Goal: Task Accomplishment & Management: Complete application form

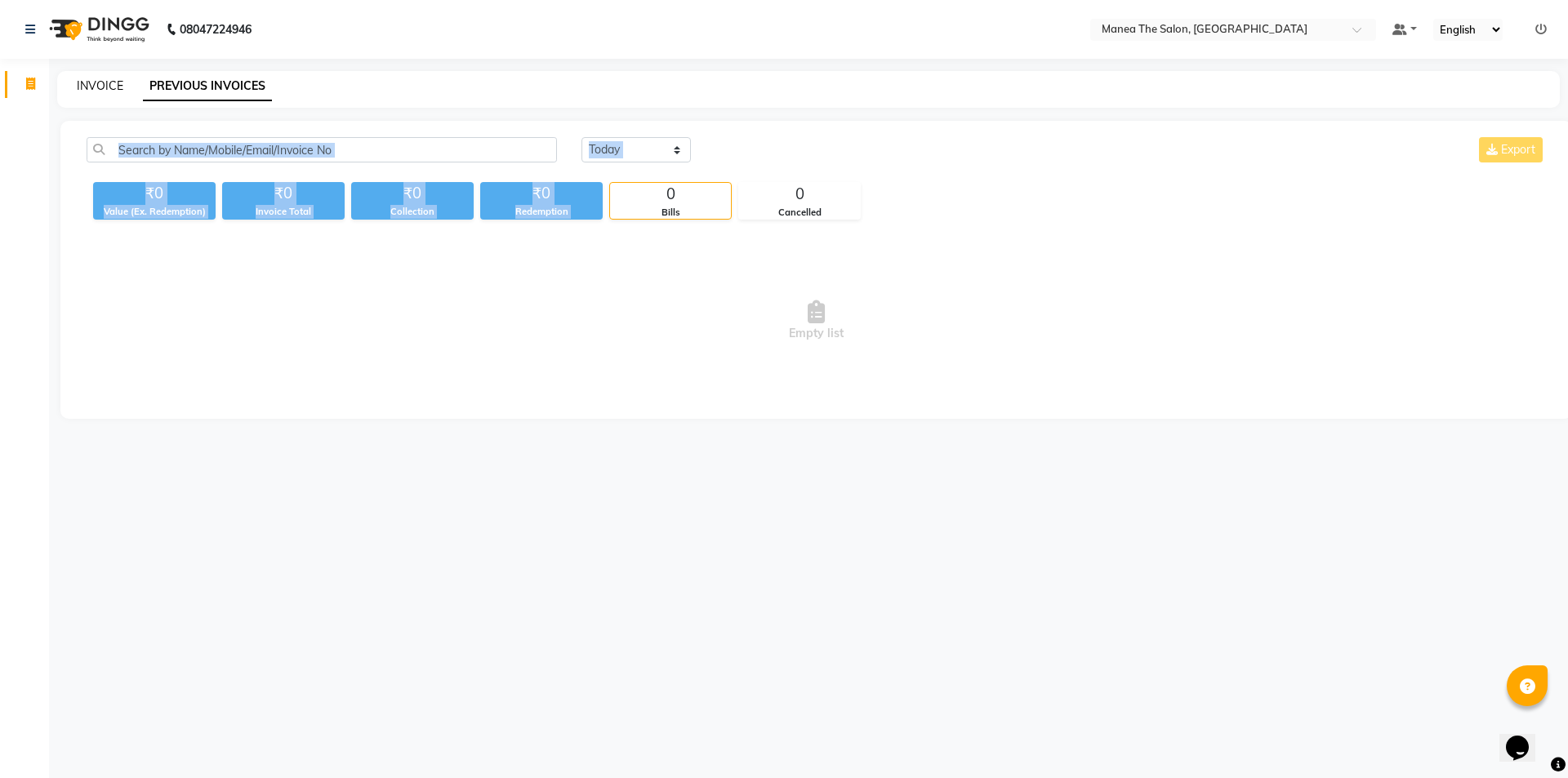
click at [80, 85] on link "INVOICE" at bounding box center [100, 85] width 47 height 14
select select "service"
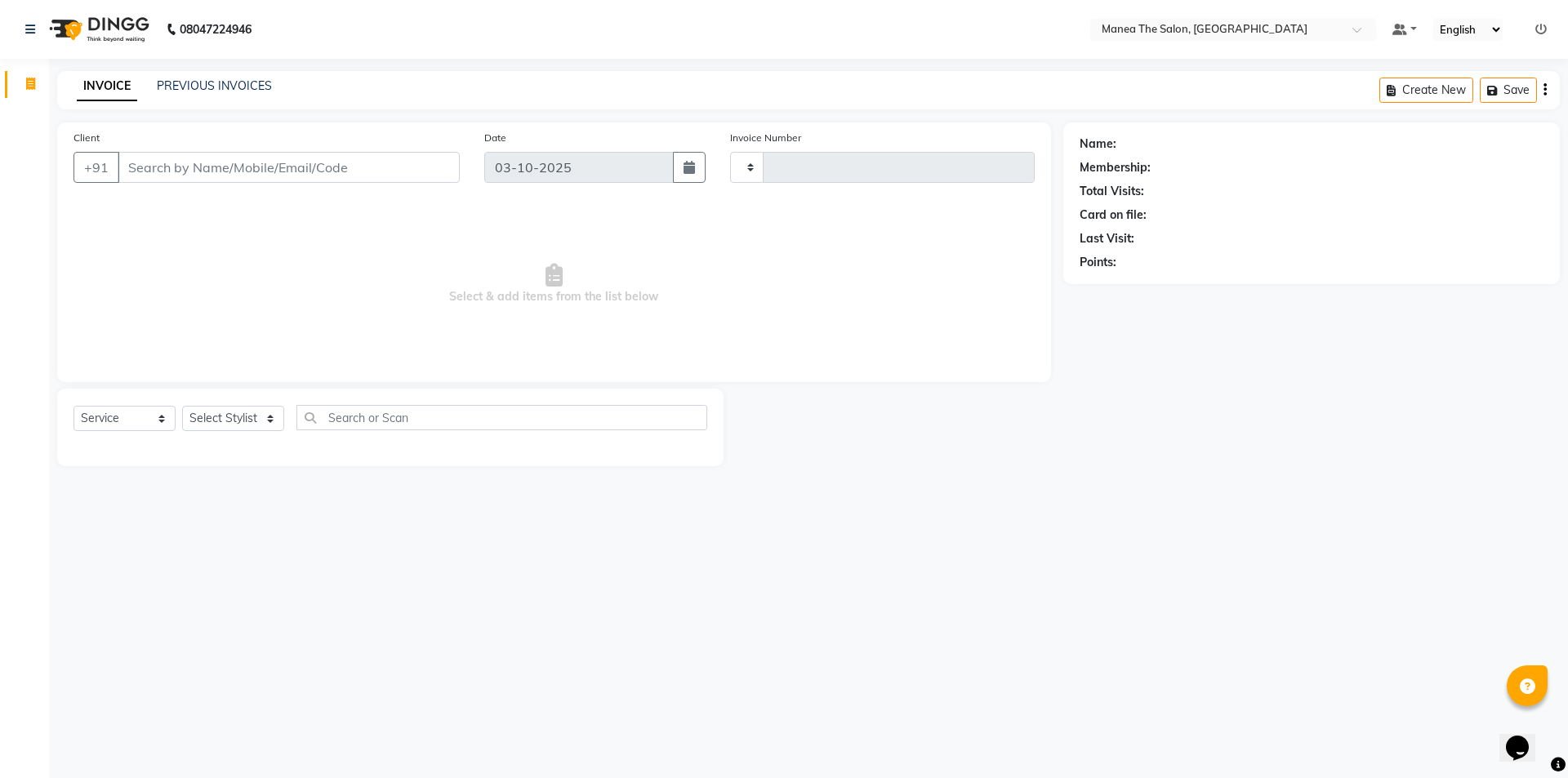
type input "1436"
select select "6397"
click at [265, 424] on select "Select Stylist Anas Anees Anu Aruna Bindu Chaitanya Manager Nasrat Ali Salman S…" at bounding box center [233, 419] width 102 height 26
click at [182, 406] on select "Select Stylist Anas Anees Anu Aruna Bindu Chaitanya Manager Nasrat Ali Salman S…" at bounding box center [233, 419] width 102 height 26
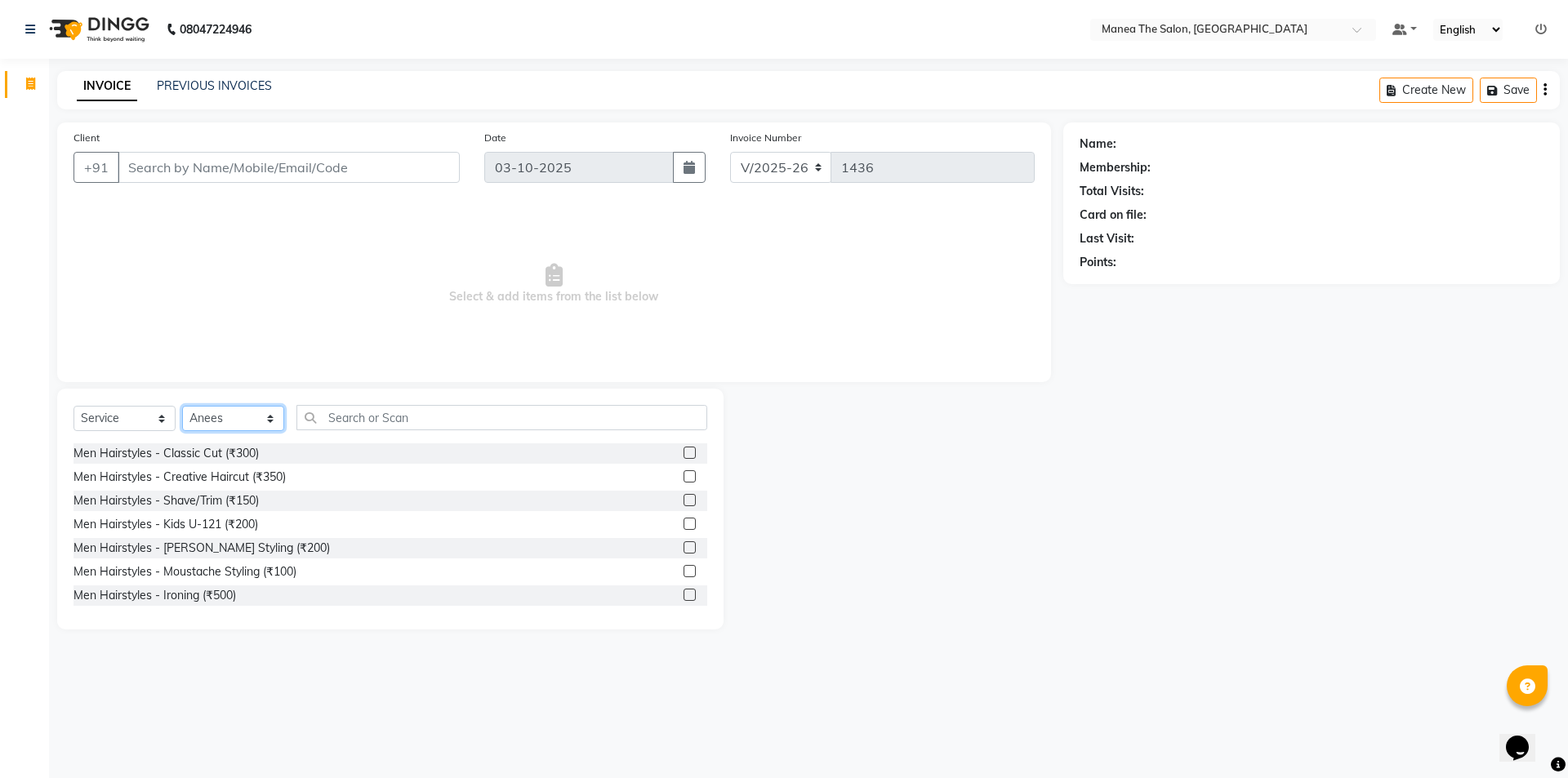
click at [238, 412] on select "Select Stylist Anas Anees Anu Aruna Bindu Chaitanya Manager Nasrat Ali Salman S…" at bounding box center [233, 419] width 102 height 26
select select "64811"
click at [182, 406] on select "Select Stylist Anas Anees Anu Aruna Bindu Chaitanya Manager Nasrat Ali Salman S…" at bounding box center [233, 419] width 102 height 26
click at [359, 418] on input "text" at bounding box center [501, 418] width 411 height 26
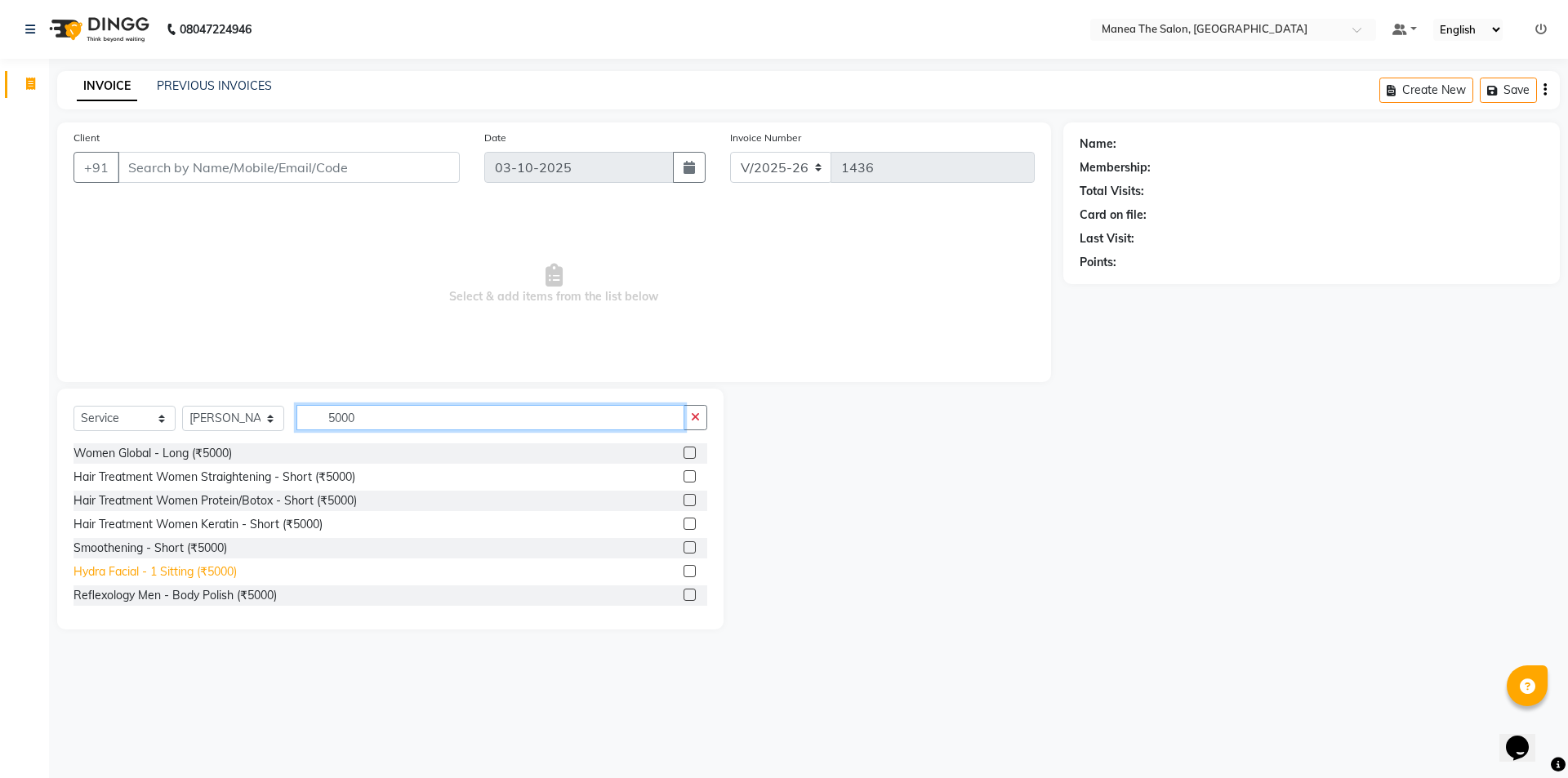
type input "5000"
click at [204, 565] on div "Hydra Facial - 1 Sitting (₹5000)" at bounding box center [154, 572] width 163 height 17
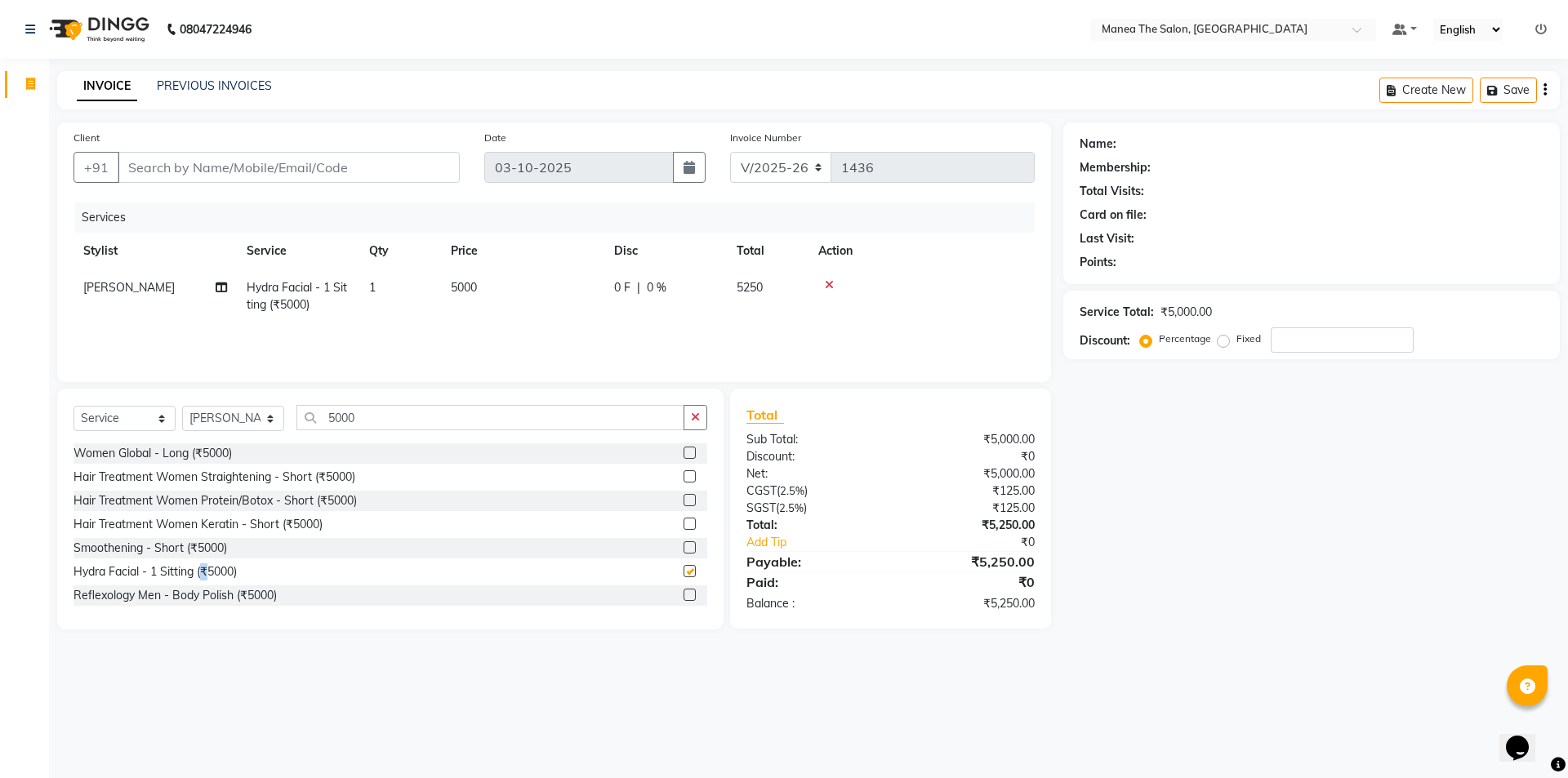
checkbox input "false"
type input "5"
drag, startPoint x: 377, startPoint y: 419, endPoint x: 357, endPoint y: 420, distance: 20.0
click at [357, 420] on input "text" at bounding box center [501, 418] width 411 height 26
click at [481, 290] on td "5000" at bounding box center [522, 297] width 163 height 54
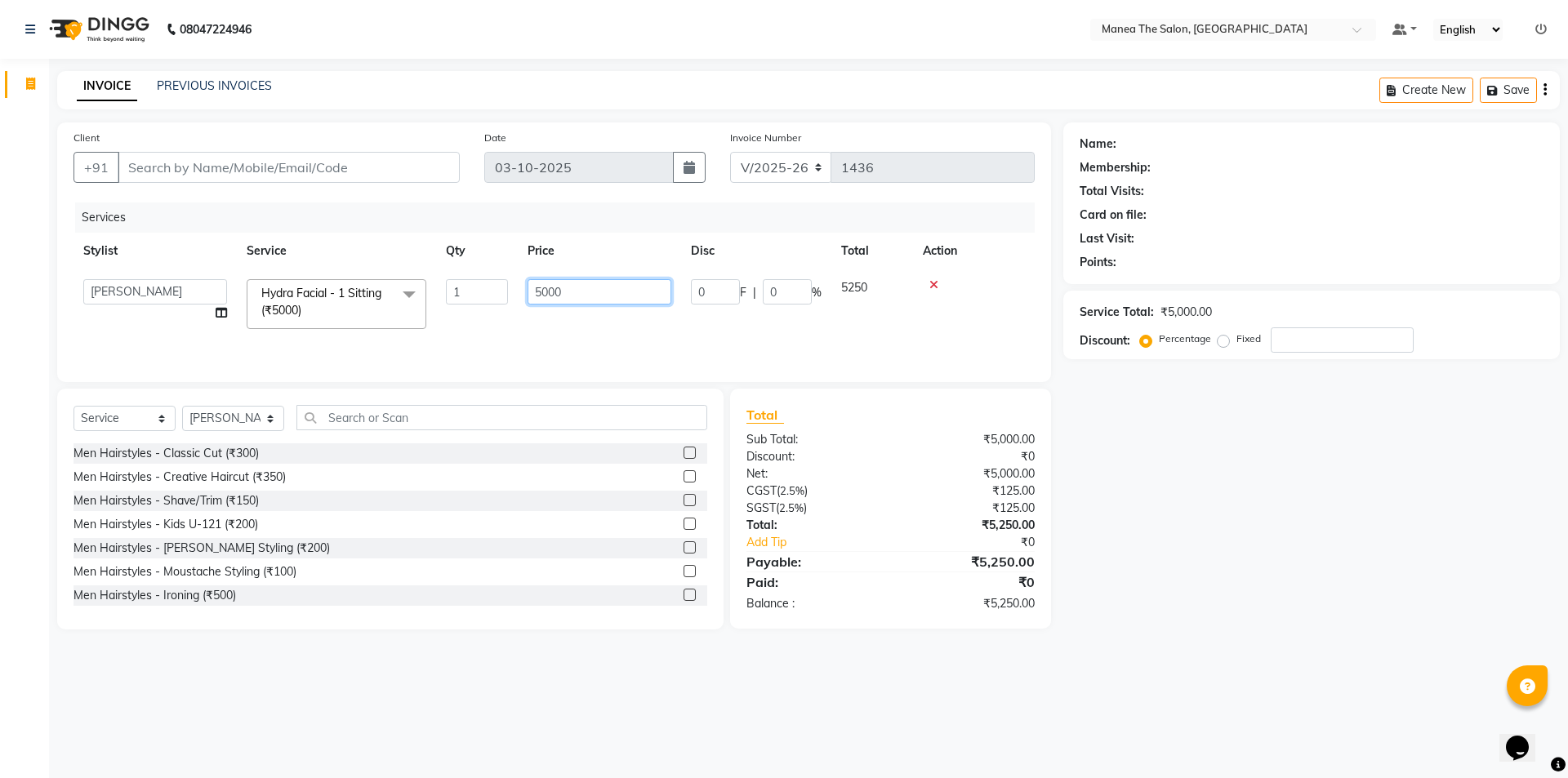
click at [578, 296] on input "5000" at bounding box center [599, 292] width 144 height 26
type input "5"
type input "3499"
click at [520, 337] on div "Services Stylist Service Qty Price Disc Total Action Anas Hydra Facial - 1 Sitt…" at bounding box center [554, 283] width 961 height 163
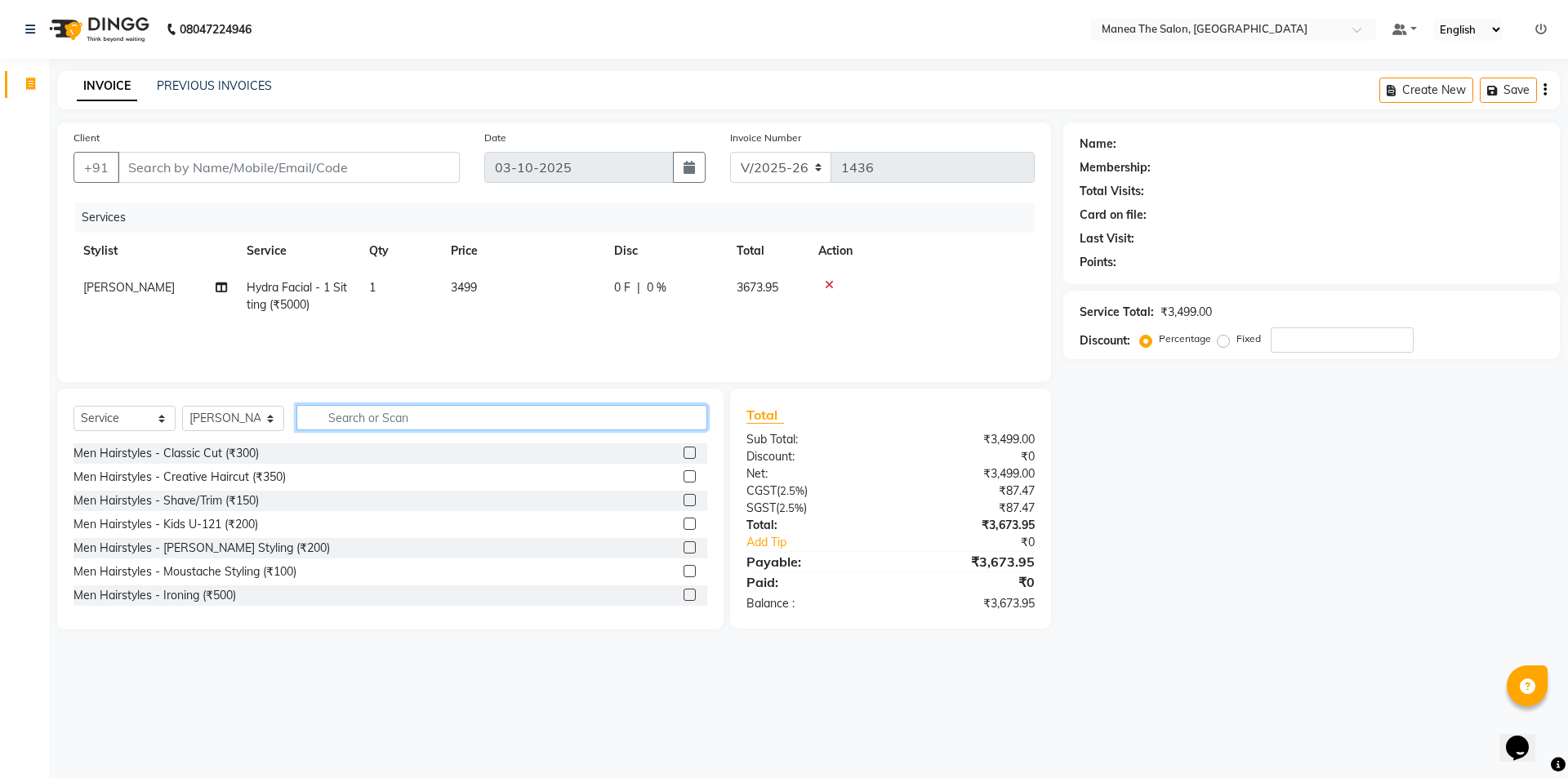
click at [393, 422] on input "text" at bounding box center [501, 418] width 411 height 26
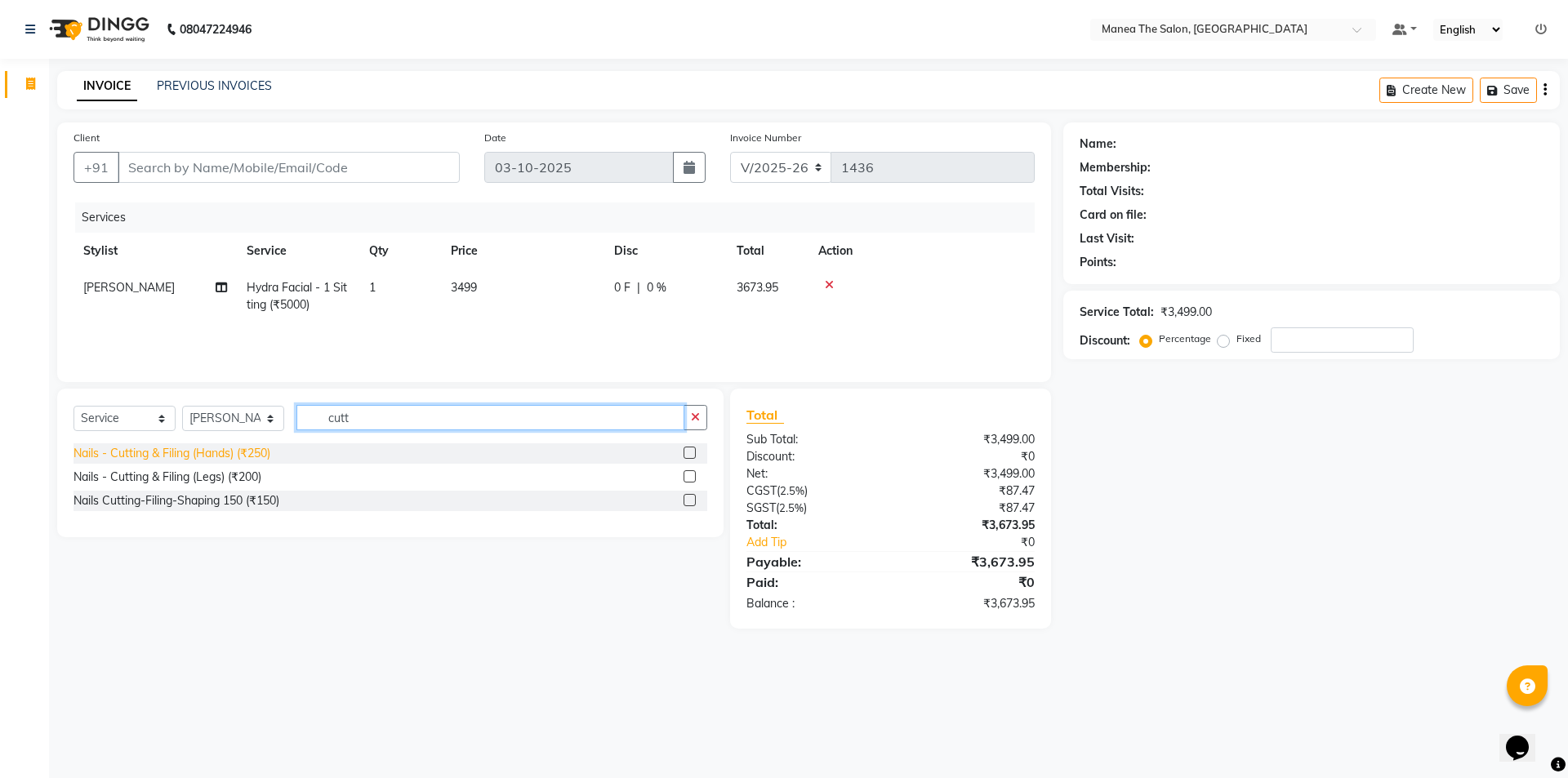
type input "cutt"
click at [256, 449] on div "Nails - Cutting & Filing (Hands) (₹250)" at bounding box center [172, 454] width 196 height 17
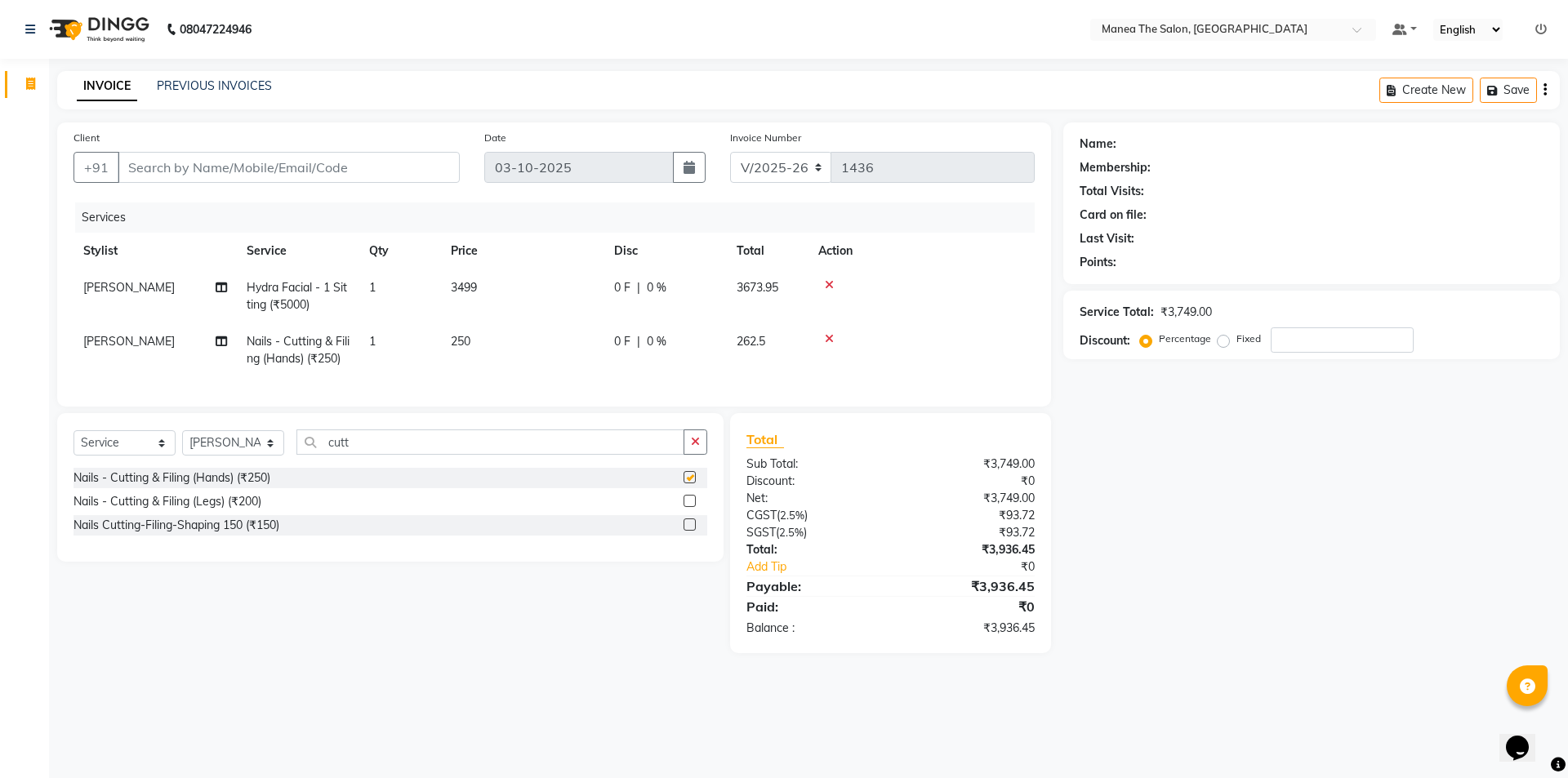
checkbox input "false"
click at [226, 510] on div "Nails - Cutting & Filing (Legs) (₹200)" at bounding box center [167, 502] width 188 height 17
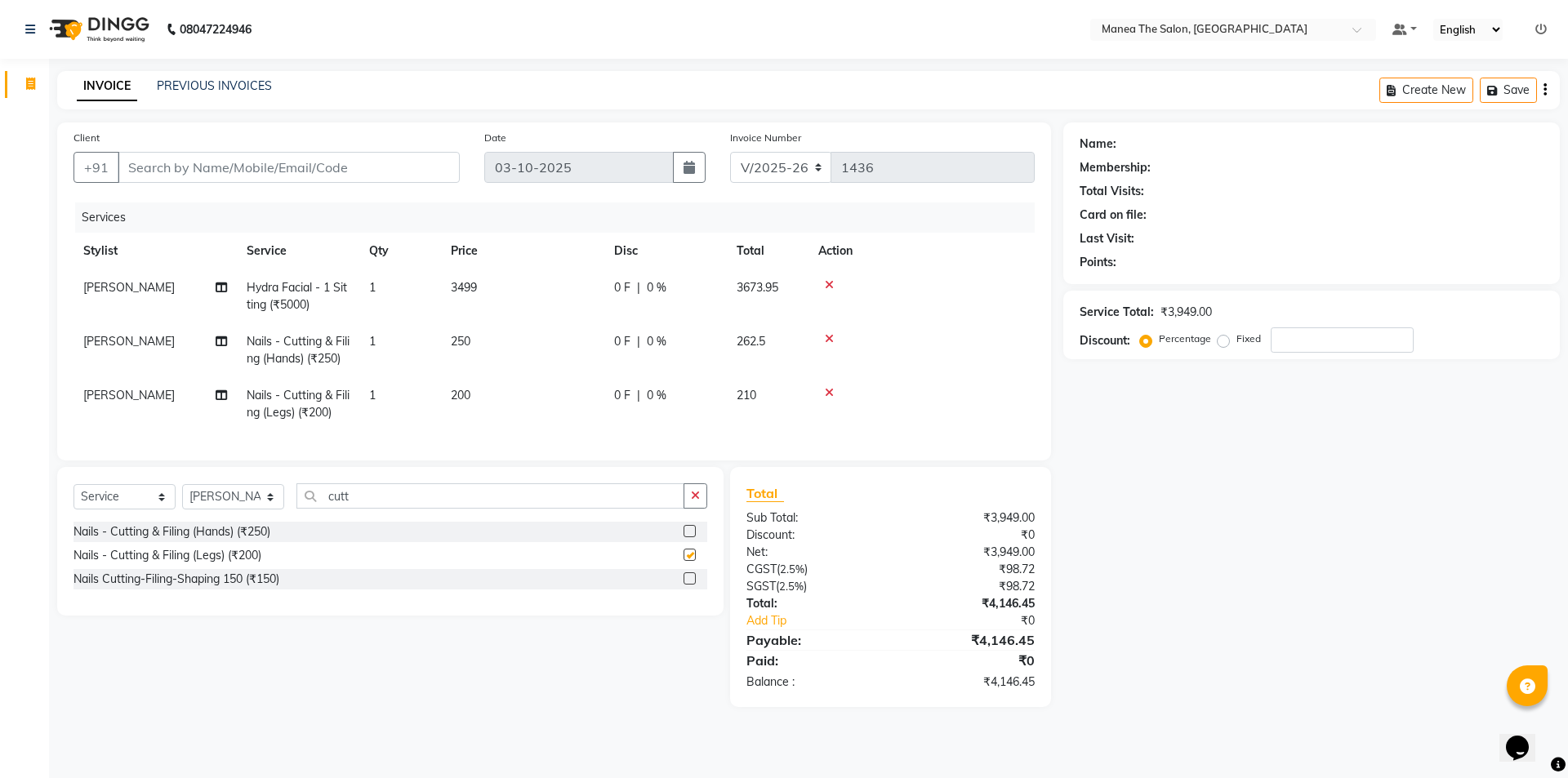
checkbox input "false"
click at [357, 509] on input "cutt" at bounding box center [490, 496] width 388 height 26
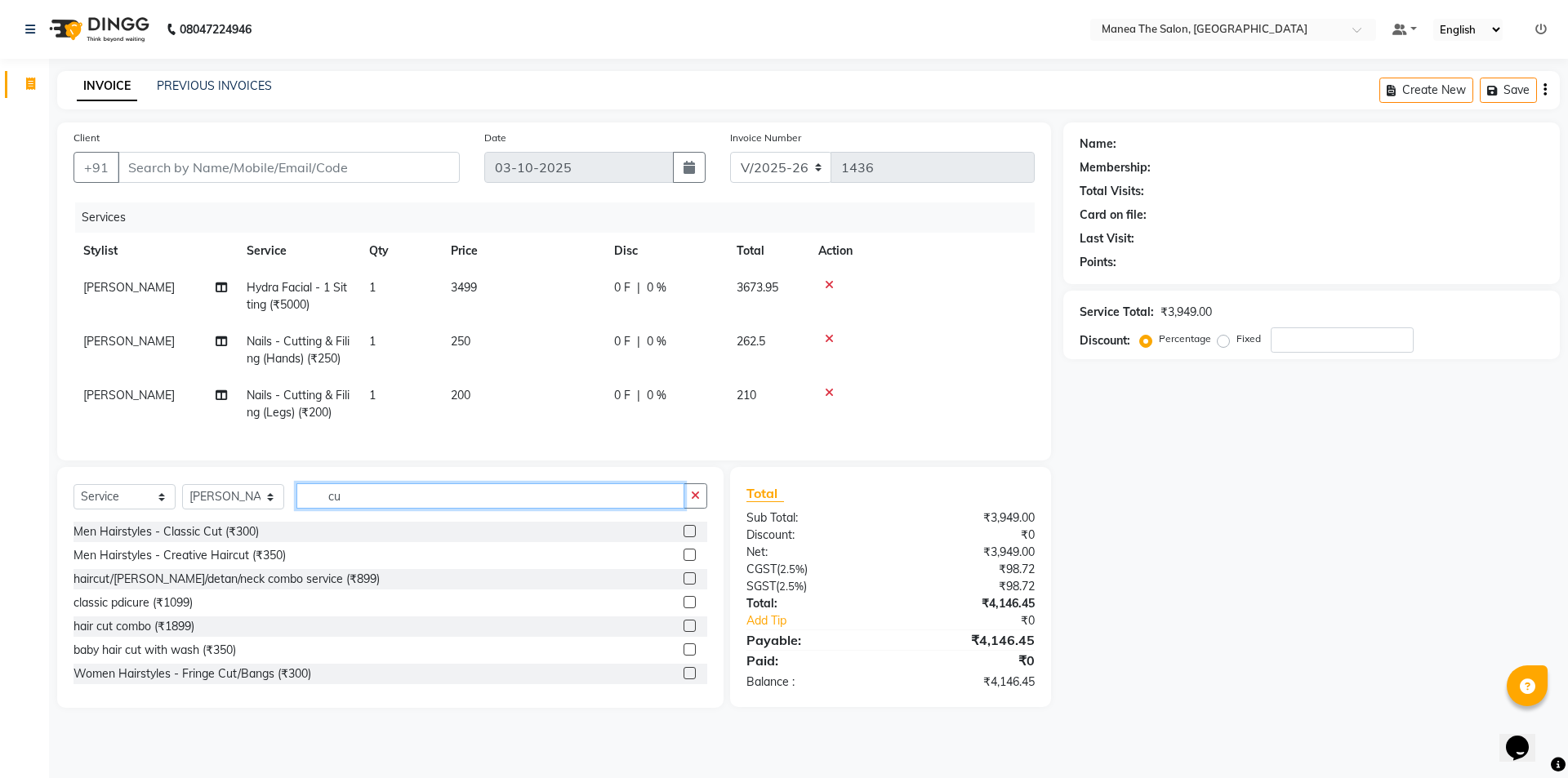
type input "c"
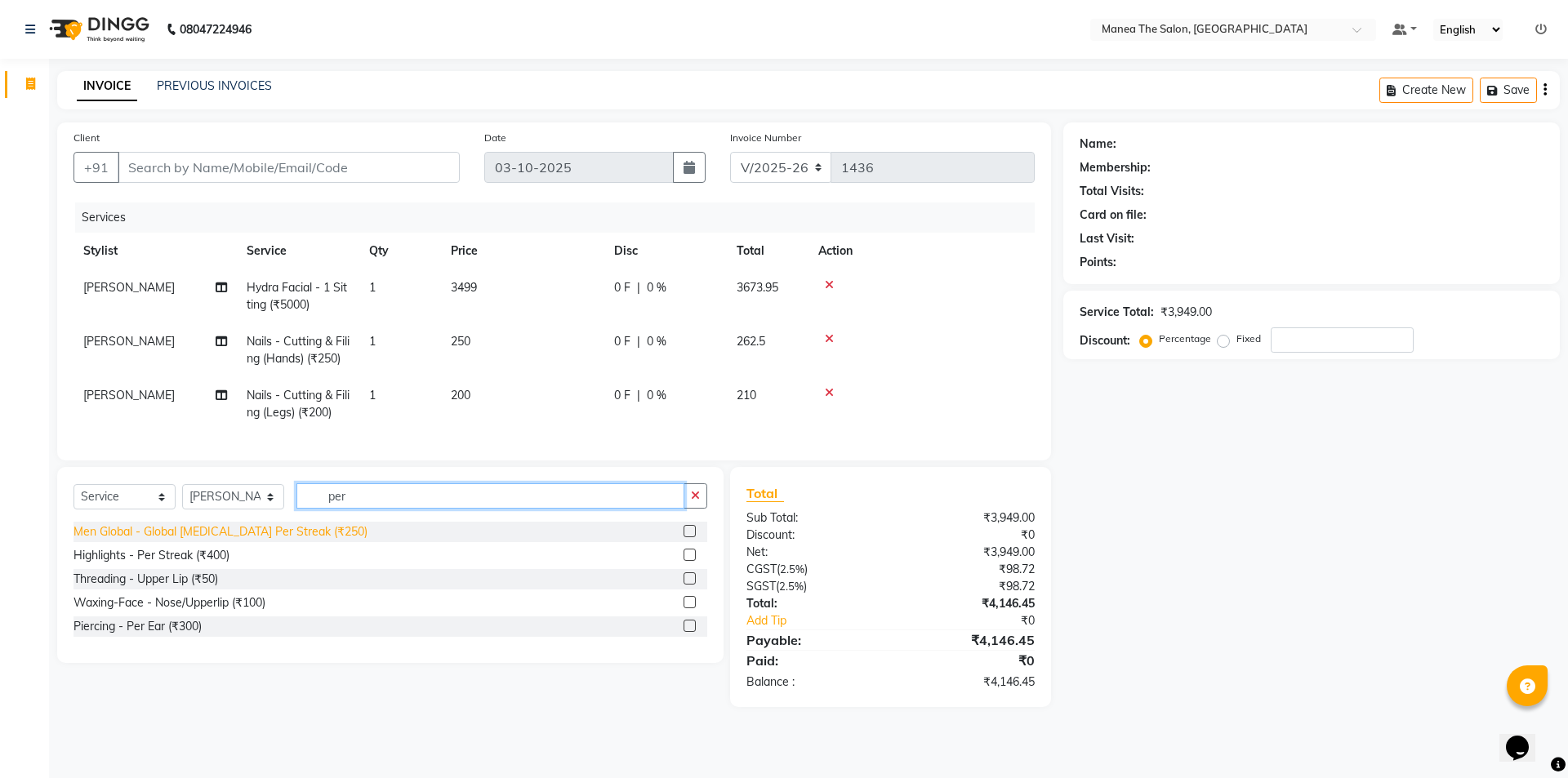
type input "per"
click at [287, 541] on div "Men Global - Global Ammonia Per Streak (₹250)" at bounding box center [220, 532] width 294 height 17
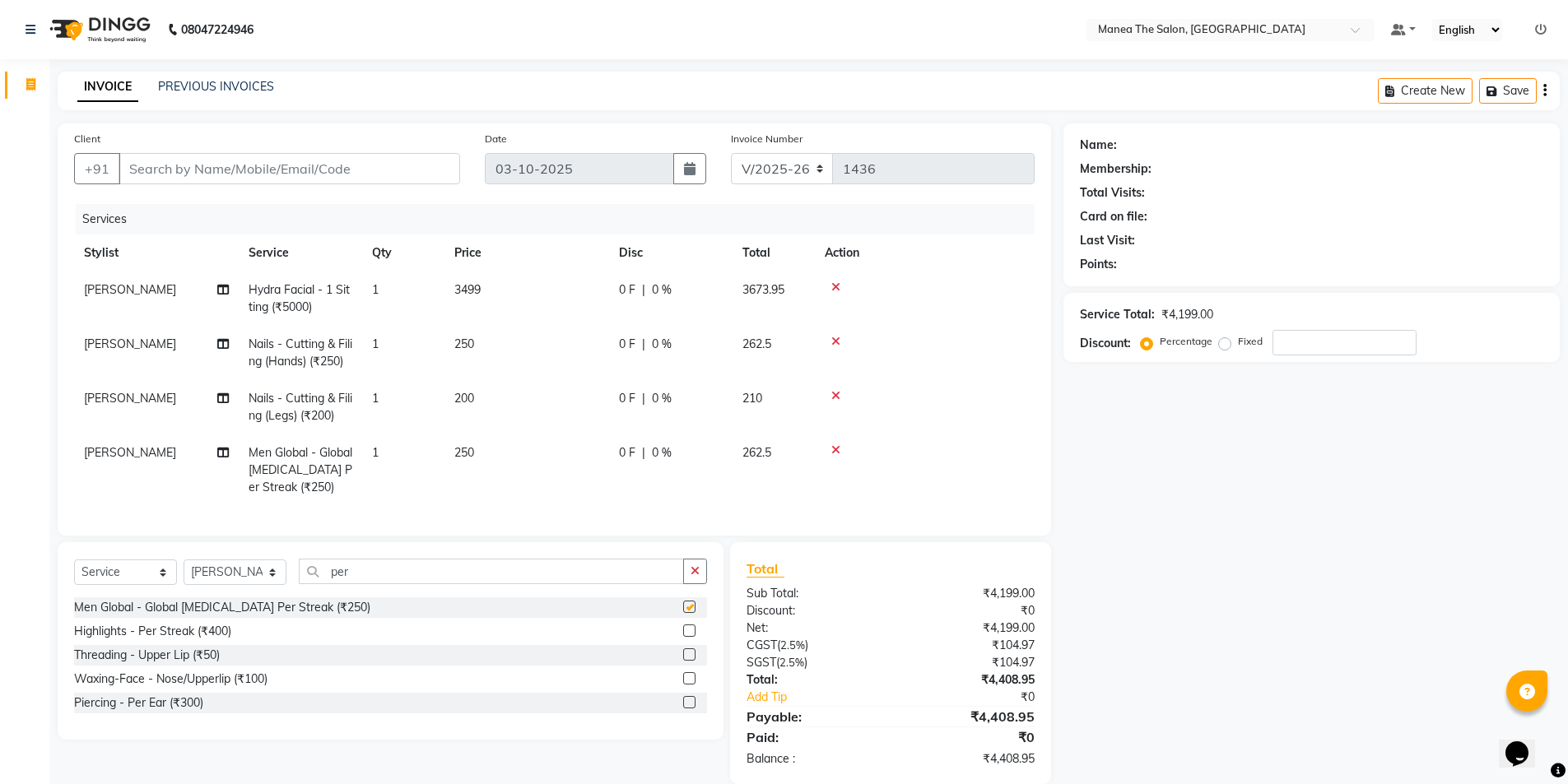
checkbox input "false"
click at [466, 451] on span "250" at bounding box center [464, 452] width 20 height 14
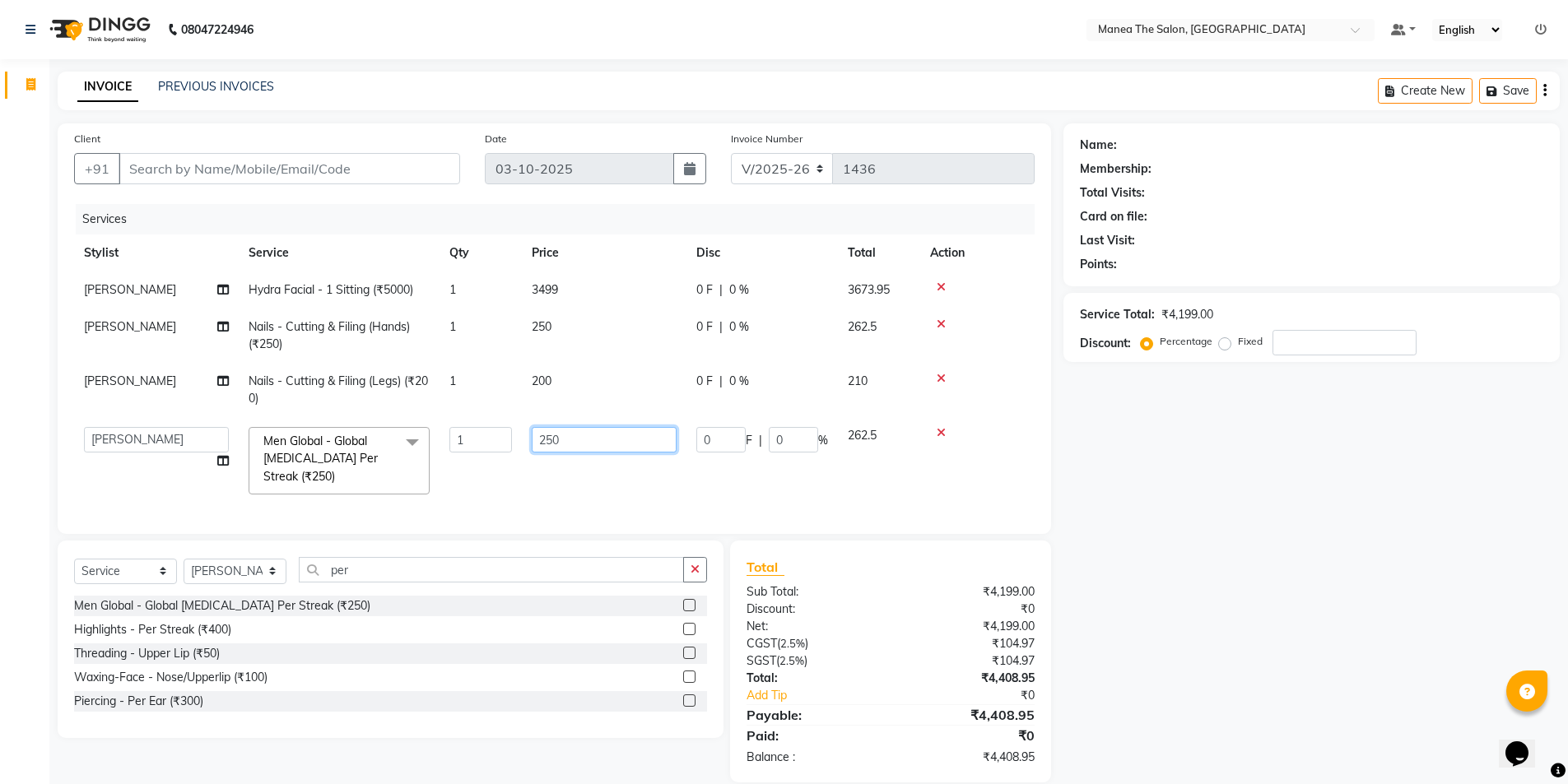
click at [588, 446] on input "250" at bounding box center [603, 440] width 145 height 26
click at [541, 439] on input "250" at bounding box center [603, 440] width 145 height 26
click at [548, 438] on input "250" at bounding box center [603, 440] width 145 height 26
type input "350"
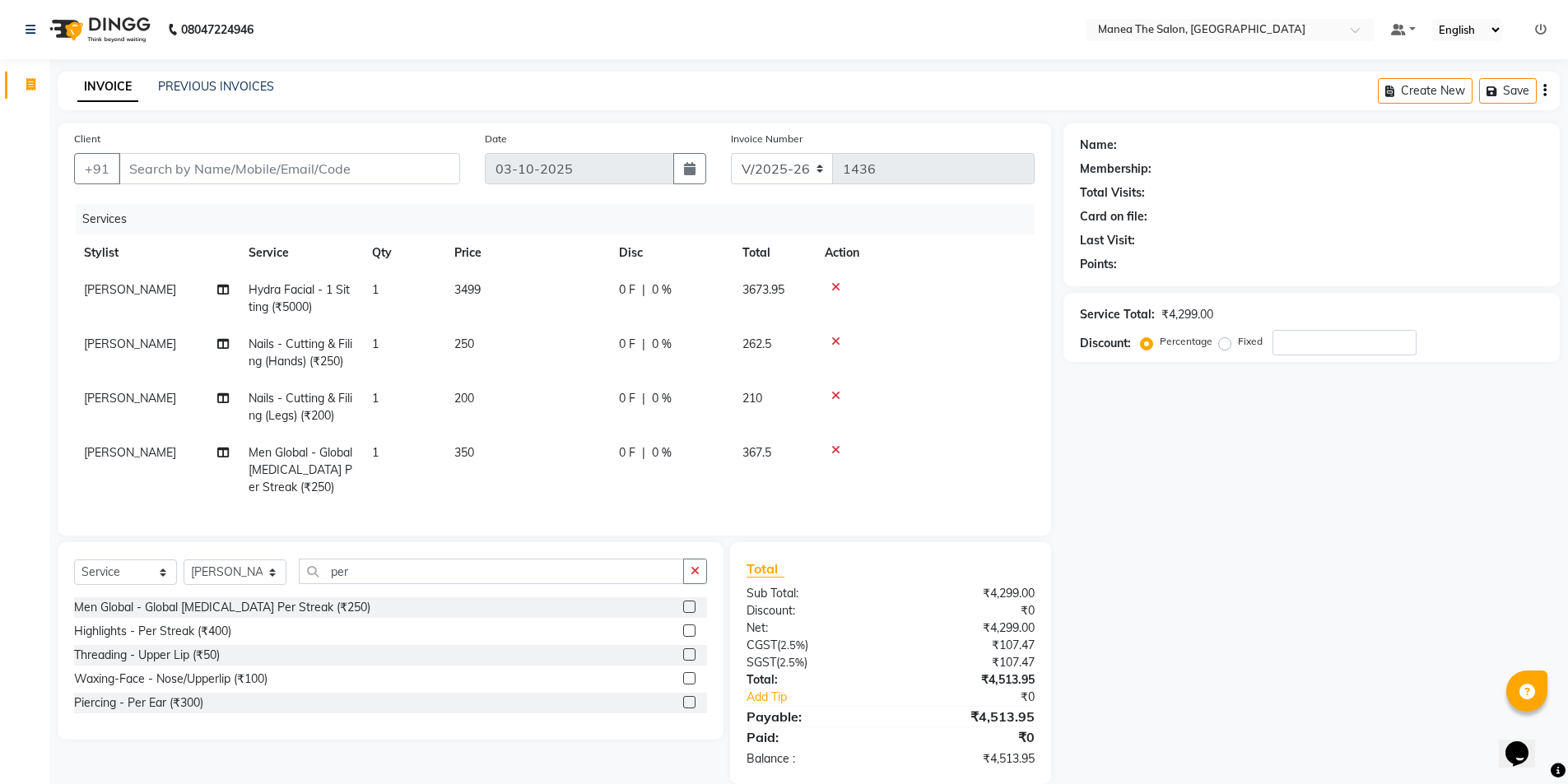
click at [627, 474] on tr "Anas Men Global - Global Ammonia Per Streak (₹250) 1 350 0 F | 0 % 367.5" at bounding box center [554, 470] width 961 height 72
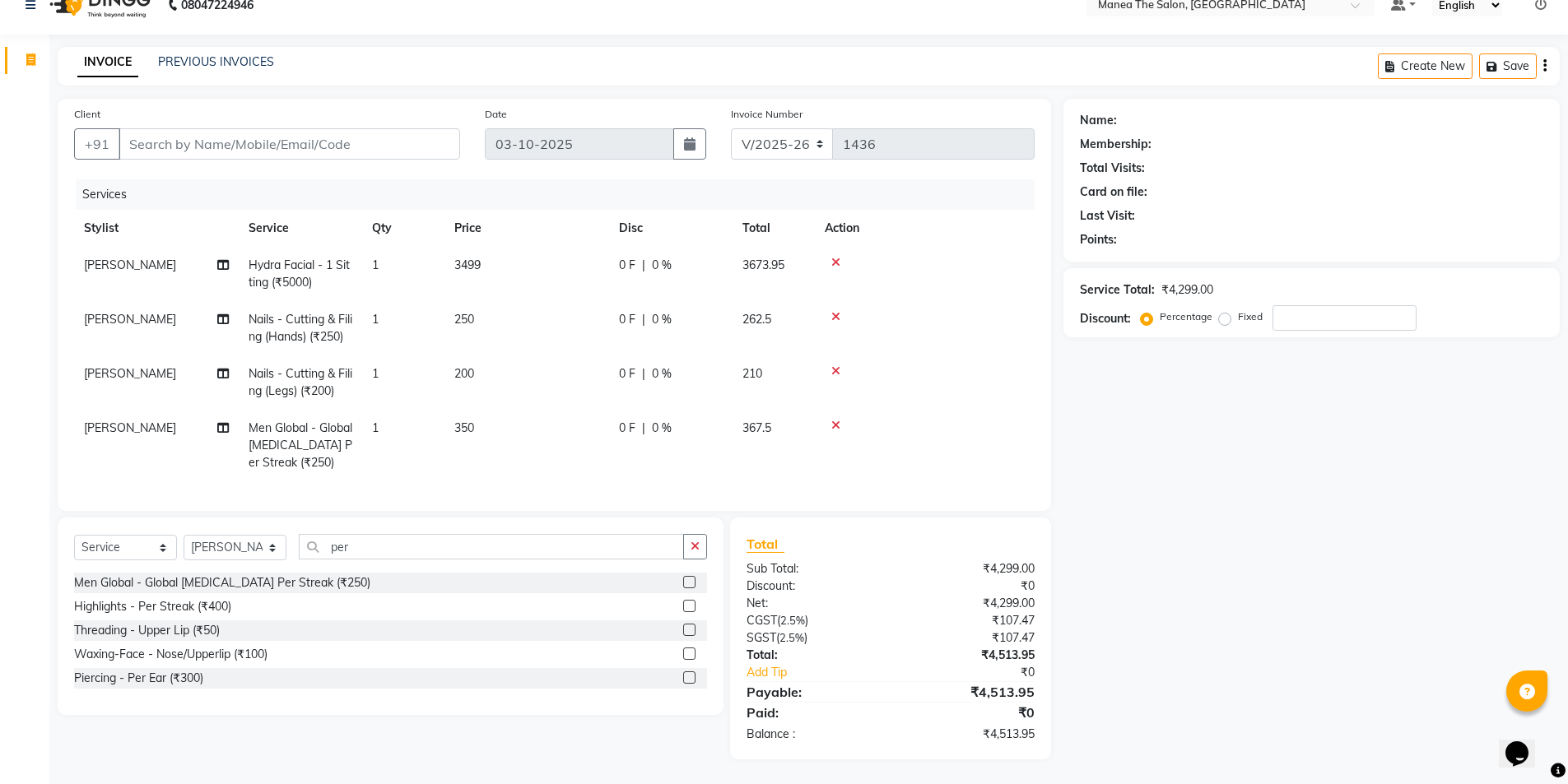
scroll to position [37, 0]
click at [474, 421] on span "350" at bounding box center [464, 428] width 20 height 14
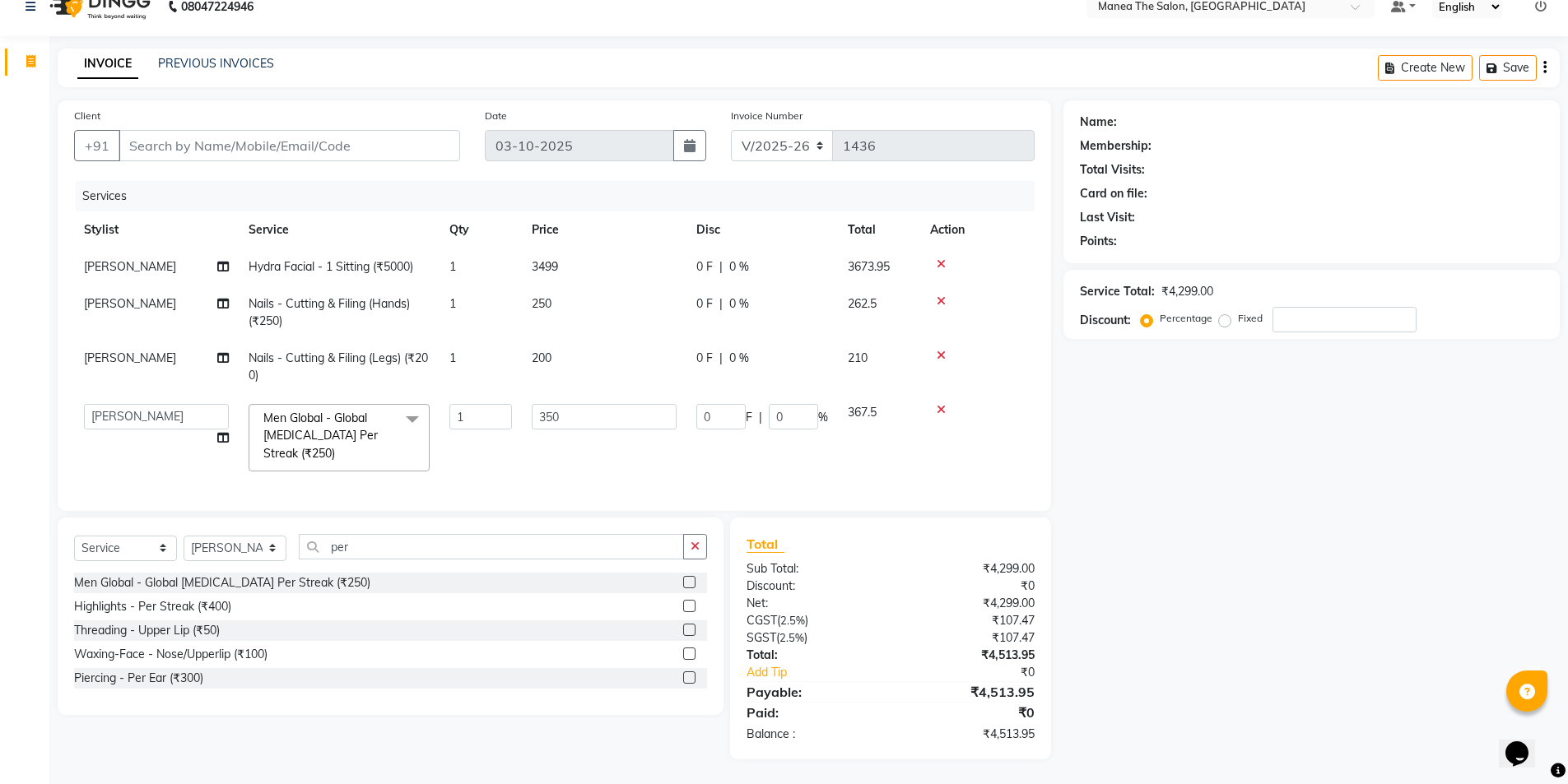
scroll to position [36, 0]
click at [588, 404] on input "350" at bounding box center [603, 417] width 145 height 26
type input "3"
type input "500"
drag, startPoint x: 576, startPoint y: 424, endPoint x: 585, endPoint y: 428, distance: 9.8
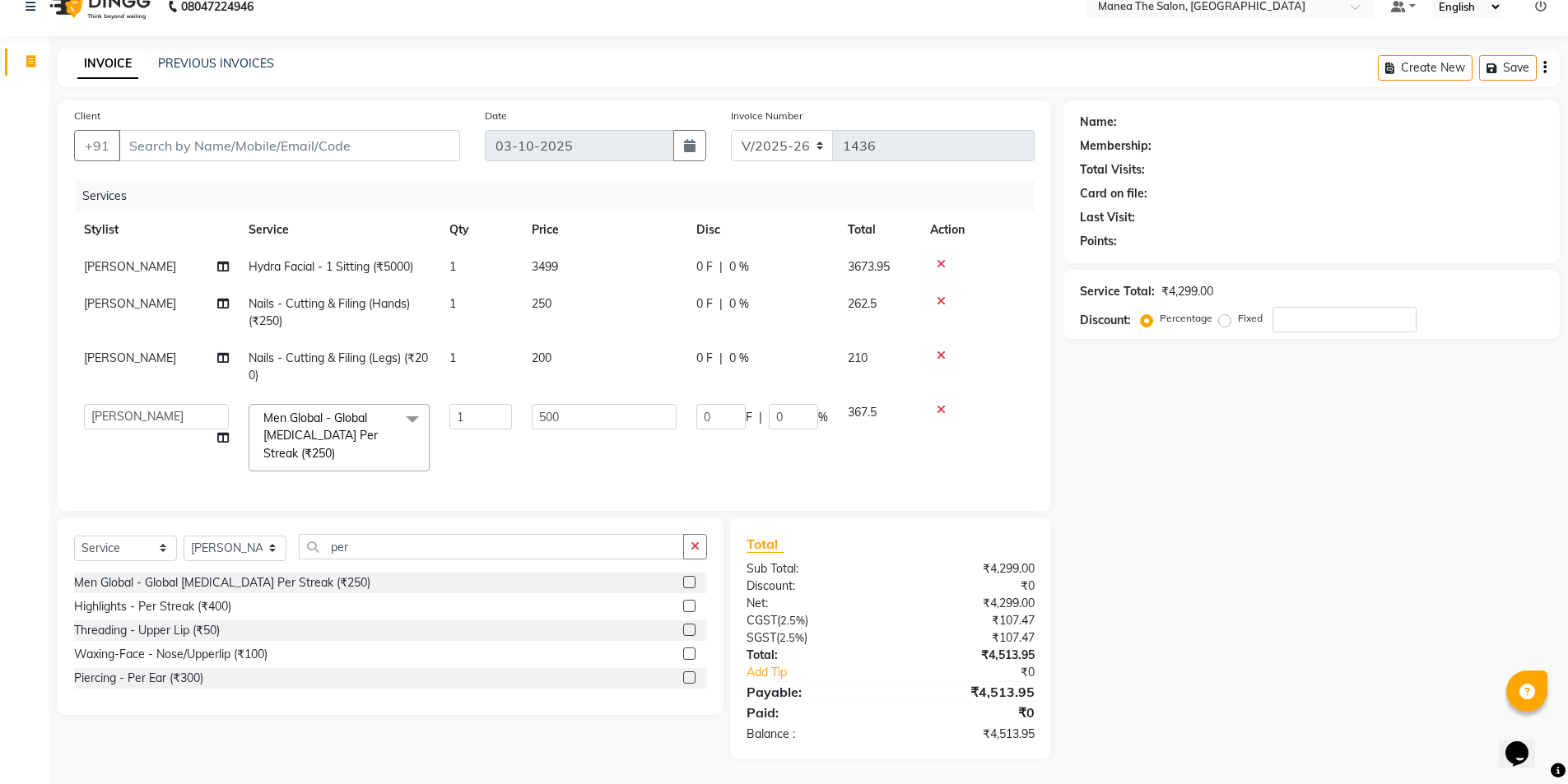
click at [584, 428] on td "500" at bounding box center [603, 437] width 164 height 87
click at [582, 450] on td "500" at bounding box center [603, 437] width 164 height 87
click at [620, 409] on input "500" at bounding box center [603, 417] width 145 height 26
click at [633, 458] on tr "Anas Anees Anu Aruna Bindu Chaitanya Manager Nasrat Ali Salman Surekha Men Glob…" at bounding box center [554, 437] width 961 height 87
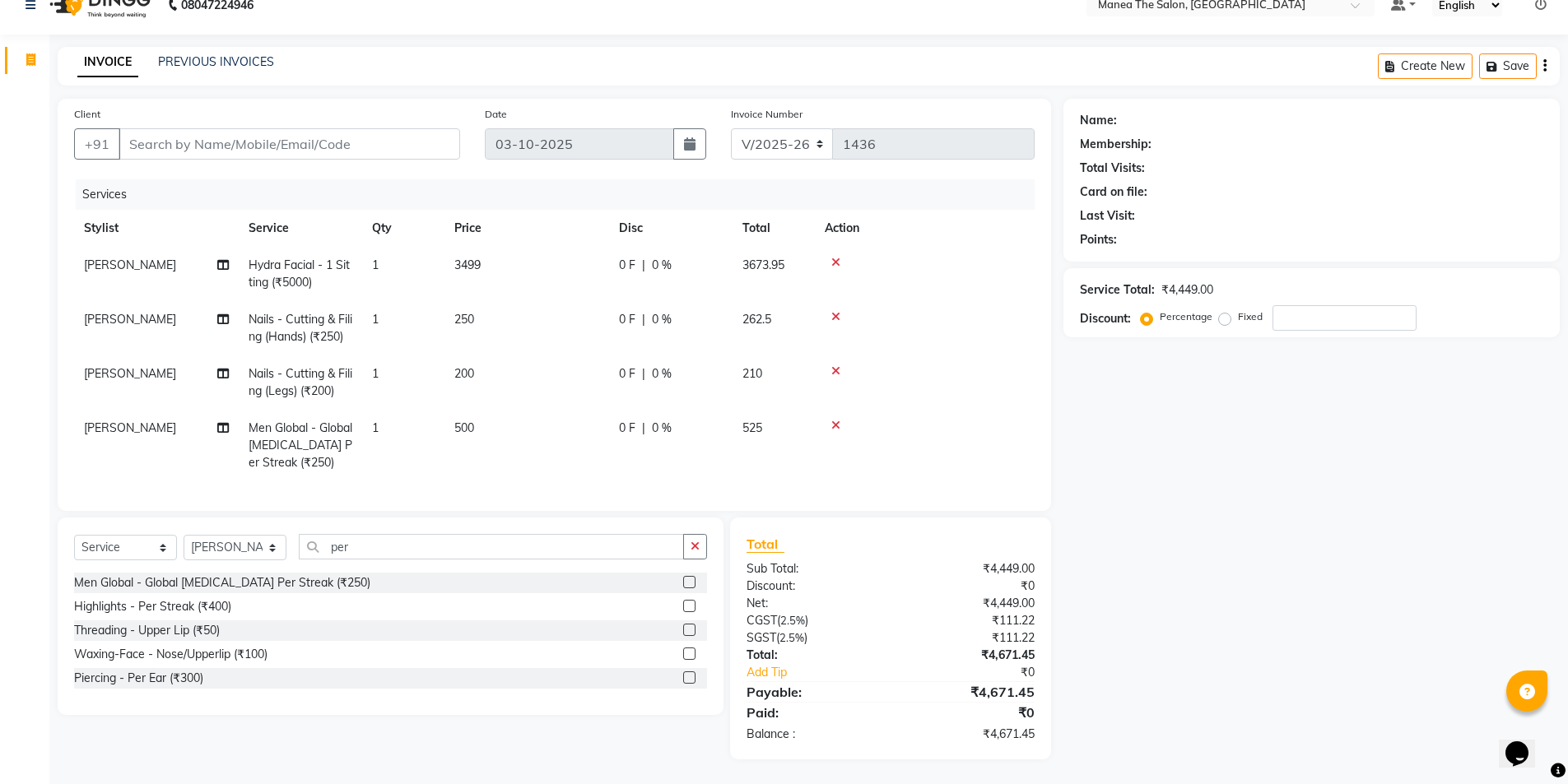
click at [636, 456] on td "0 F | 0 %" at bounding box center [671, 446] width 123 height 72
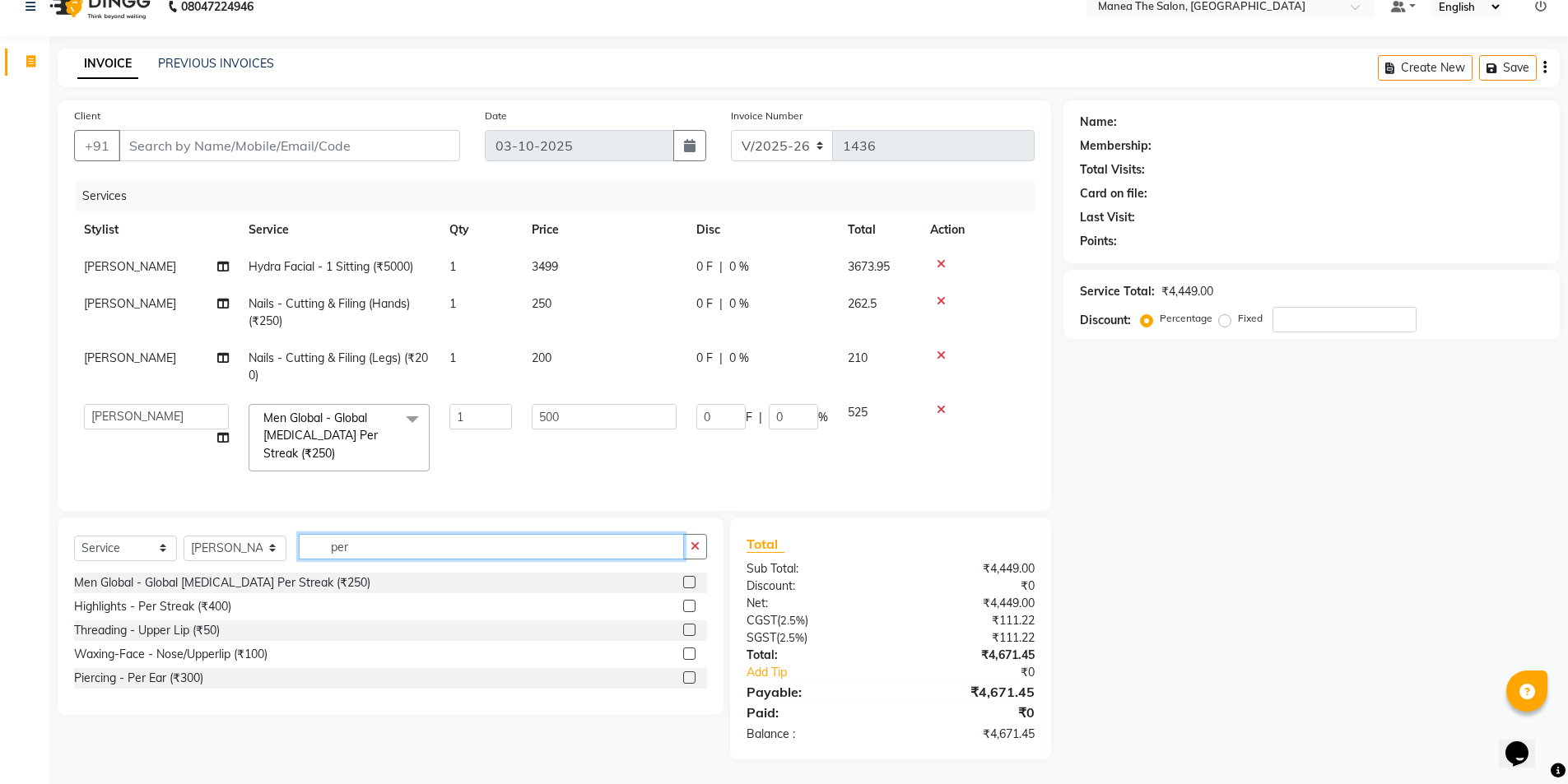
click at [682, 539] on input "per" at bounding box center [491, 547] width 385 height 26
drag, startPoint x: 697, startPoint y: 545, endPoint x: 702, endPoint y: 537, distance: 9.4
click at [698, 544] on icon "button" at bounding box center [695, 547] width 9 height 12
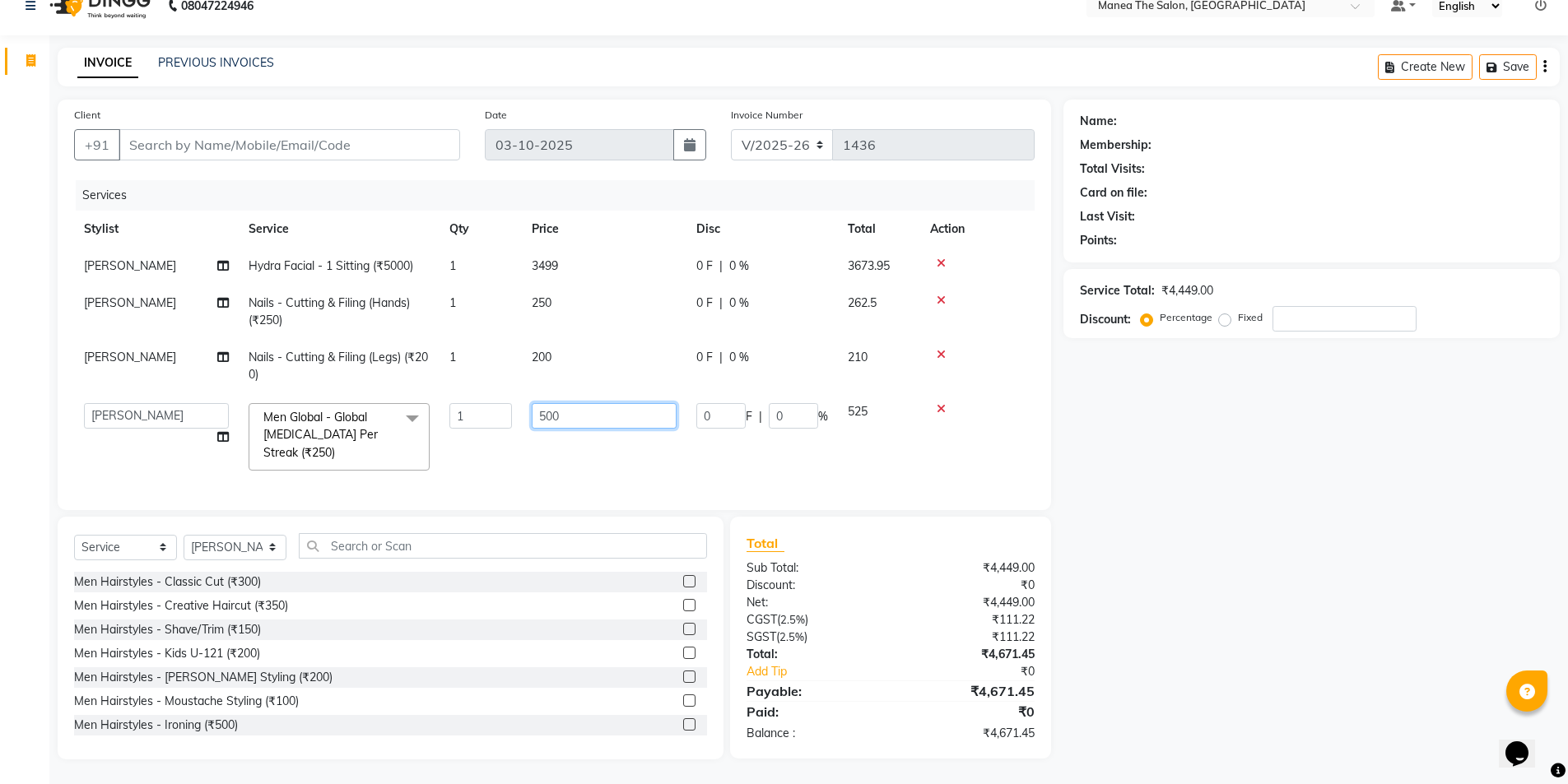
click at [631, 404] on input "500" at bounding box center [603, 416] width 145 height 26
click at [602, 456] on td "500" at bounding box center [603, 436] width 164 height 87
click at [625, 420] on td "500" at bounding box center [603, 436] width 164 height 87
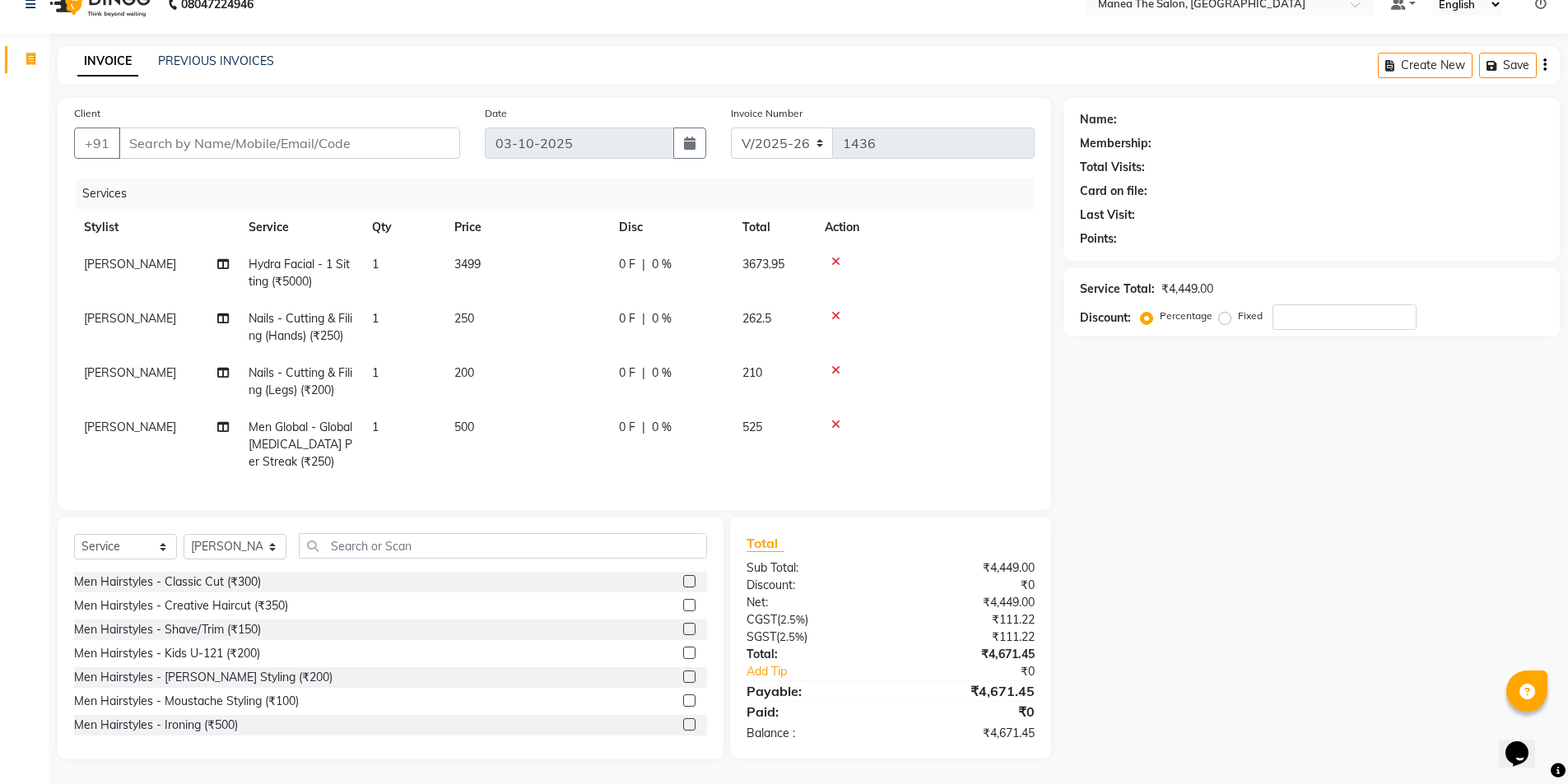
click at [647, 337] on tbody "Anas Hydra Facial - 1 Sitting (₹5000) 1 3499 0 F | 0 % 3673.95 Anas Nails - Cut…" at bounding box center [554, 363] width 961 height 234
drag, startPoint x: 553, startPoint y: 548, endPoint x: 567, endPoint y: 537, distance: 17.8
click at [556, 548] on input "text" at bounding box center [502, 546] width 408 height 26
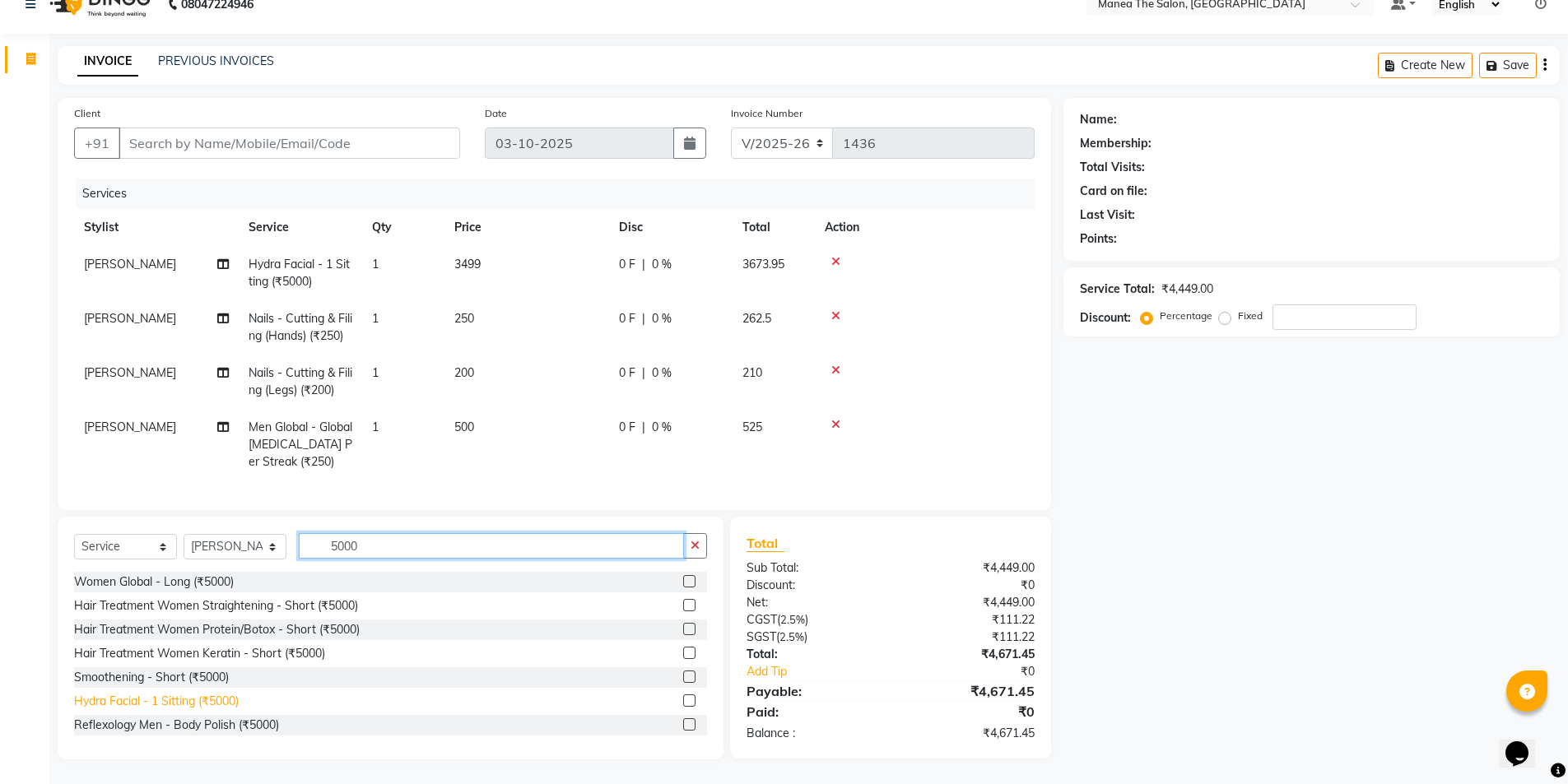
type input "5000"
click at [193, 698] on div "Hydra Facial - 1 Sitting (₹5000)" at bounding box center [156, 701] width 164 height 17
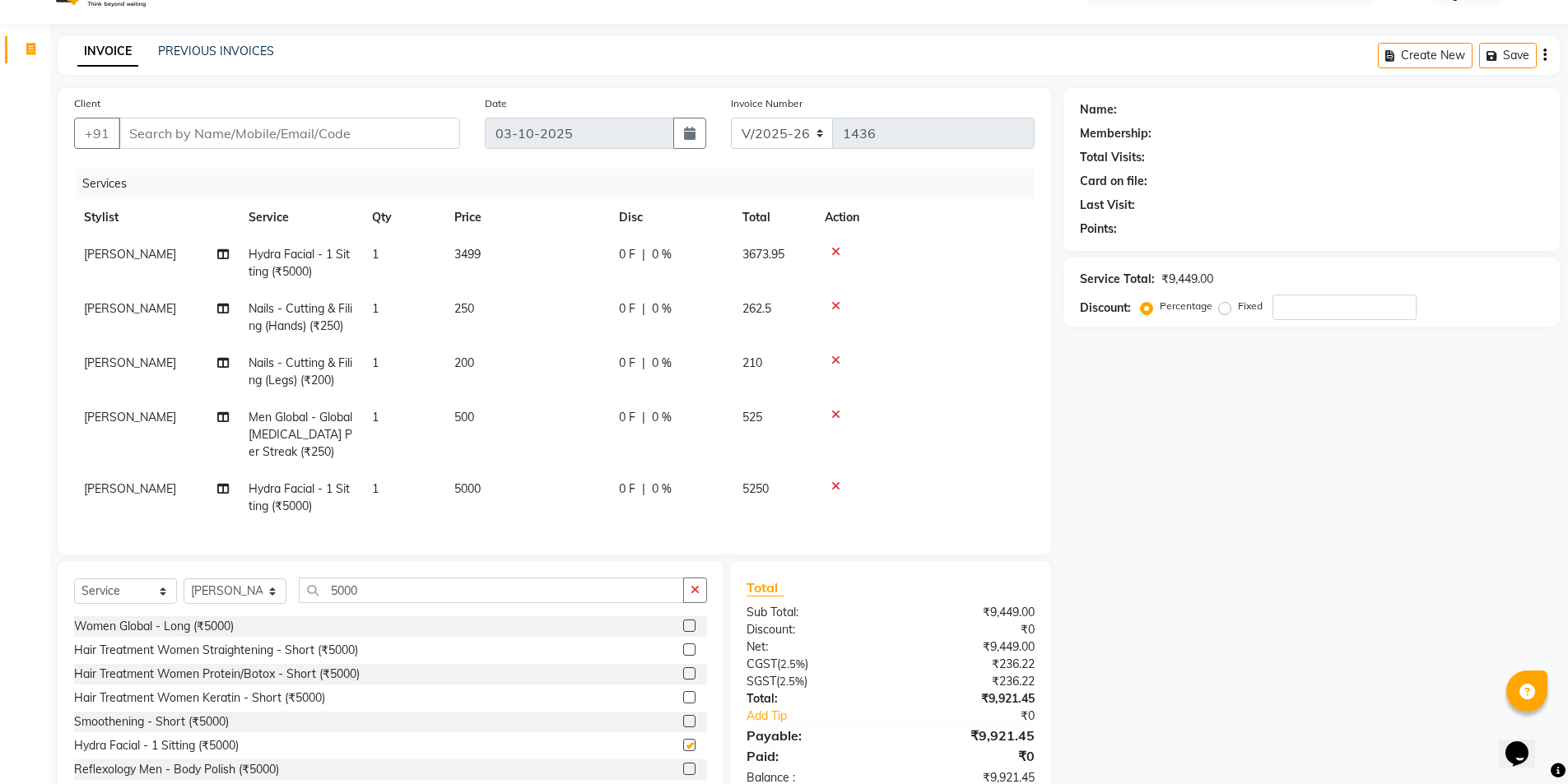
checkbox input "false"
click at [421, 485] on td "1" at bounding box center [404, 498] width 83 height 55
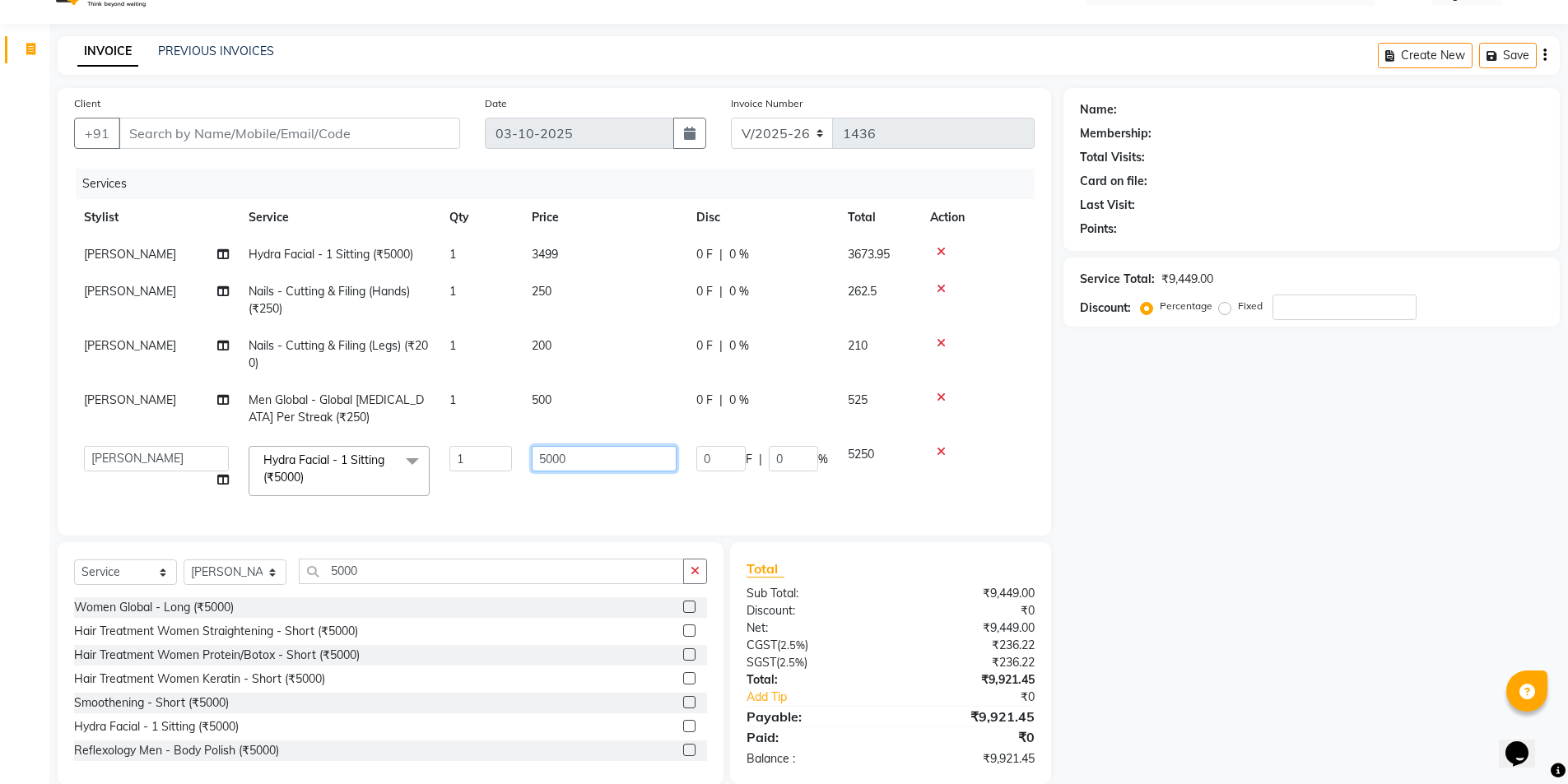
click at [611, 454] on input "5000" at bounding box center [603, 458] width 145 height 26
type input "5"
type input "3499"
drag, startPoint x: 599, startPoint y: 489, endPoint x: 625, endPoint y: 475, distance: 29.5
click at [600, 489] on td "3499" at bounding box center [603, 471] width 164 height 70
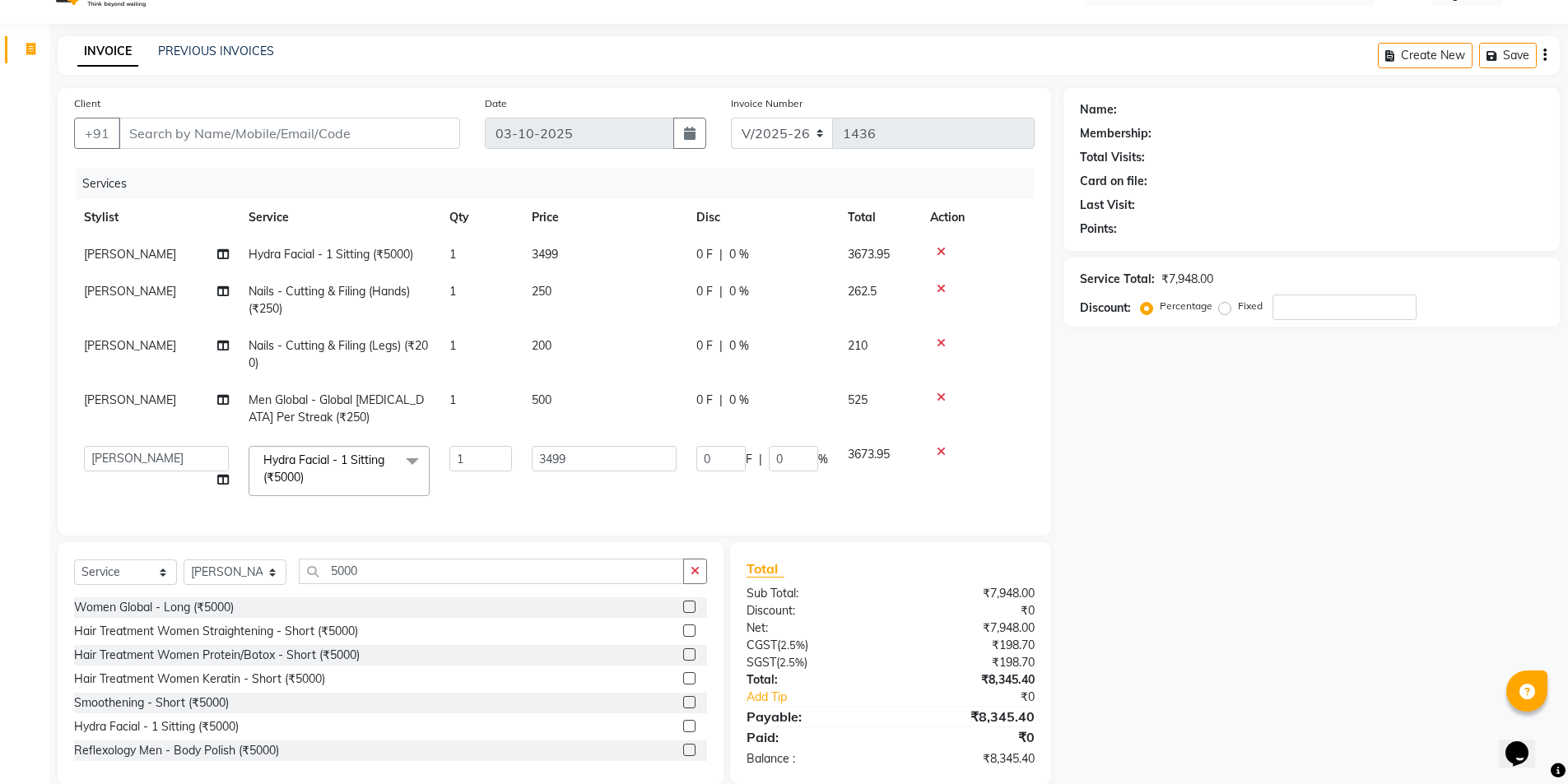
click at [624, 404] on td "500" at bounding box center [603, 408] width 164 height 55
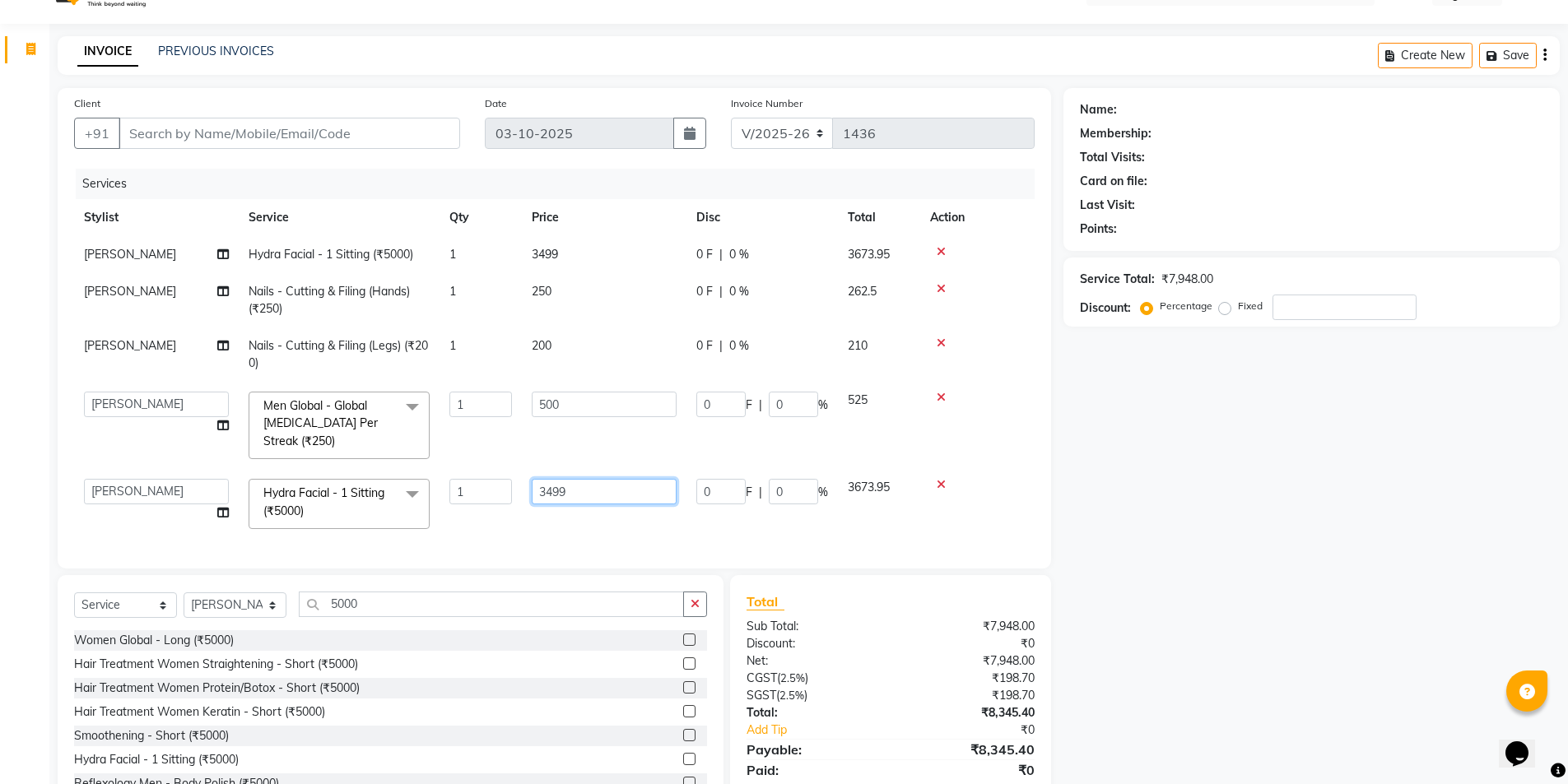
click at [611, 503] on input "3499" at bounding box center [603, 491] width 145 height 26
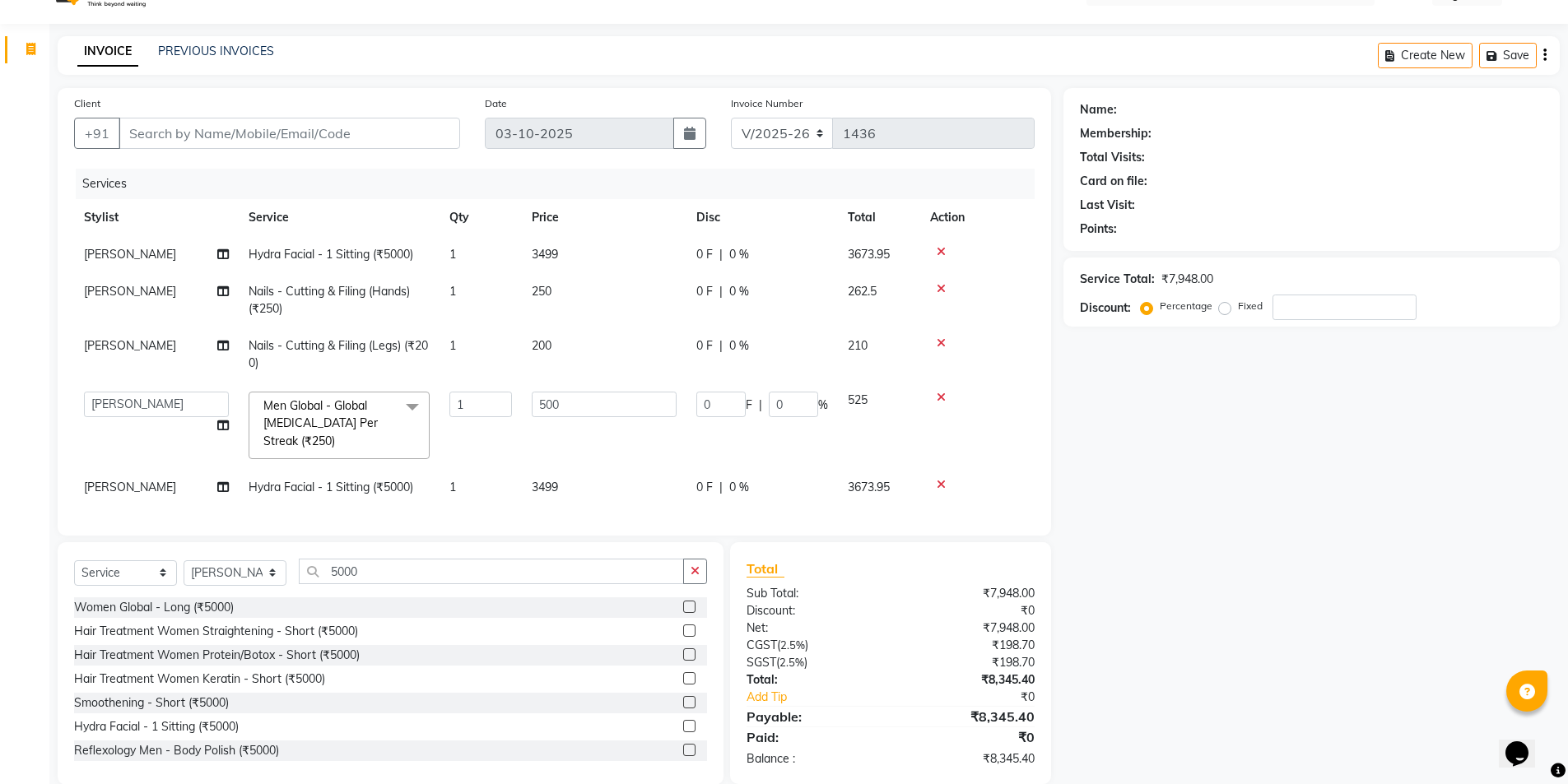
click at [620, 519] on div "Services Stylist Service Qty Price Disc Total Action Anas Hydra Facial - 1 Sitt…" at bounding box center [554, 344] width 961 height 351
click at [615, 428] on td "500" at bounding box center [603, 425] width 164 height 87
click at [623, 404] on input "500" at bounding box center [603, 404] width 145 height 26
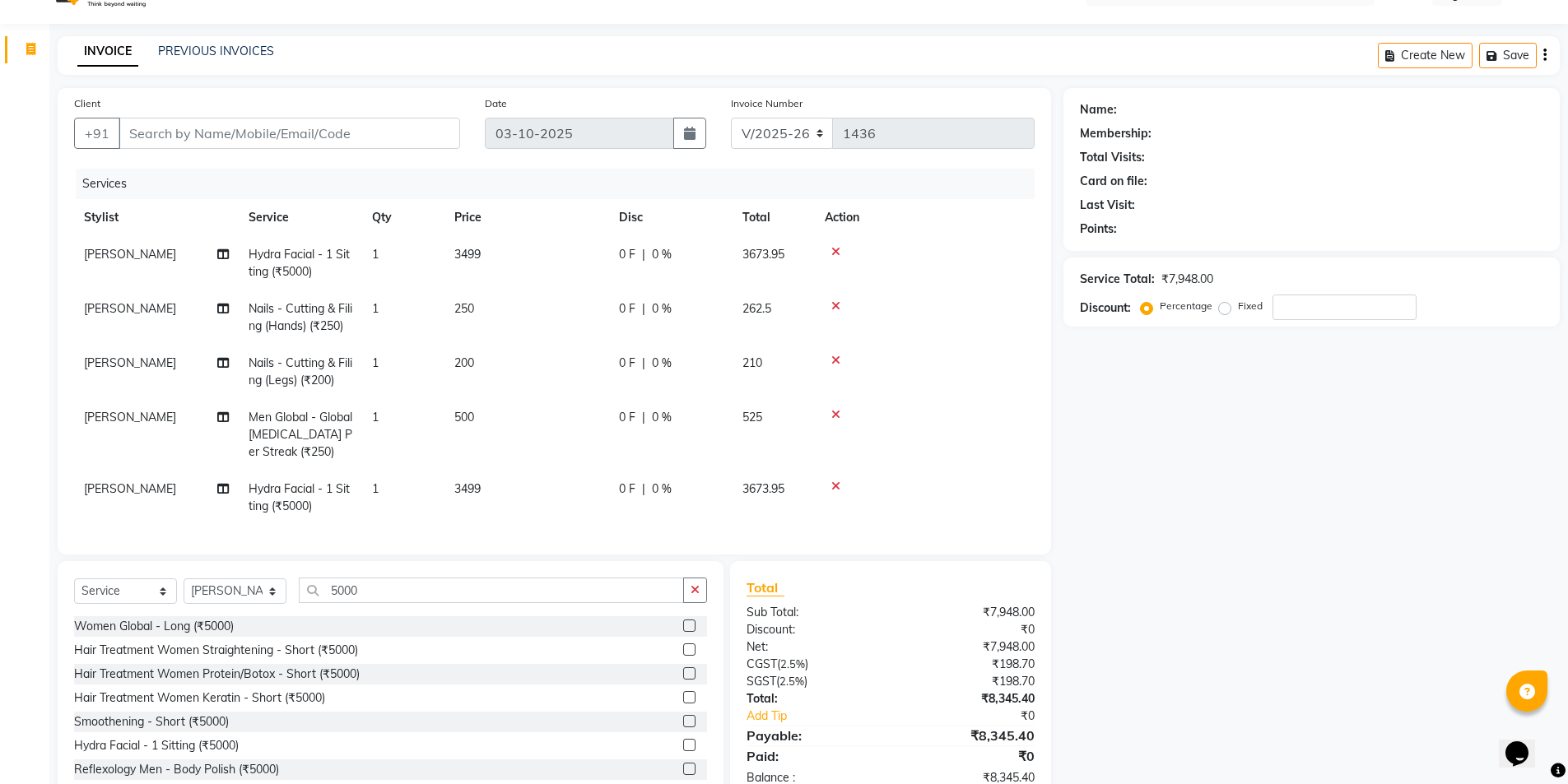
click at [612, 452] on tr "Anas Men Global - Global Ammonia Per Streak (₹250) 1 500 0 F | 0 % 525" at bounding box center [554, 434] width 961 height 72
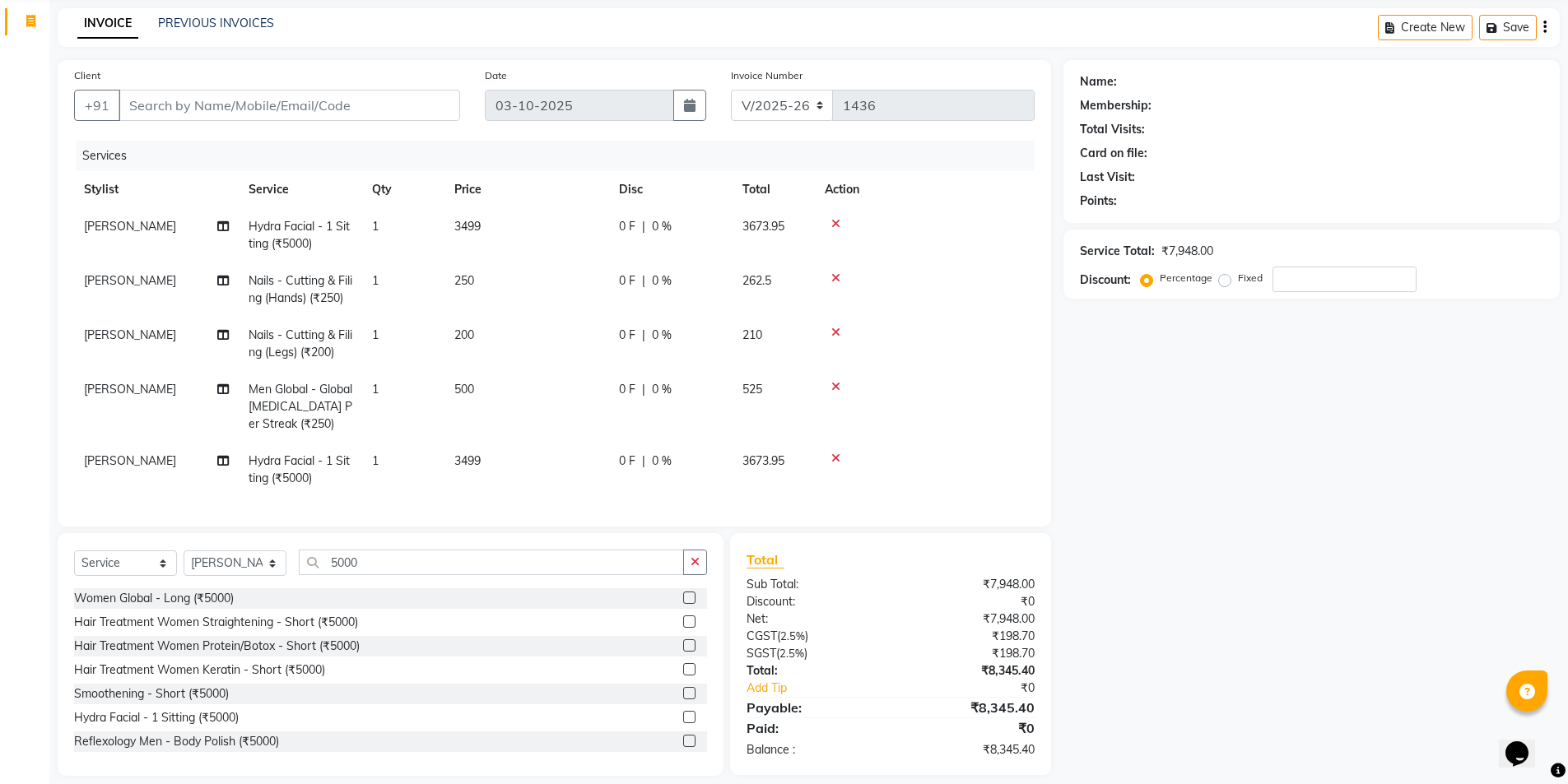
scroll to position [92, 0]
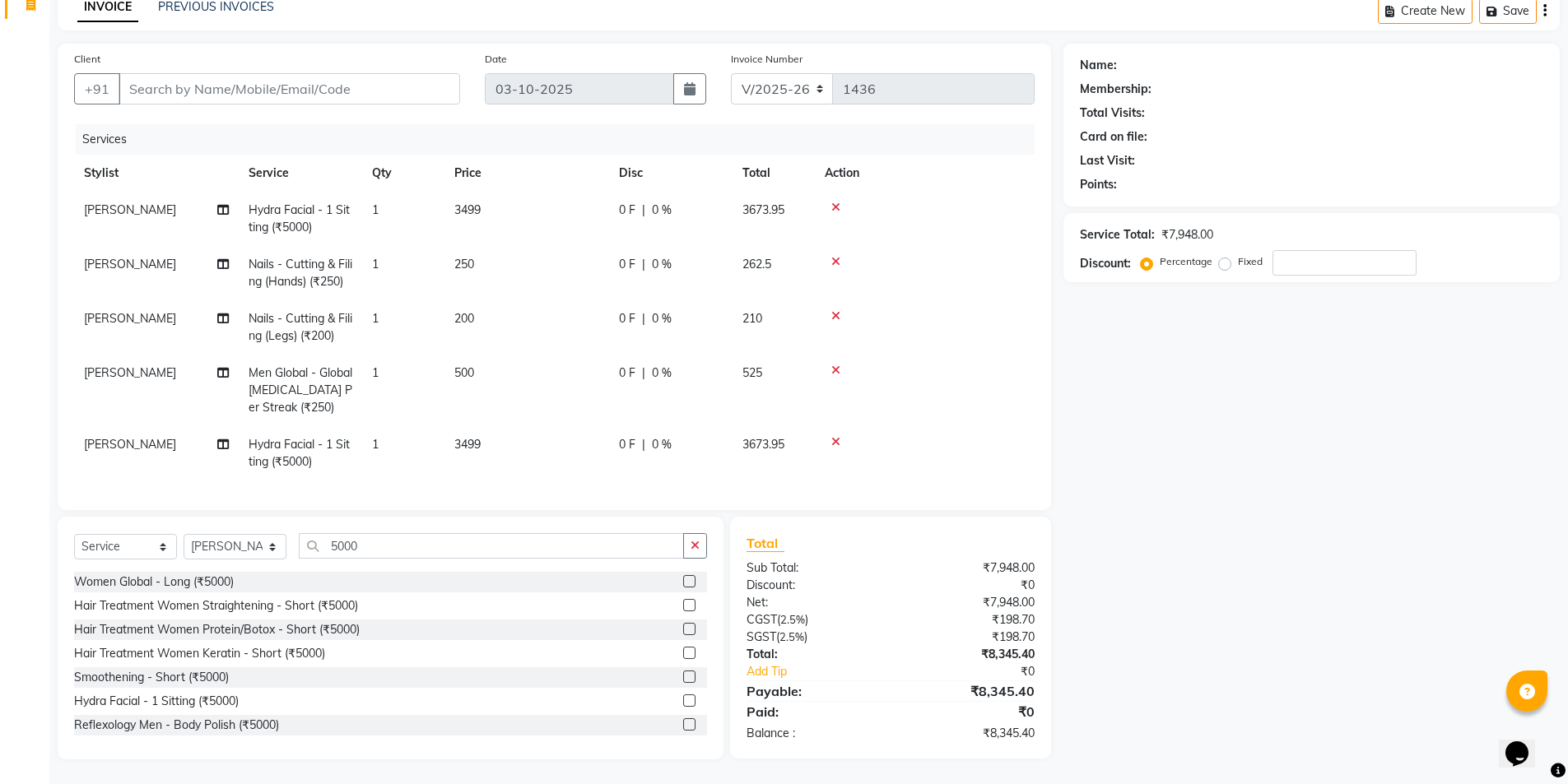
click at [838, 436] on icon at bounding box center [835, 442] width 9 height 12
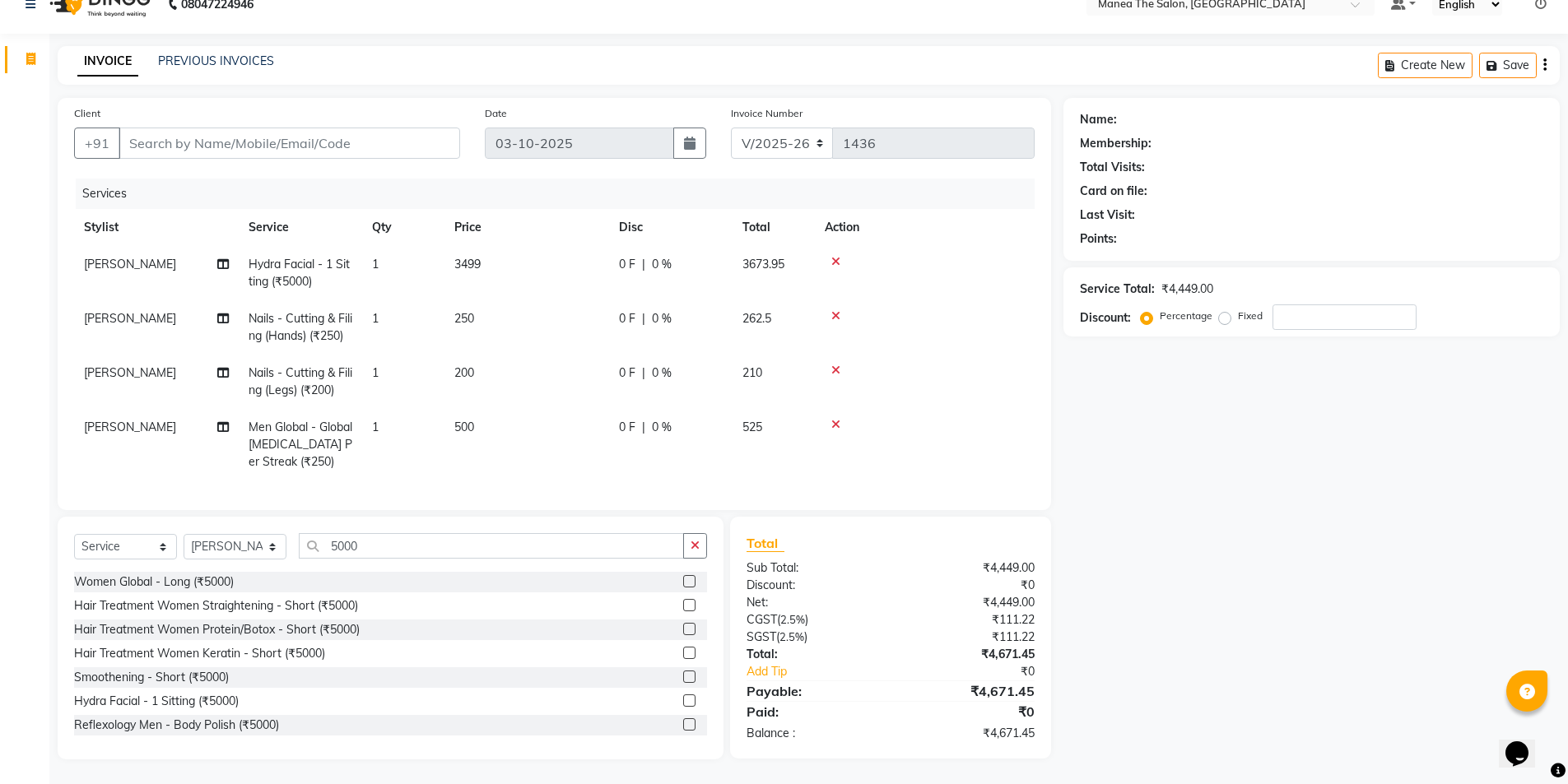
click at [477, 364] on td "200" at bounding box center [527, 381] width 164 height 55
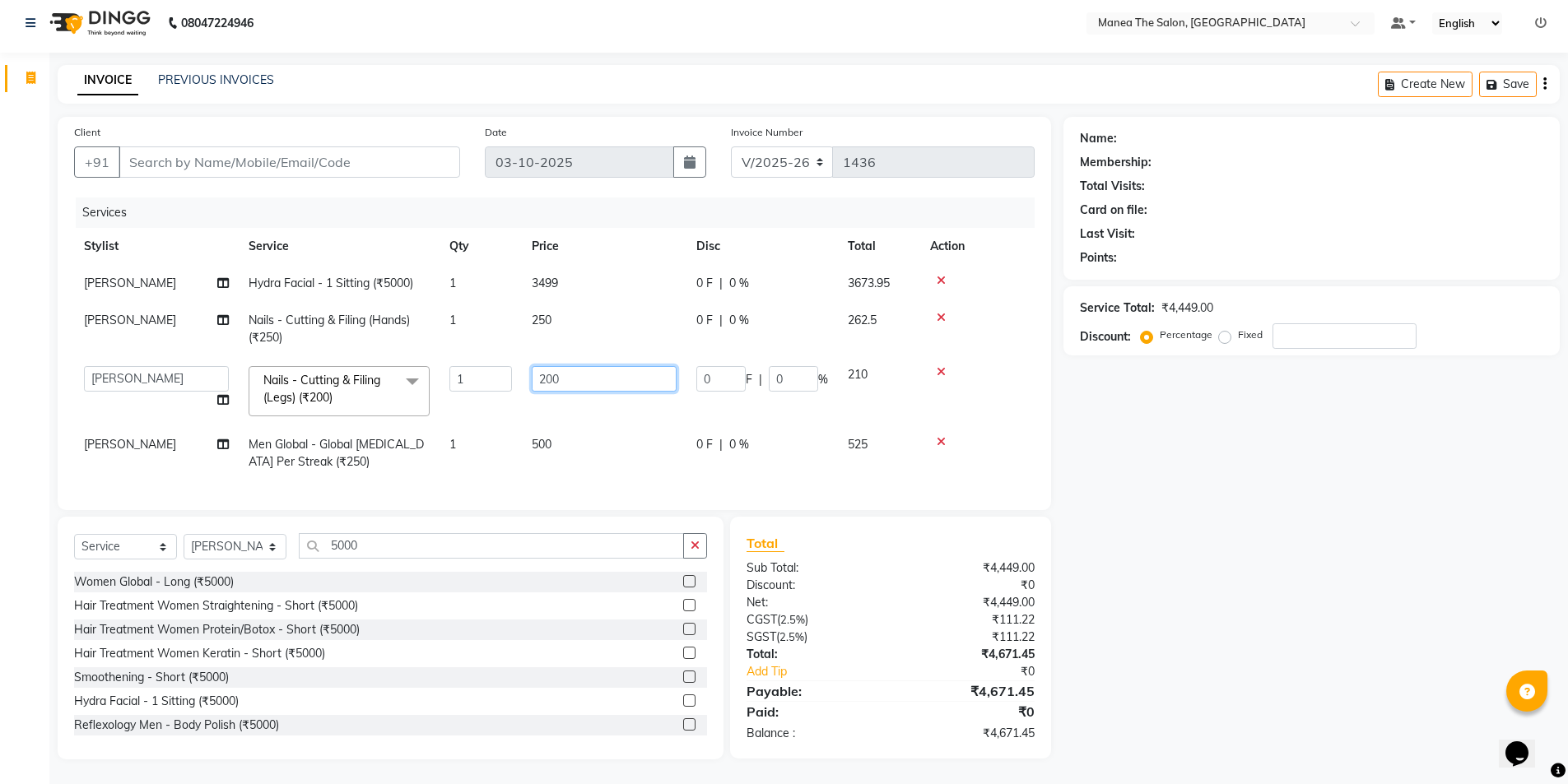
click at [544, 366] on input "200" at bounding box center [603, 379] width 145 height 26
type input "300"
click at [633, 397] on tr "Anas Anees Anu Aruna Bindu Chaitanya Manager Nasrat Ali Salman Surekha Nails - …" at bounding box center [554, 391] width 961 height 70
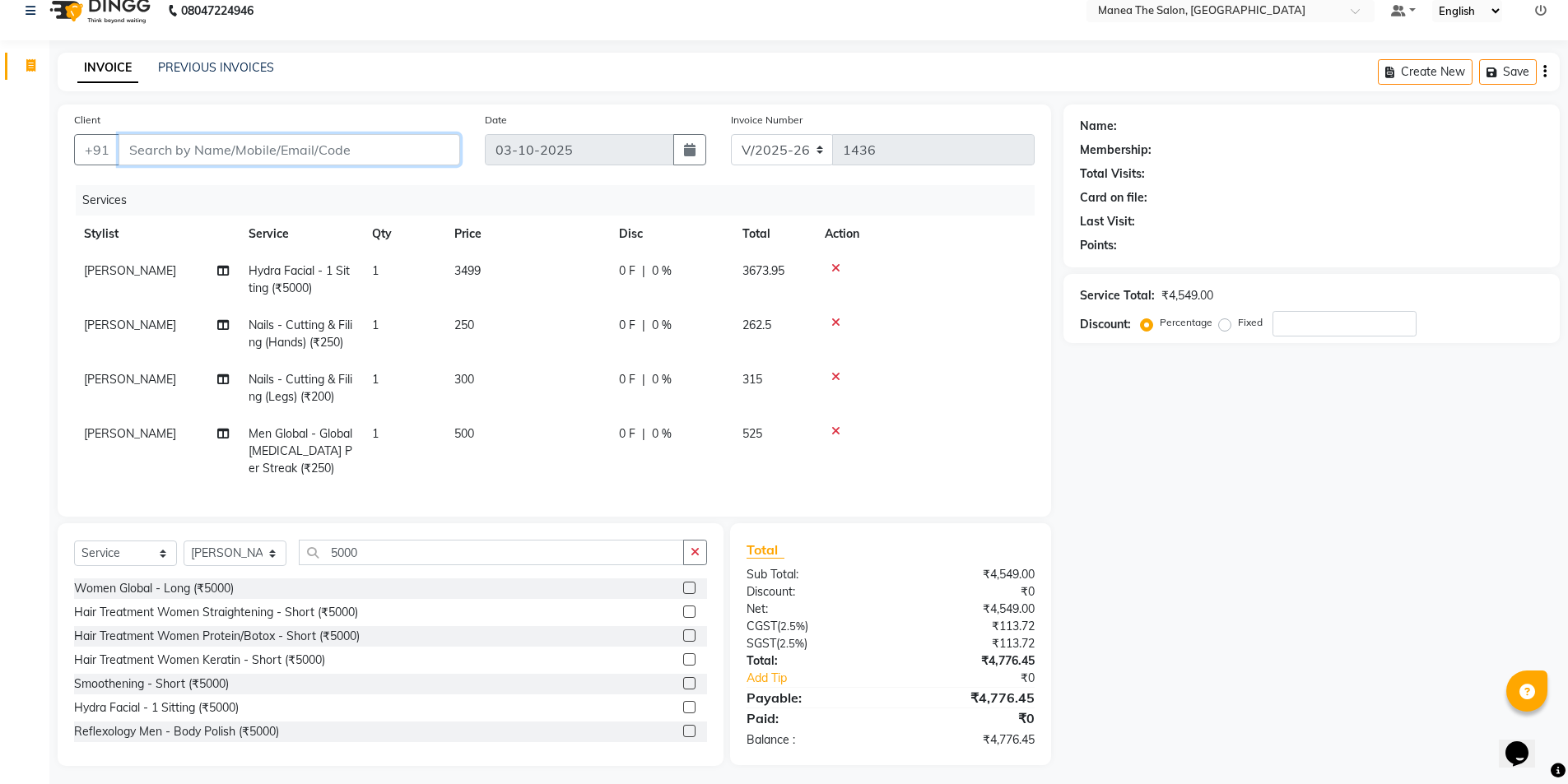
drag, startPoint x: 330, startPoint y: 156, endPoint x: 331, endPoint y: 141, distance: 15.0
click at [334, 156] on input "Client" at bounding box center [288, 150] width 341 height 32
type input "9"
type input "0"
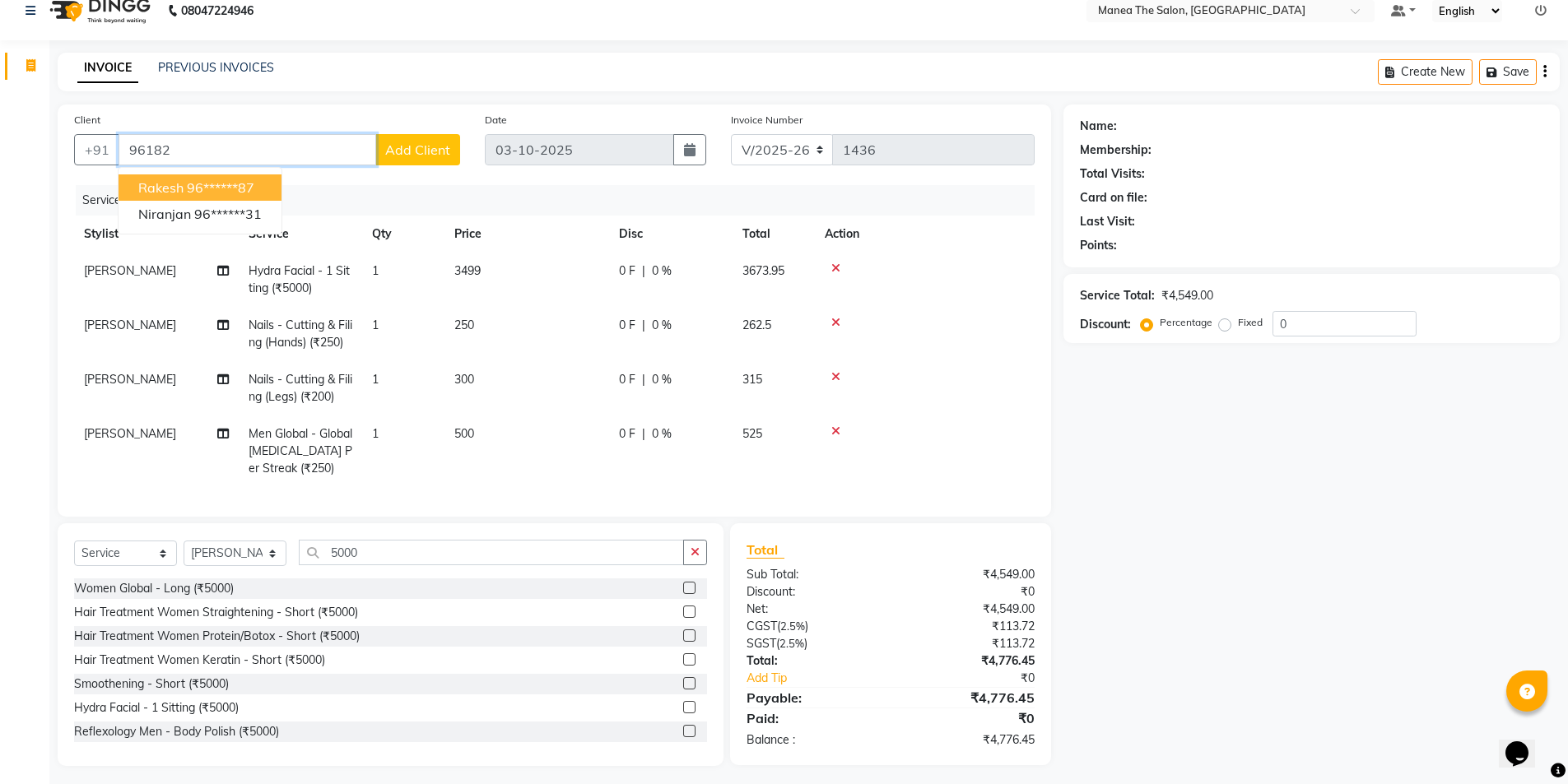
click at [241, 183] on ngb-highlight "96******87" at bounding box center [220, 187] width 67 height 16
type input "96******87"
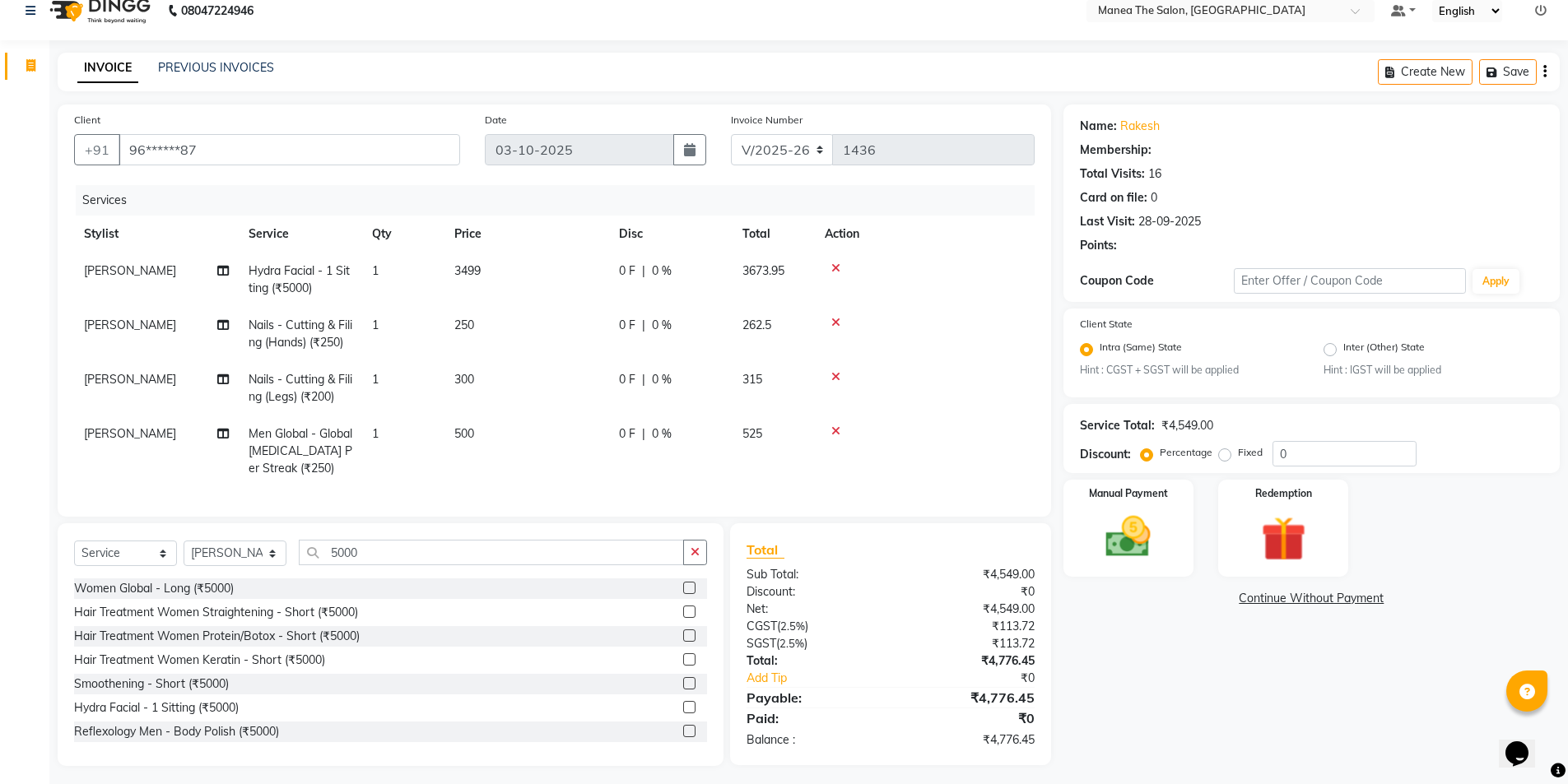
select select "1: Object"
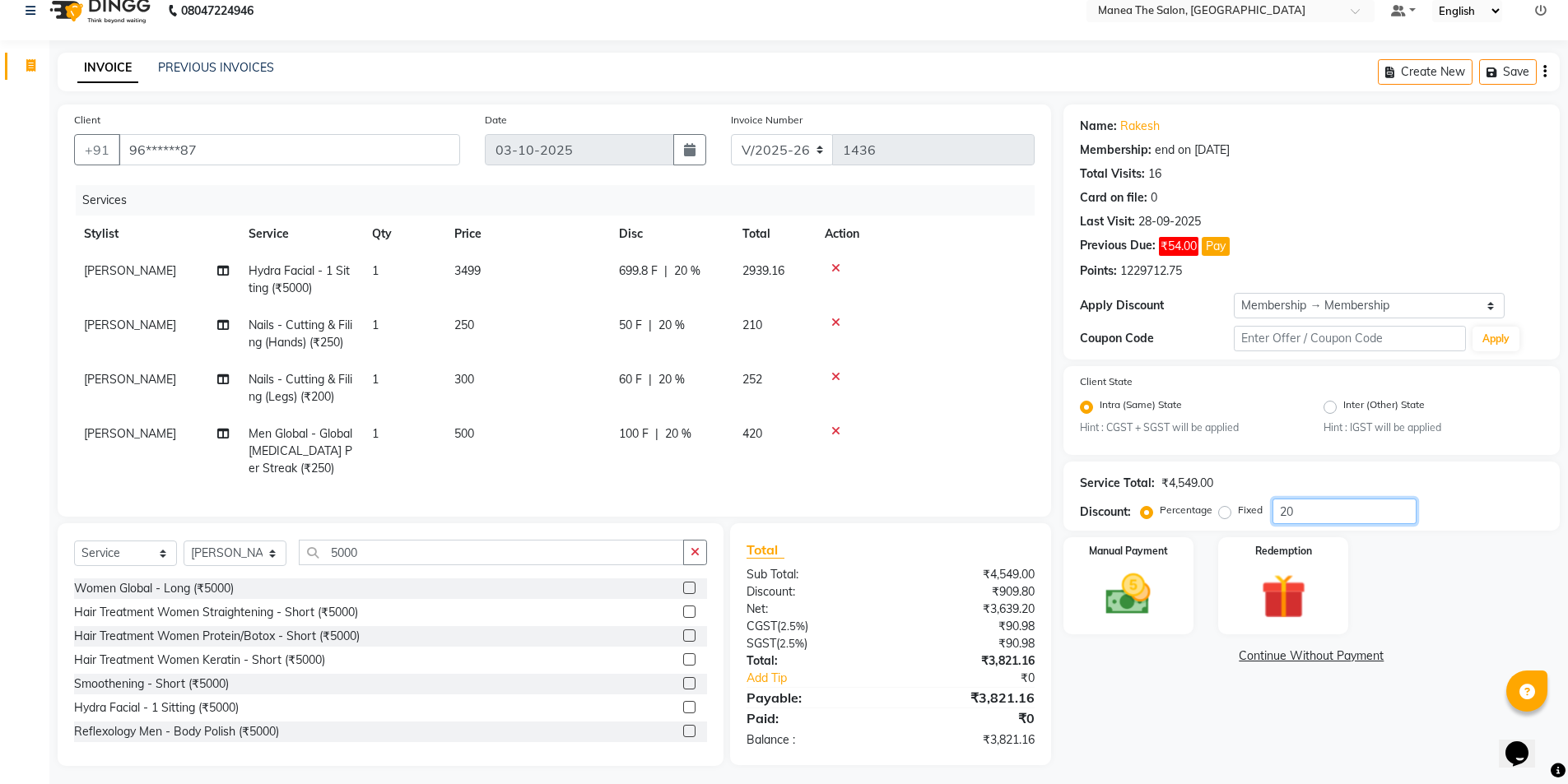
click at [1306, 512] on input "20" at bounding box center [1344, 511] width 144 height 26
type input "2"
type input "1"
click at [233, 154] on input "96******87" at bounding box center [288, 150] width 341 height 32
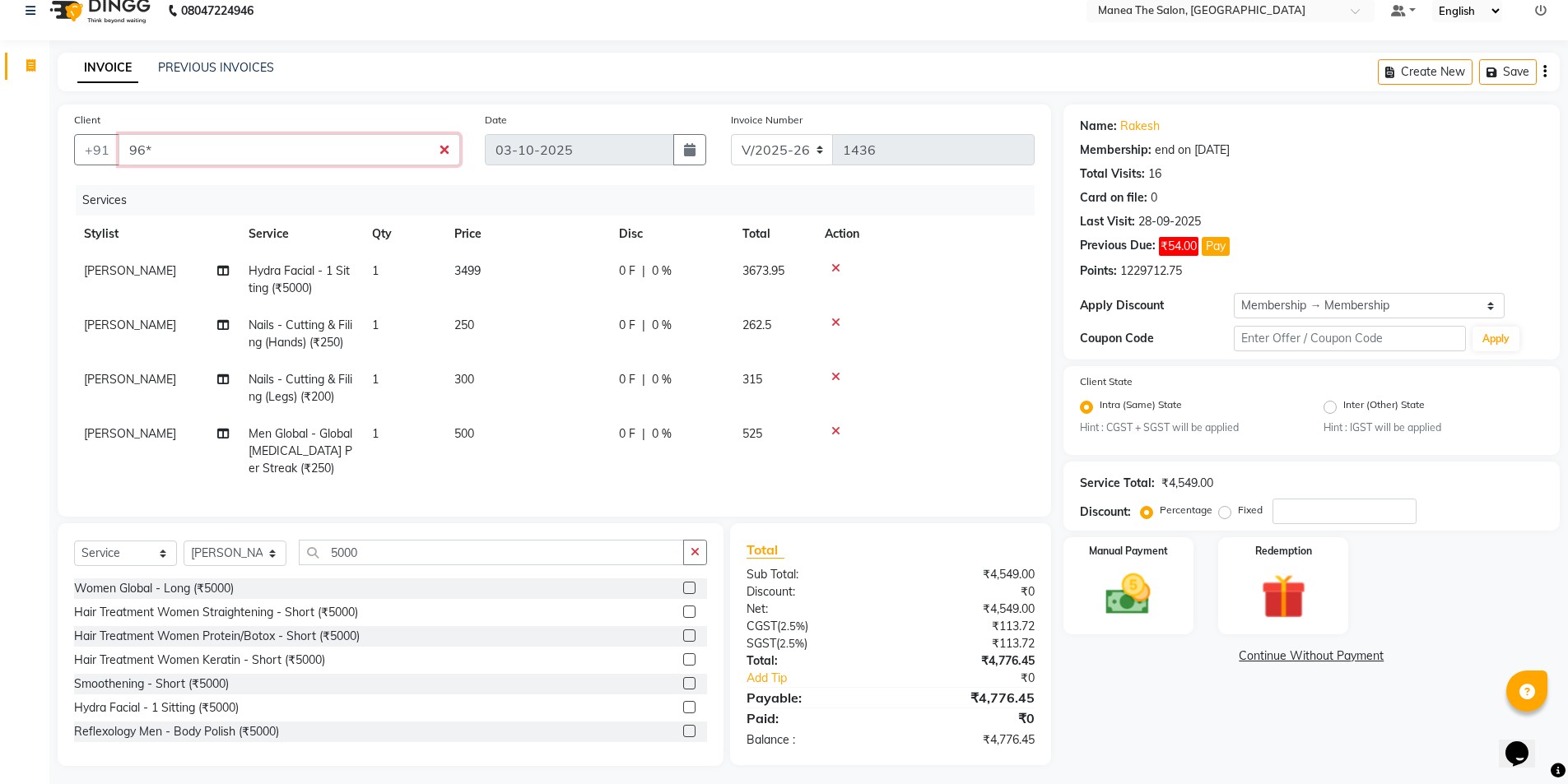
type input "96"
type input "0"
type input "9"
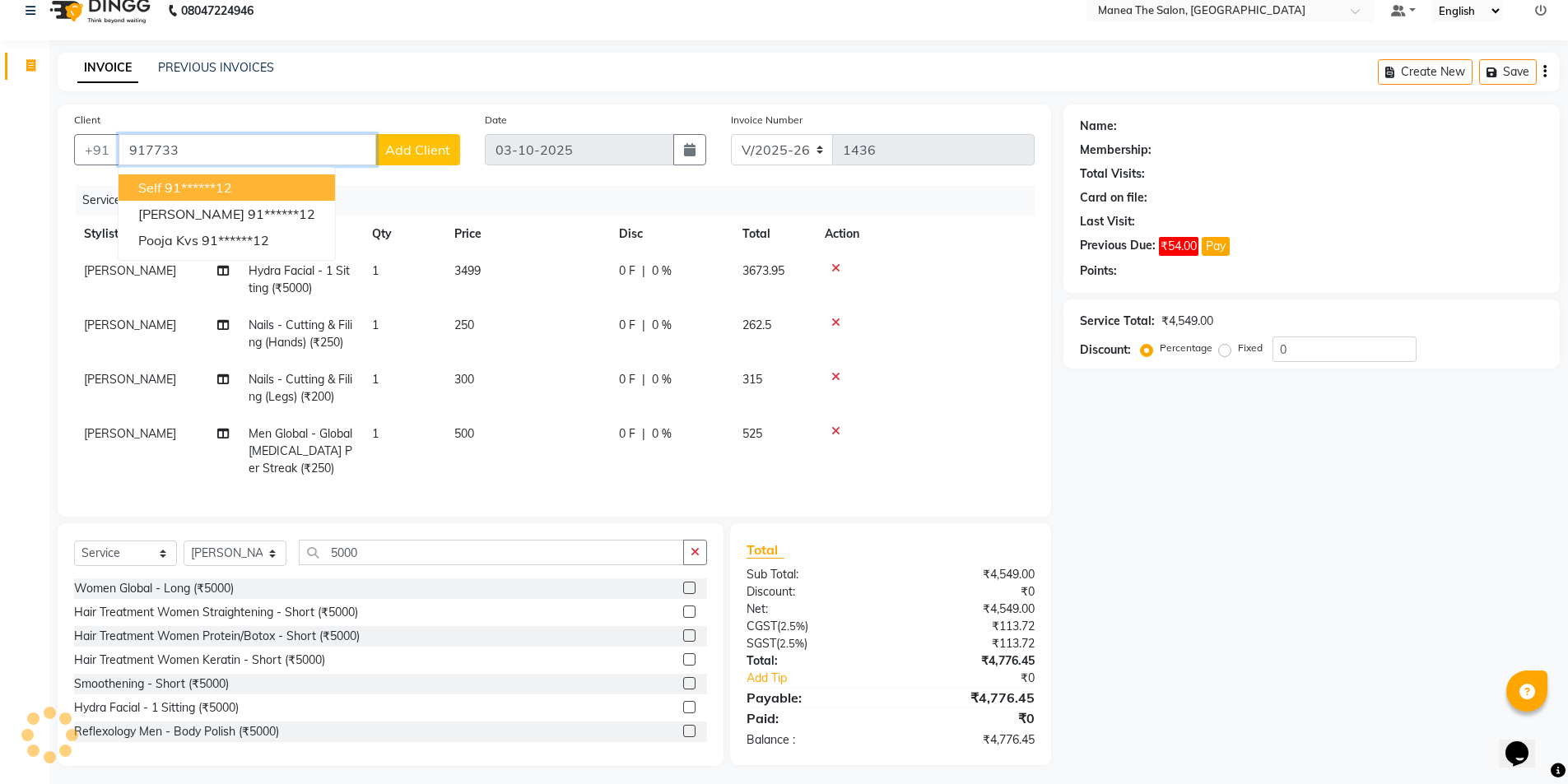
click at [186, 182] on ngb-highlight "91******12" at bounding box center [198, 187] width 67 height 16
type input "91******12"
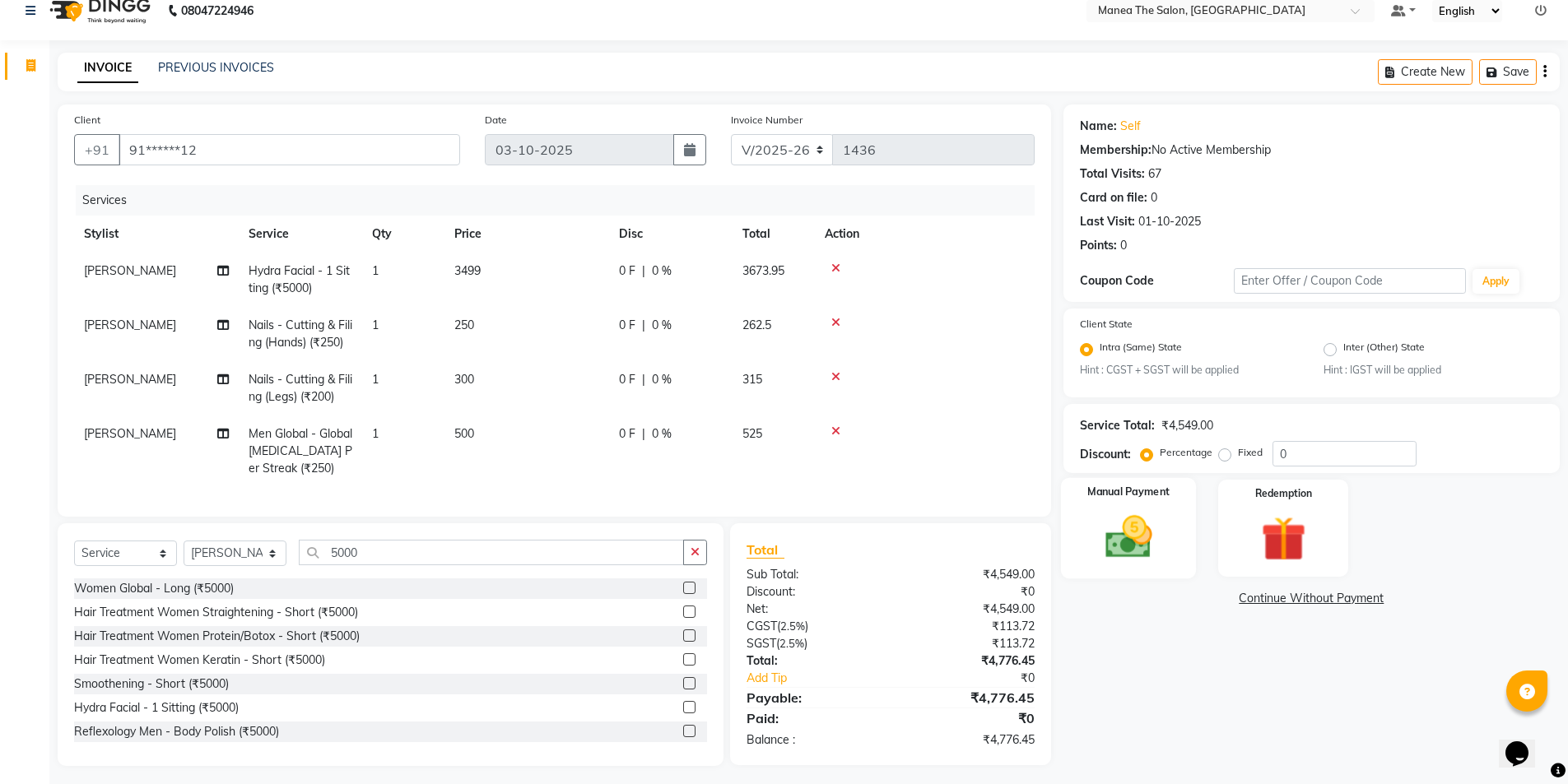
click at [1135, 548] on img at bounding box center [1128, 538] width 76 height 54
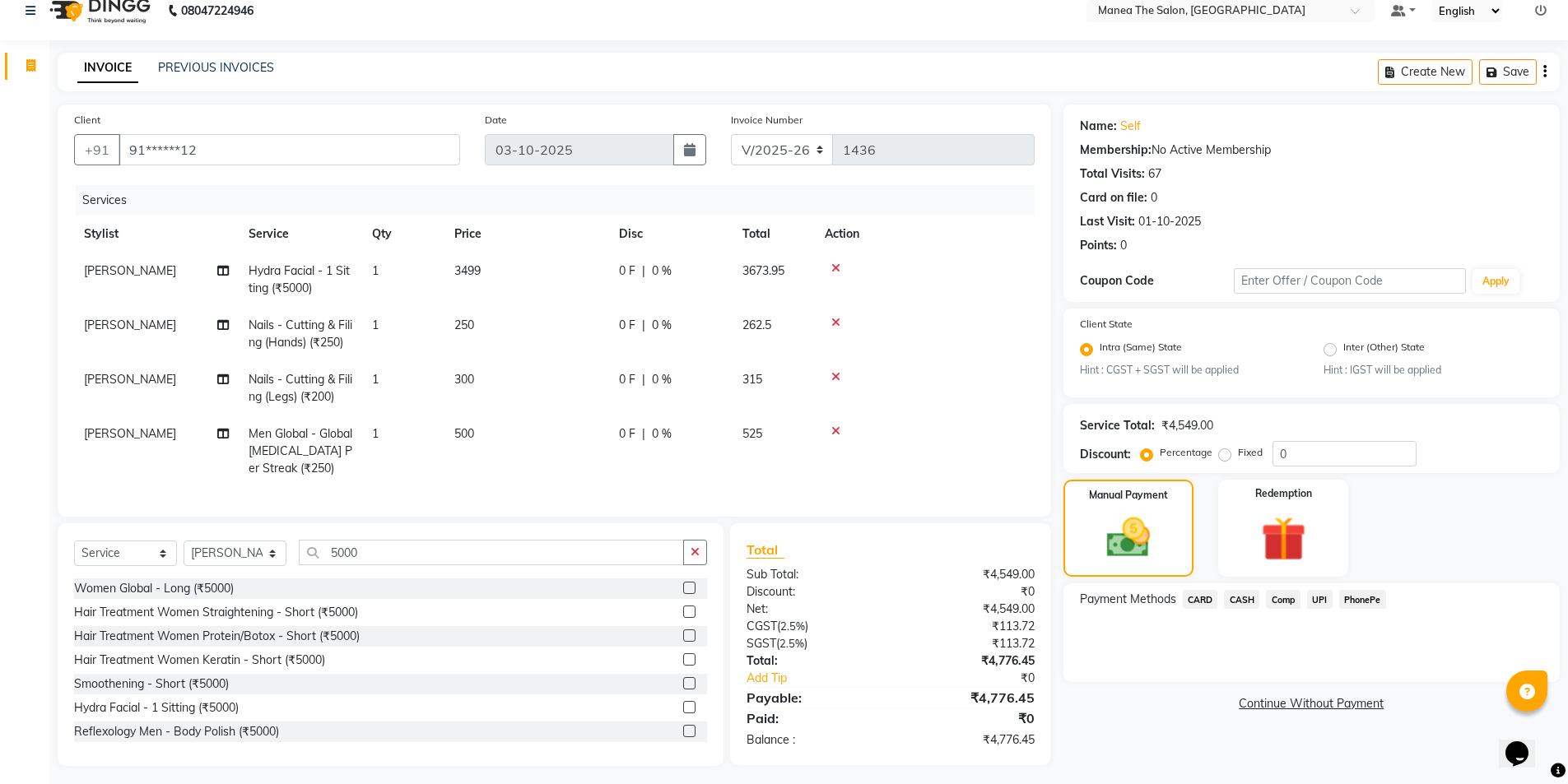
click at [1316, 600] on span "UPI" at bounding box center [1319, 600] width 26 height 19
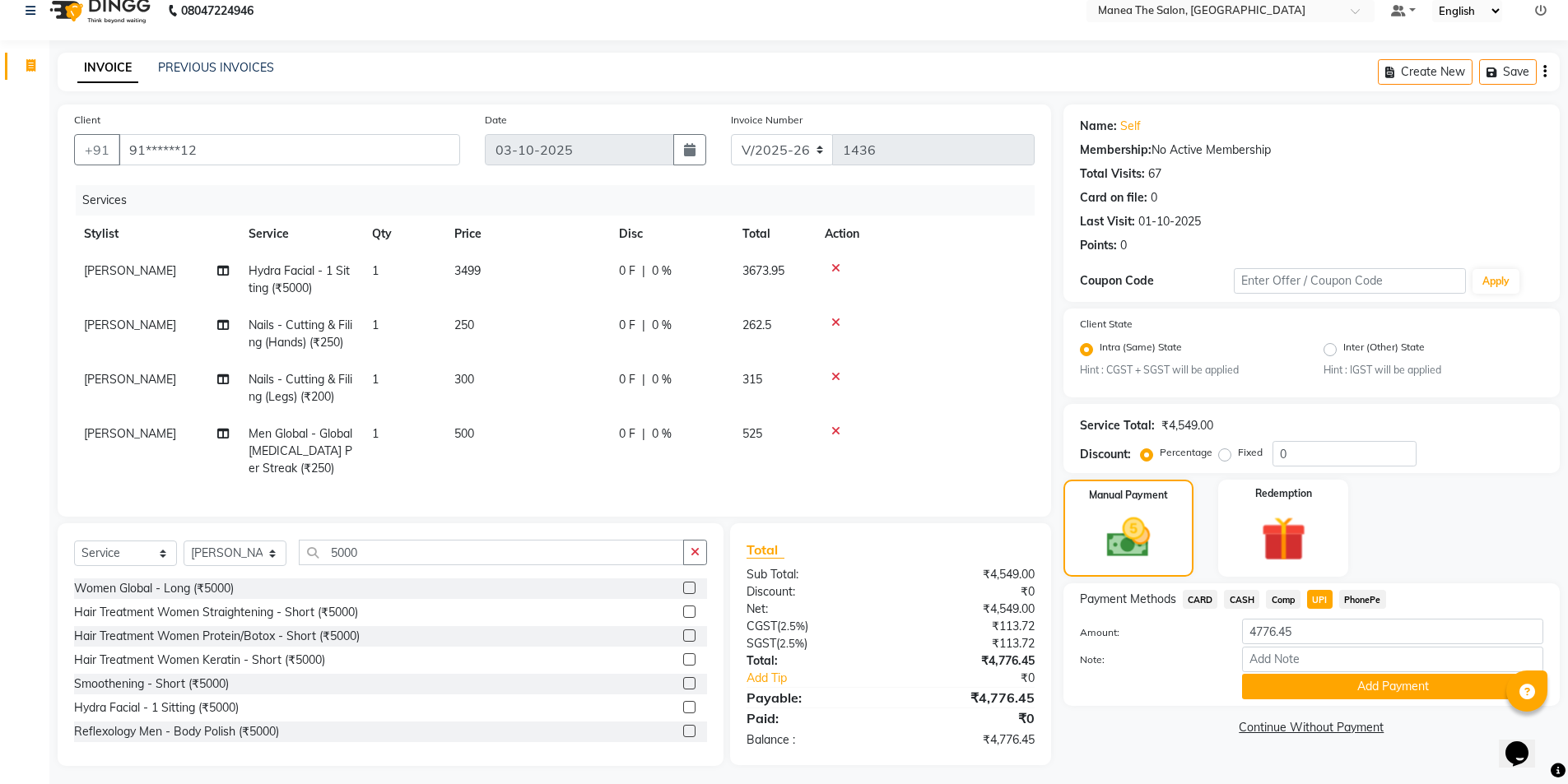
click at [1362, 677] on button "Add Payment" at bounding box center [1391, 686] width 301 height 26
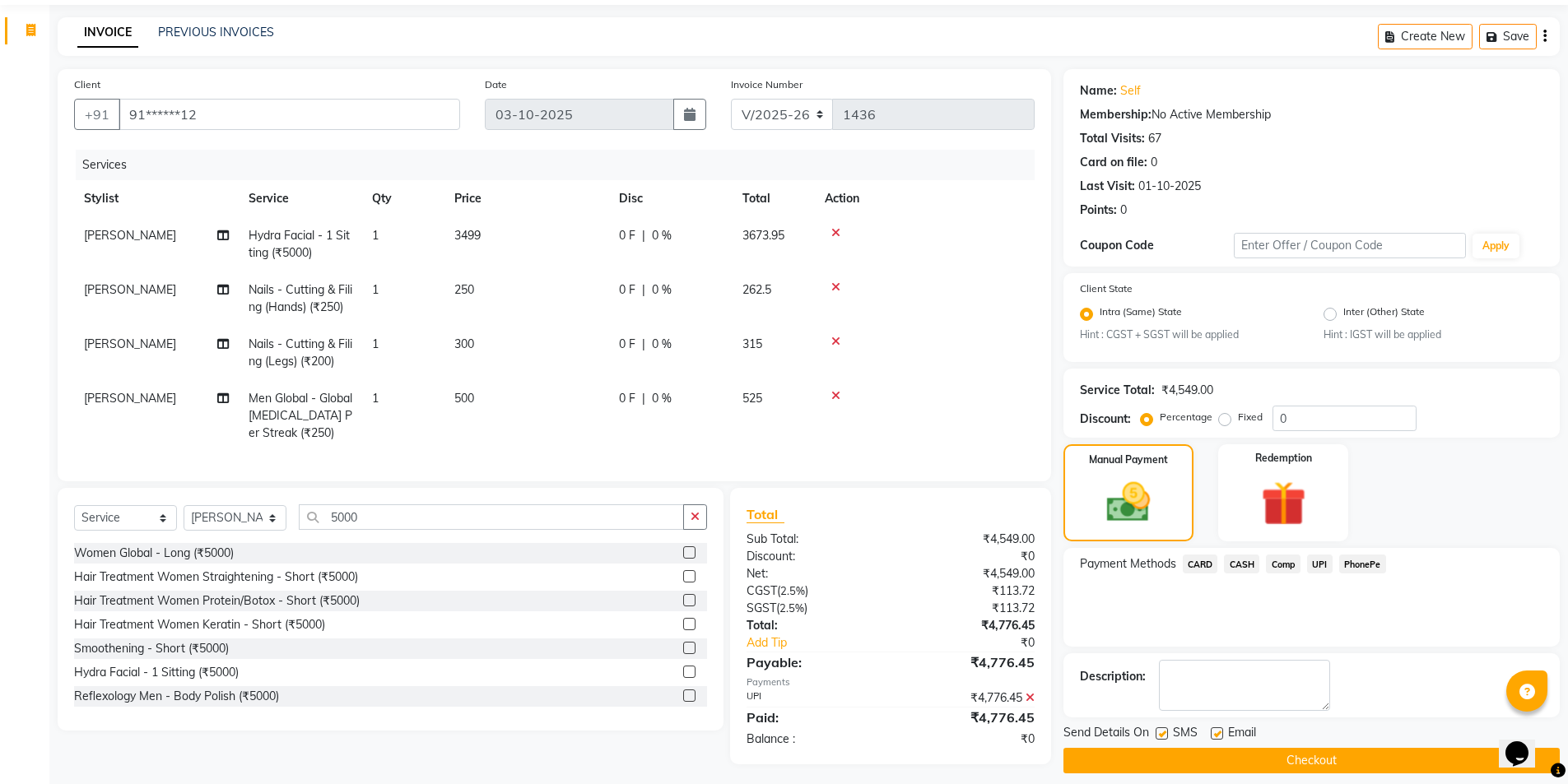
scroll to position [72, 0]
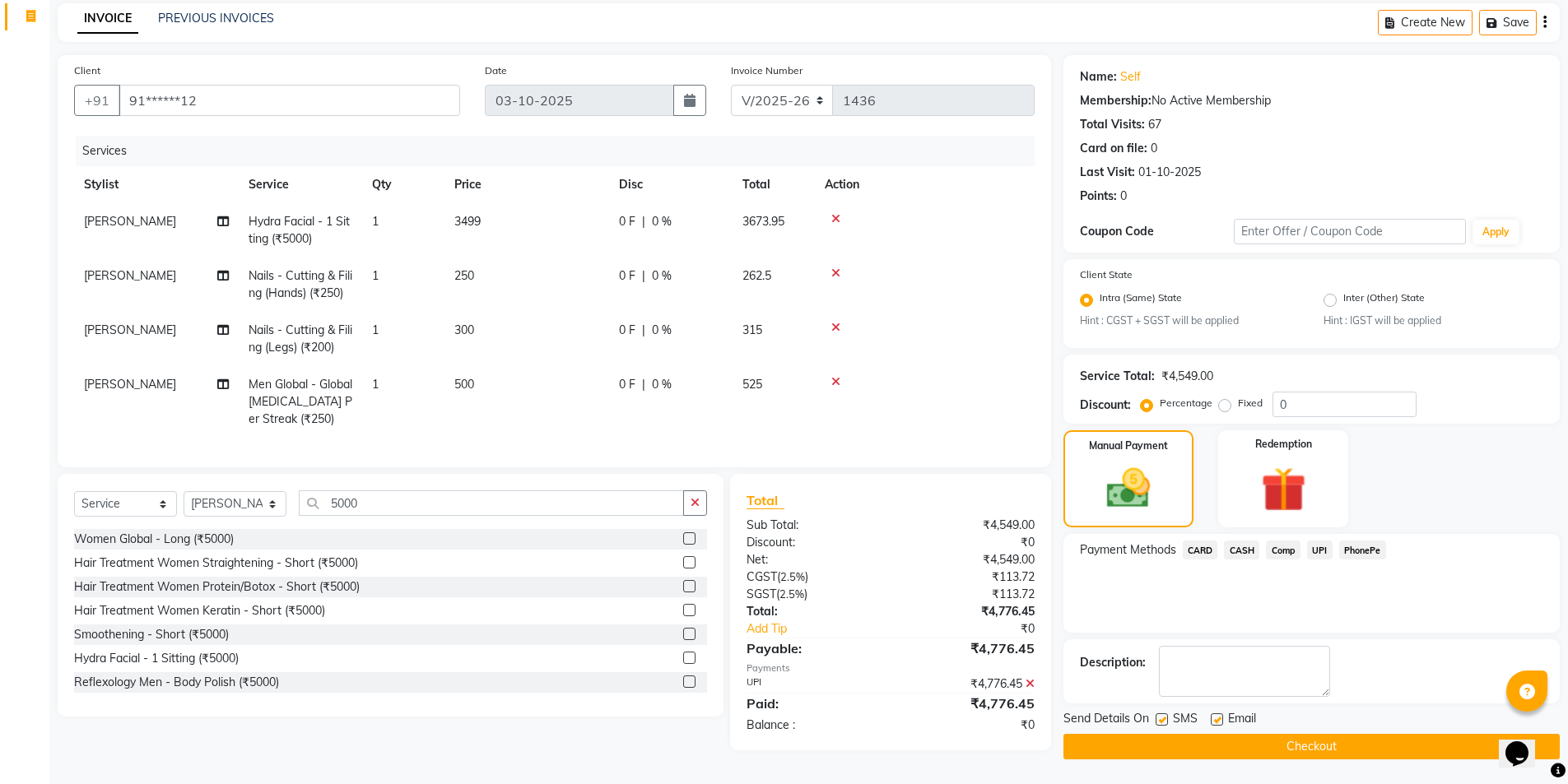
click at [1347, 739] on button "Checkout" at bounding box center [1311, 747] width 496 height 26
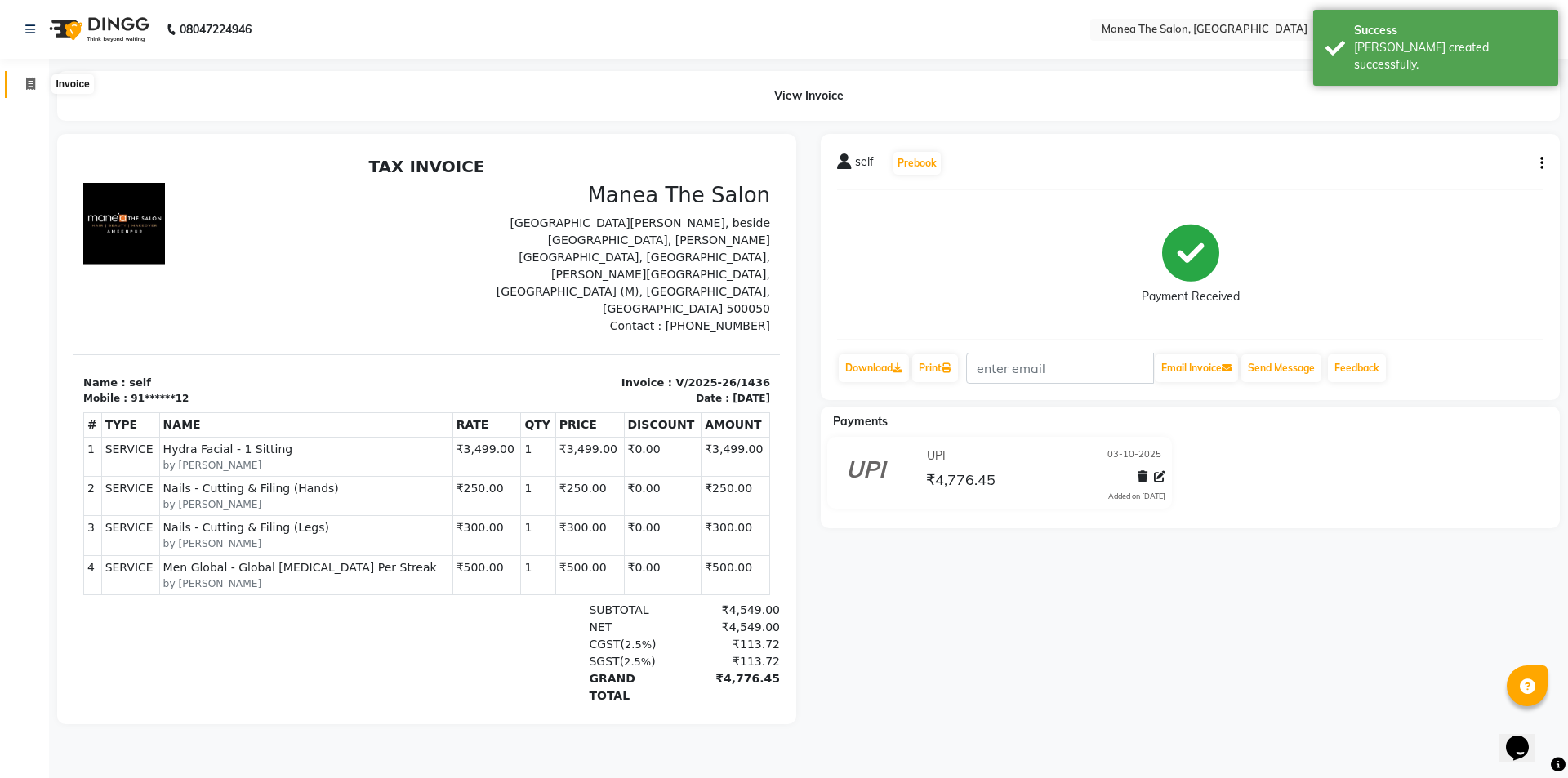
click at [27, 86] on icon at bounding box center [30, 83] width 9 height 12
select select "6397"
select select "service"
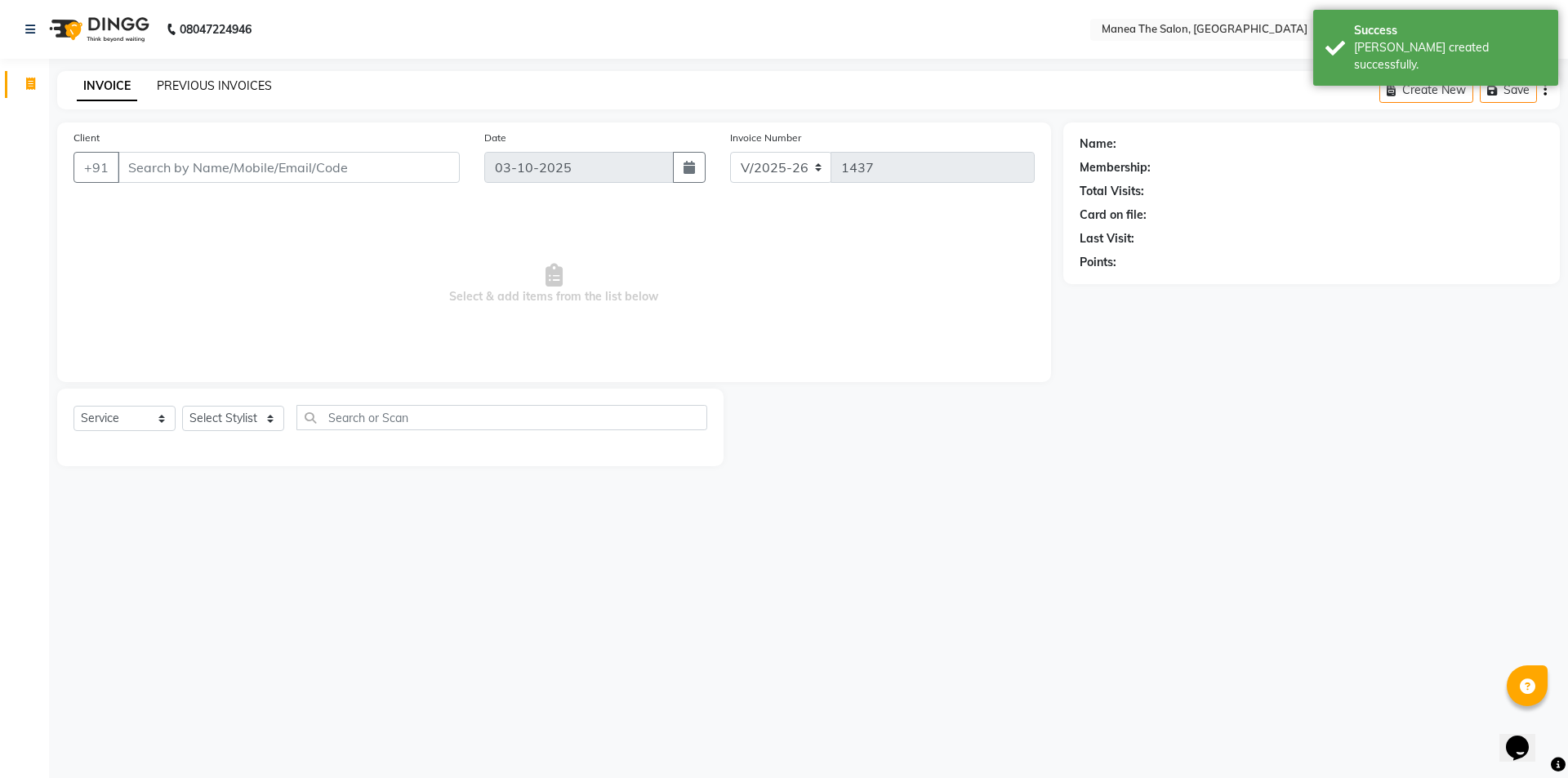
click at [236, 88] on link "PREVIOUS INVOICES" at bounding box center [214, 85] width 115 height 14
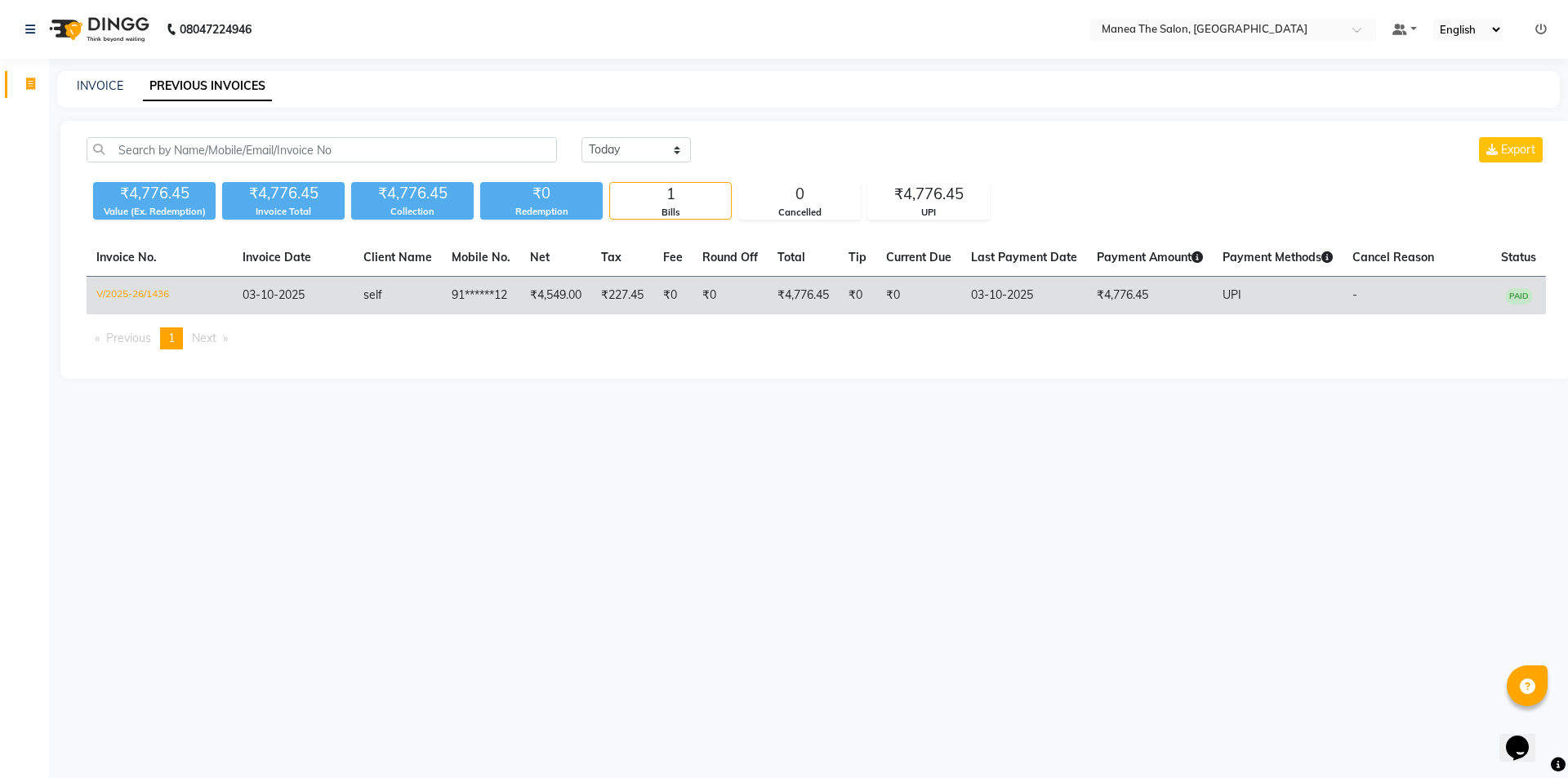
click at [628, 298] on td "₹227.45" at bounding box center [621, 296] width 62 height 38
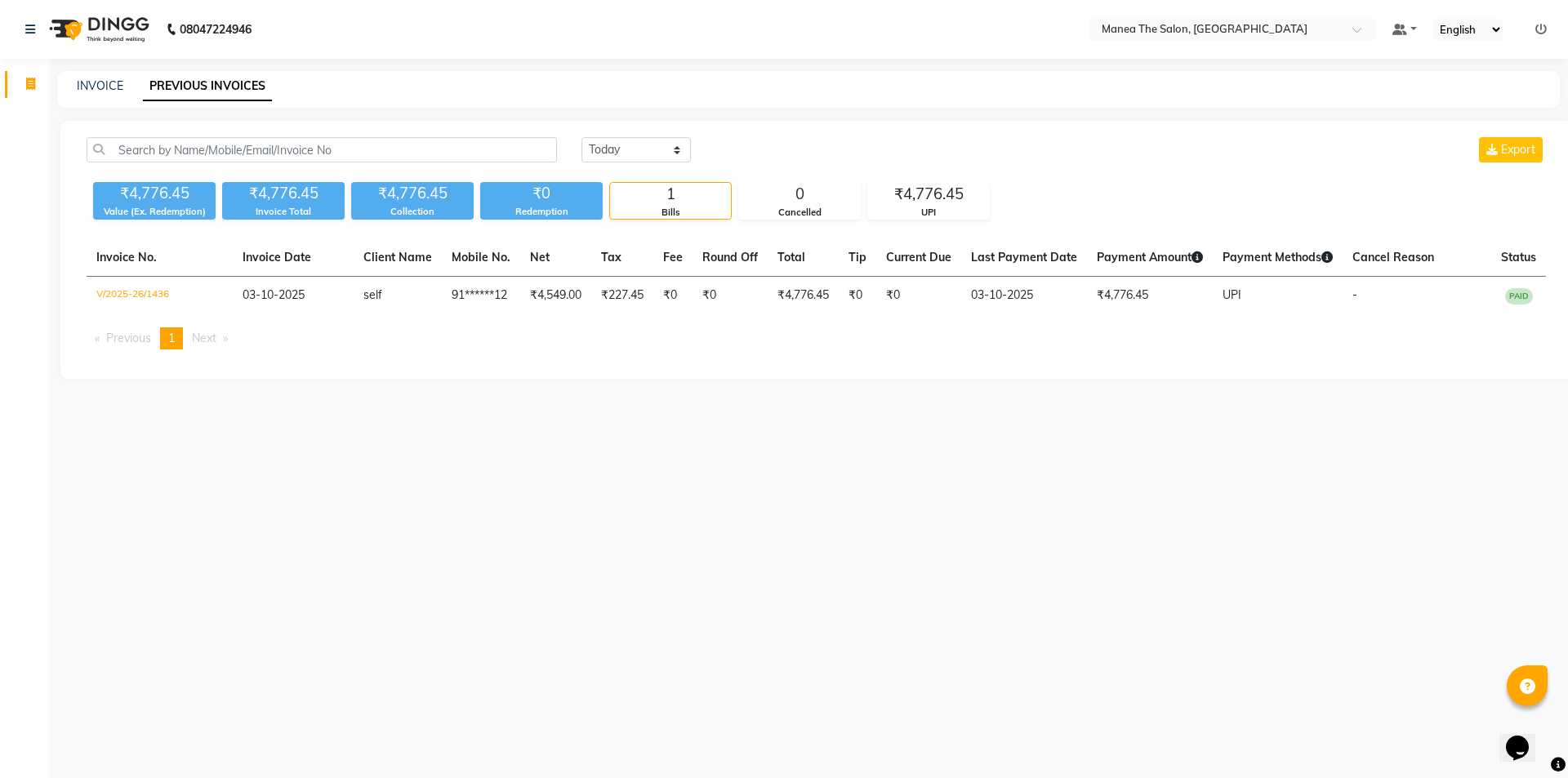
drag, startPoint x: 717, startPoint y: 551, endPoint x: 703, endPoint y: 492, distance: 60.6
click at [719, 550] on div "08047224946 Select Location × Manea The Salon, Ameenpur Default Panel My Panel …" at bounding box center [784, 389] width 1568 height 778
click at [107, 86] on link "INVOICE" at bounding box center [100, 85] width 47 height 14
select select "6397"
select select "service"
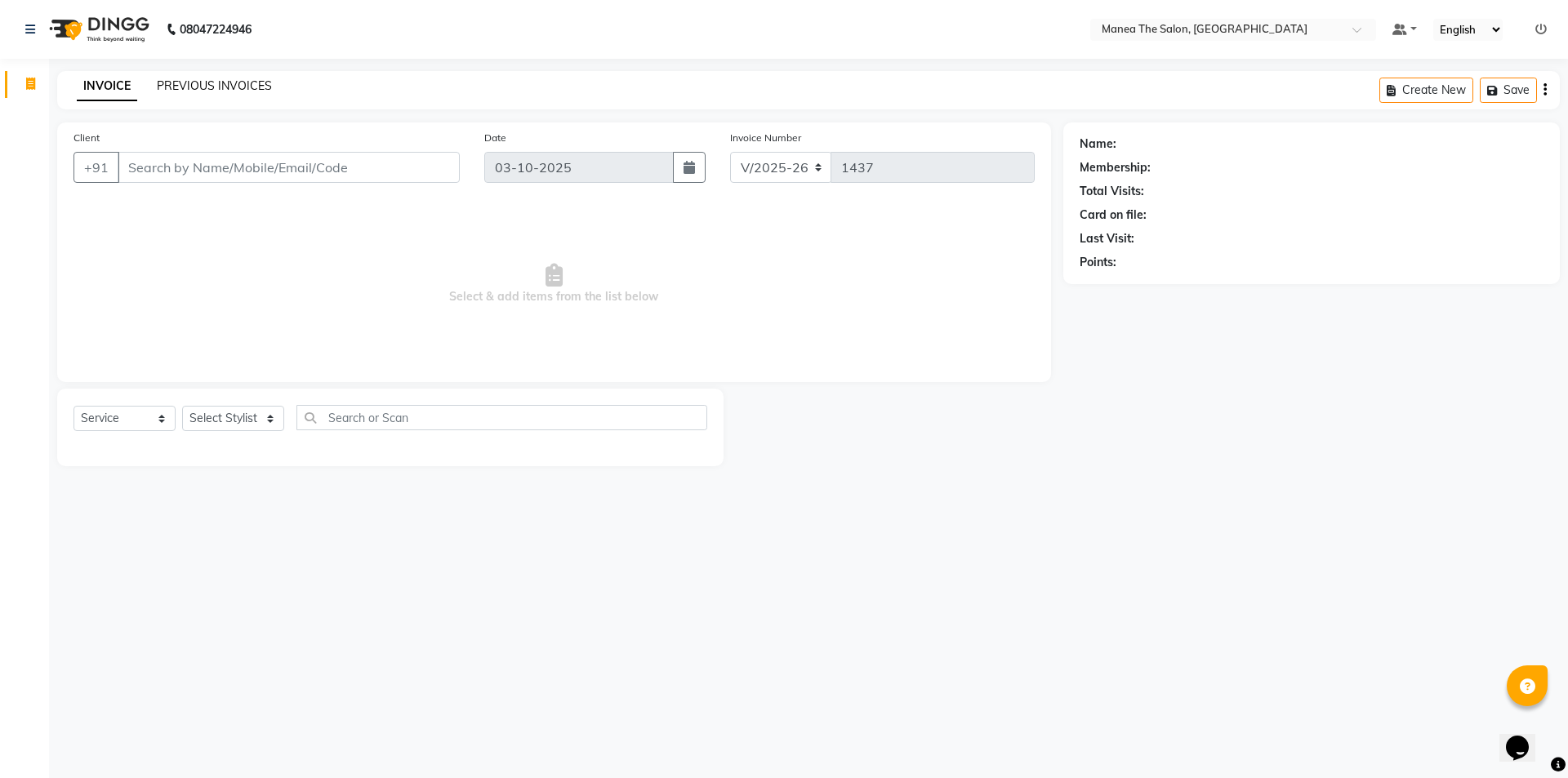
click at [246, 86] on link "PREVIOUS INVOICES" at bounding box center [214, 85] width 115 height 14
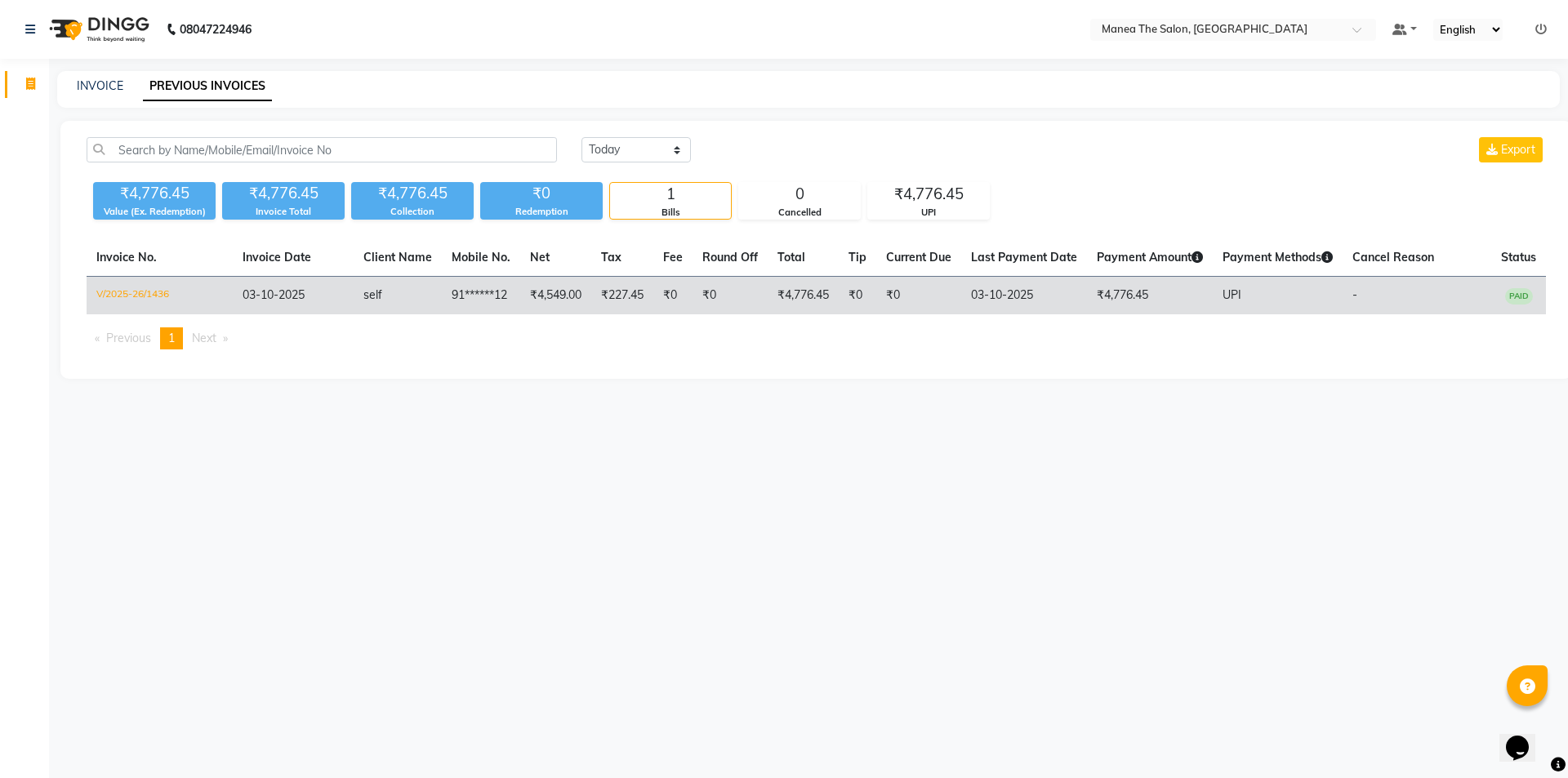
click at [720, 295] on td "₹0" at bounding box center [729, 296] width 75 height 38
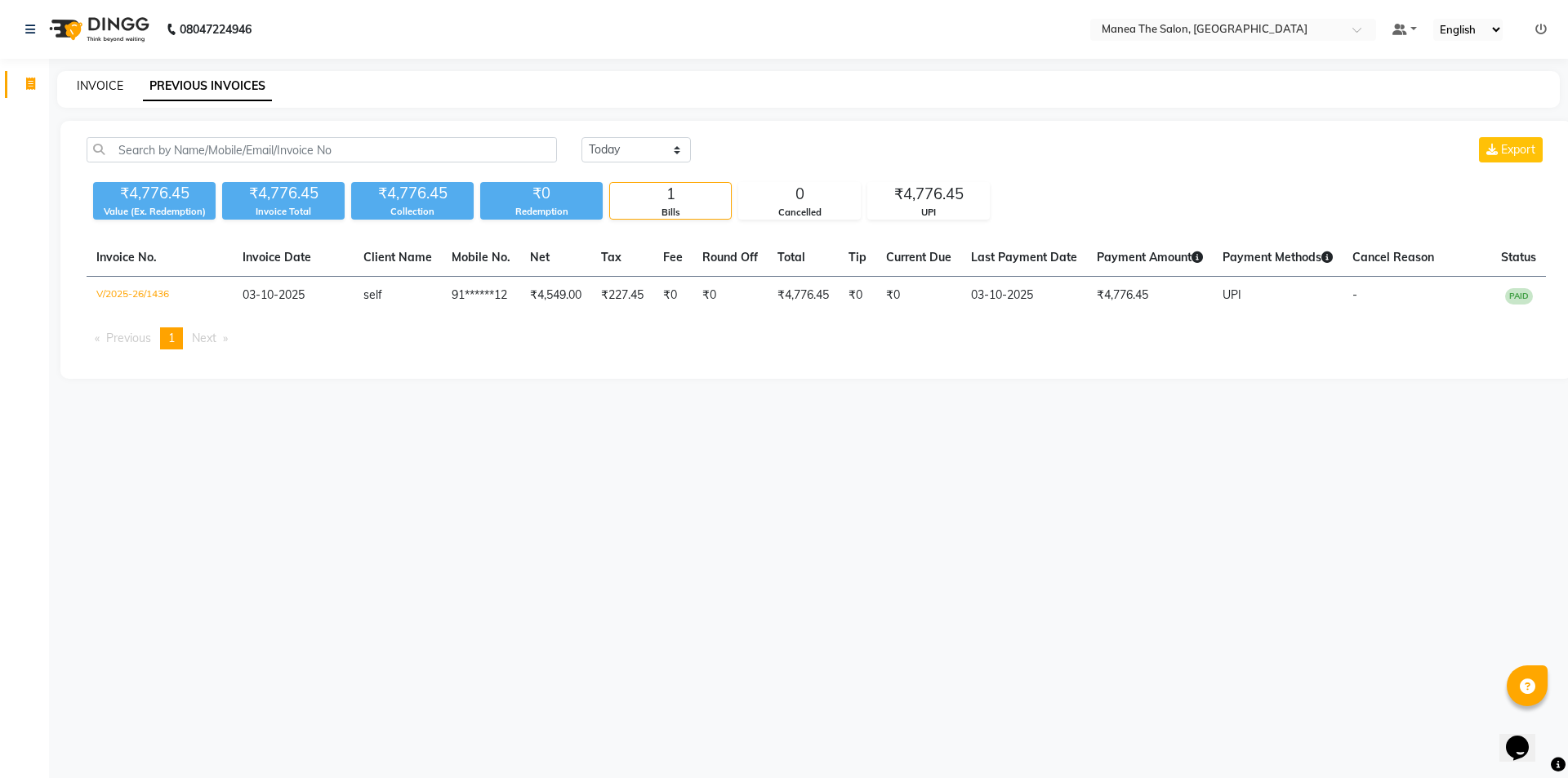
click at [90, 82] on link "INVOICE" at bounding box center [100, 85] width 47 height 14
select select "service"
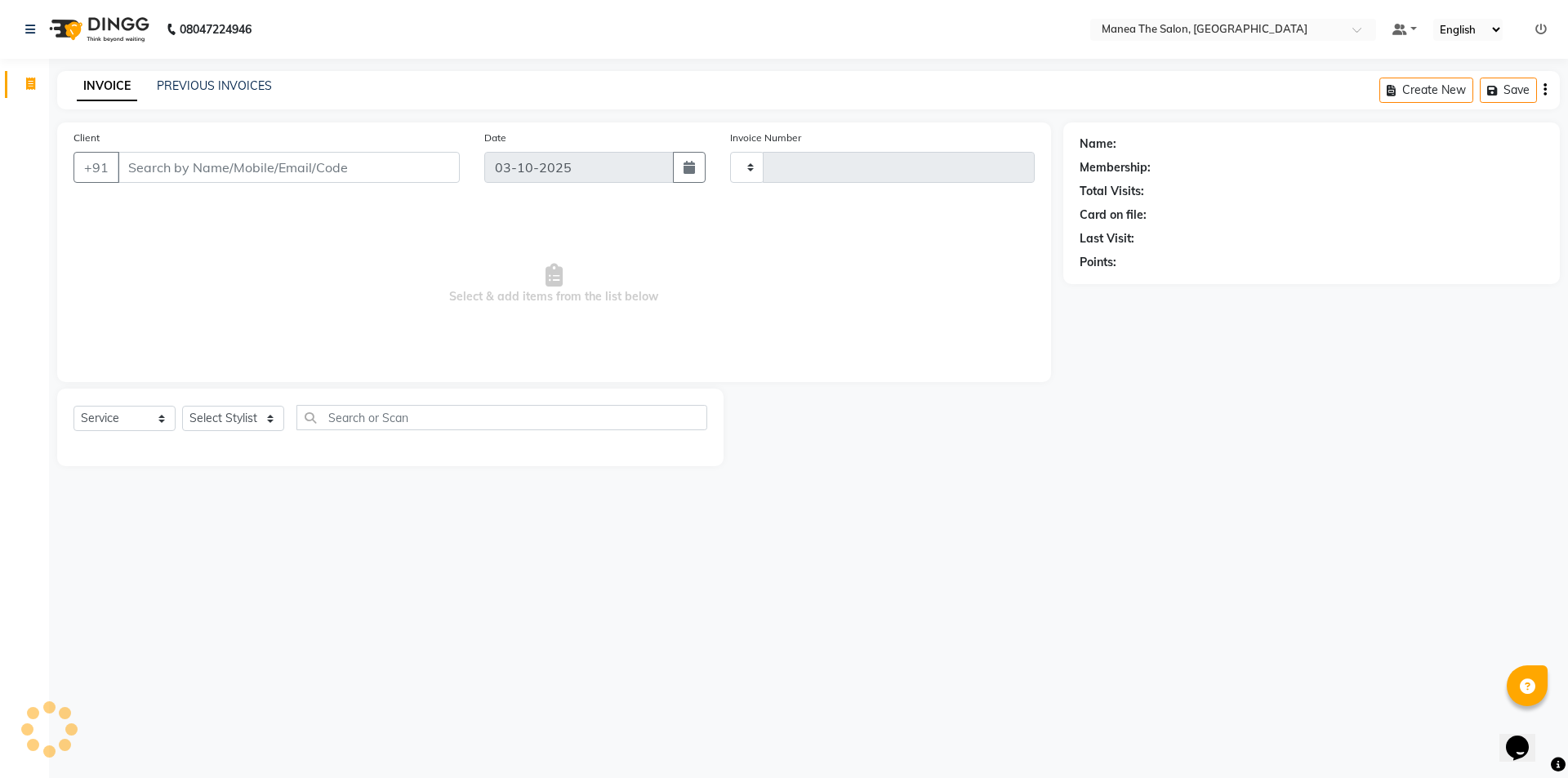
type input "1437"
select select "6397"
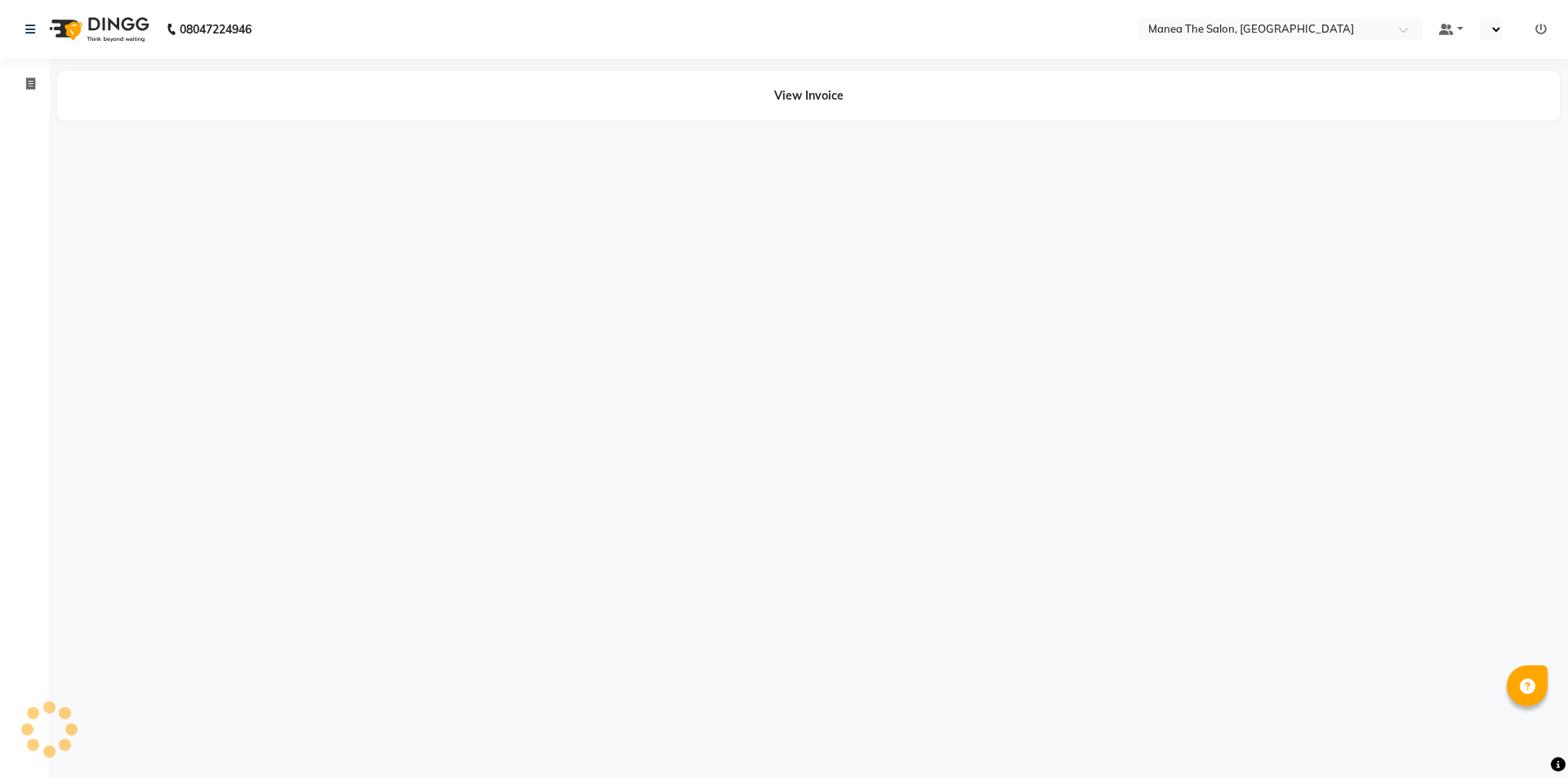
select select "en"
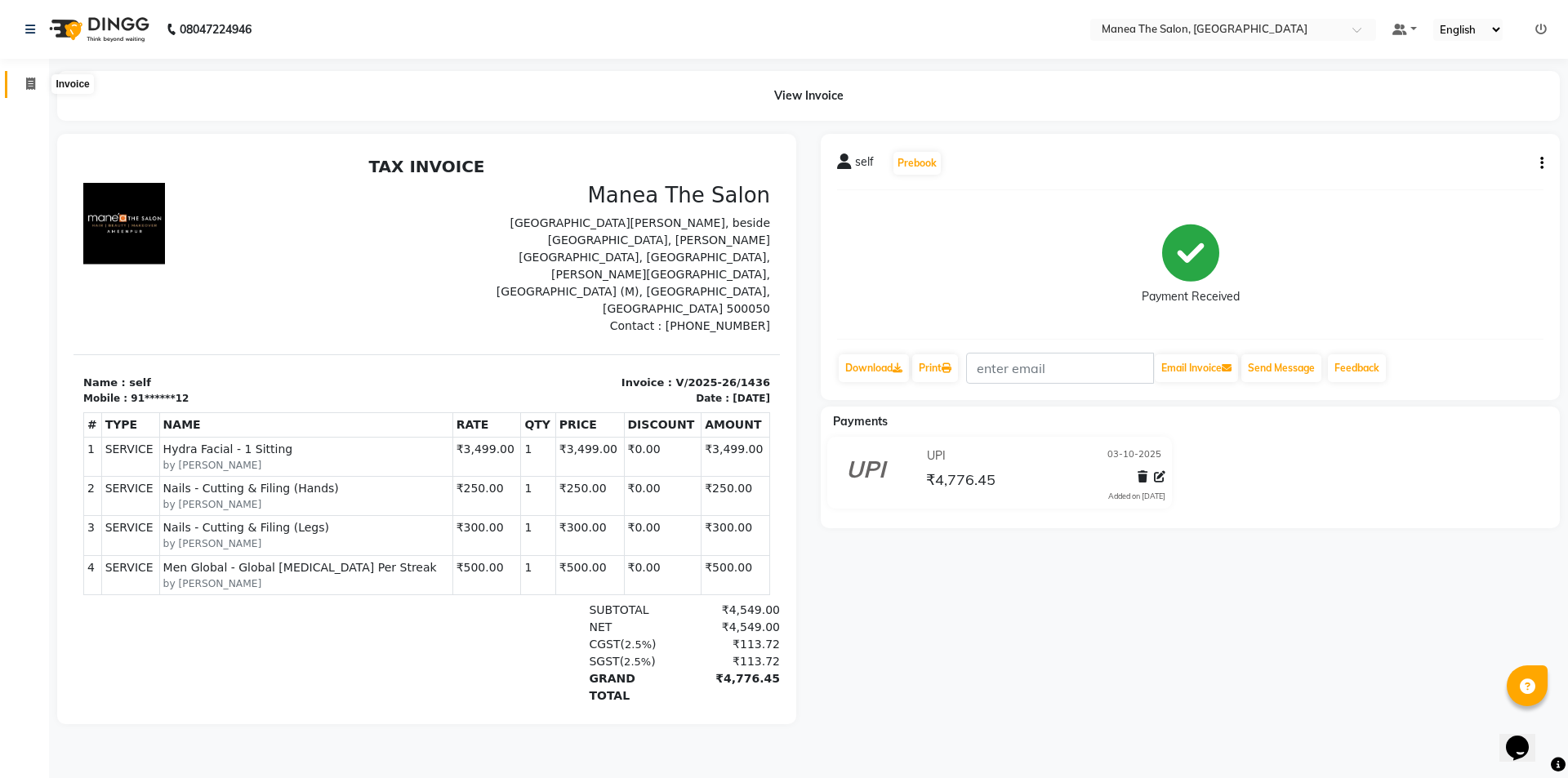
click at [28, 84] on icon at bounding box center [30, 83] width 9 height 12
select select "6397"
select select "service"
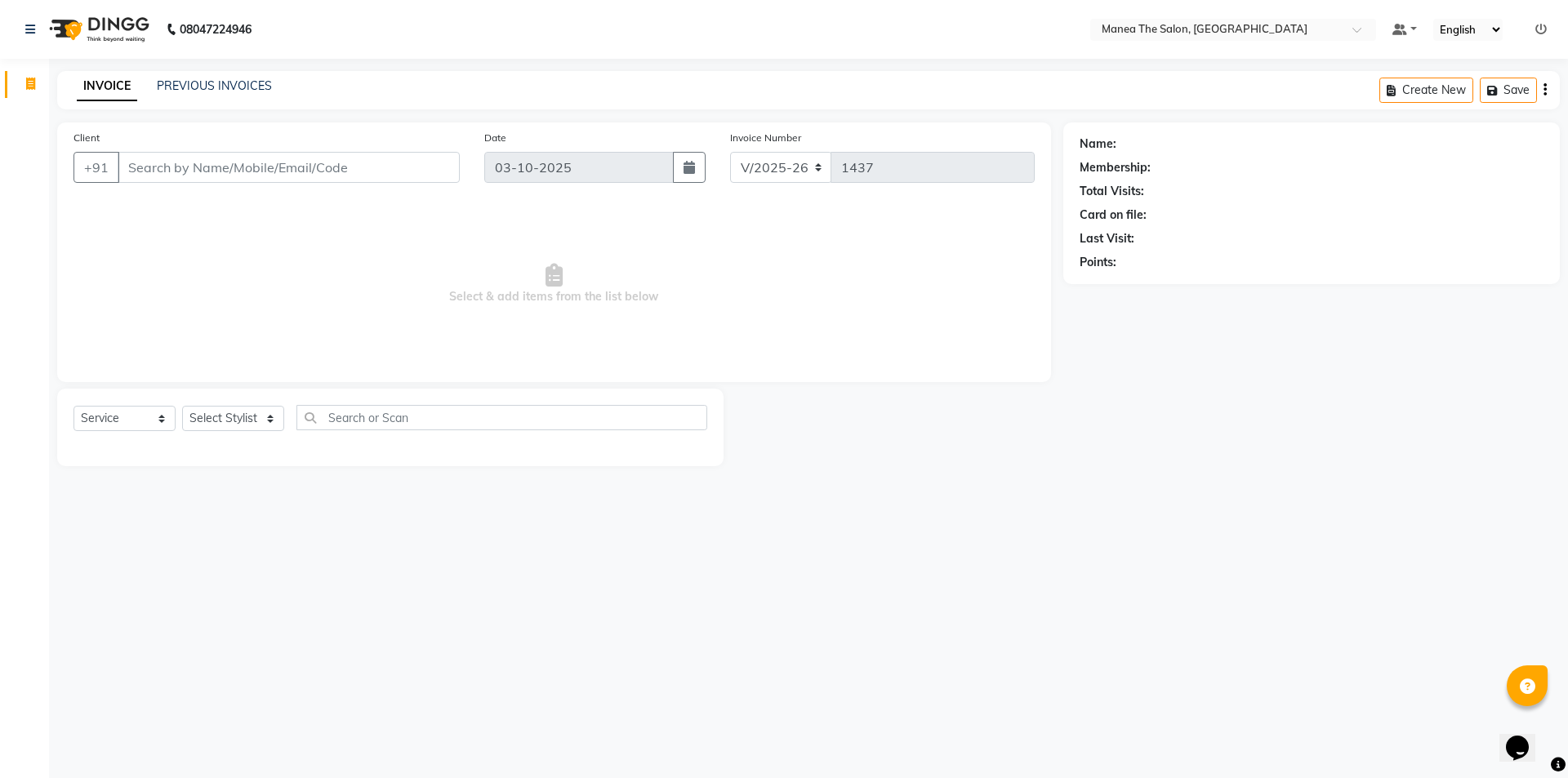
click at [220, 68] on div "08047224946 Select Location × Manea The Salon, Ameenpur Default Panel My Panel …" at bounding box center [784, 389] width 1568 height 778
click at [230, 84] on link "PREVIOUS INVOICES" at bounding box center [214, 85] width 115 height 14
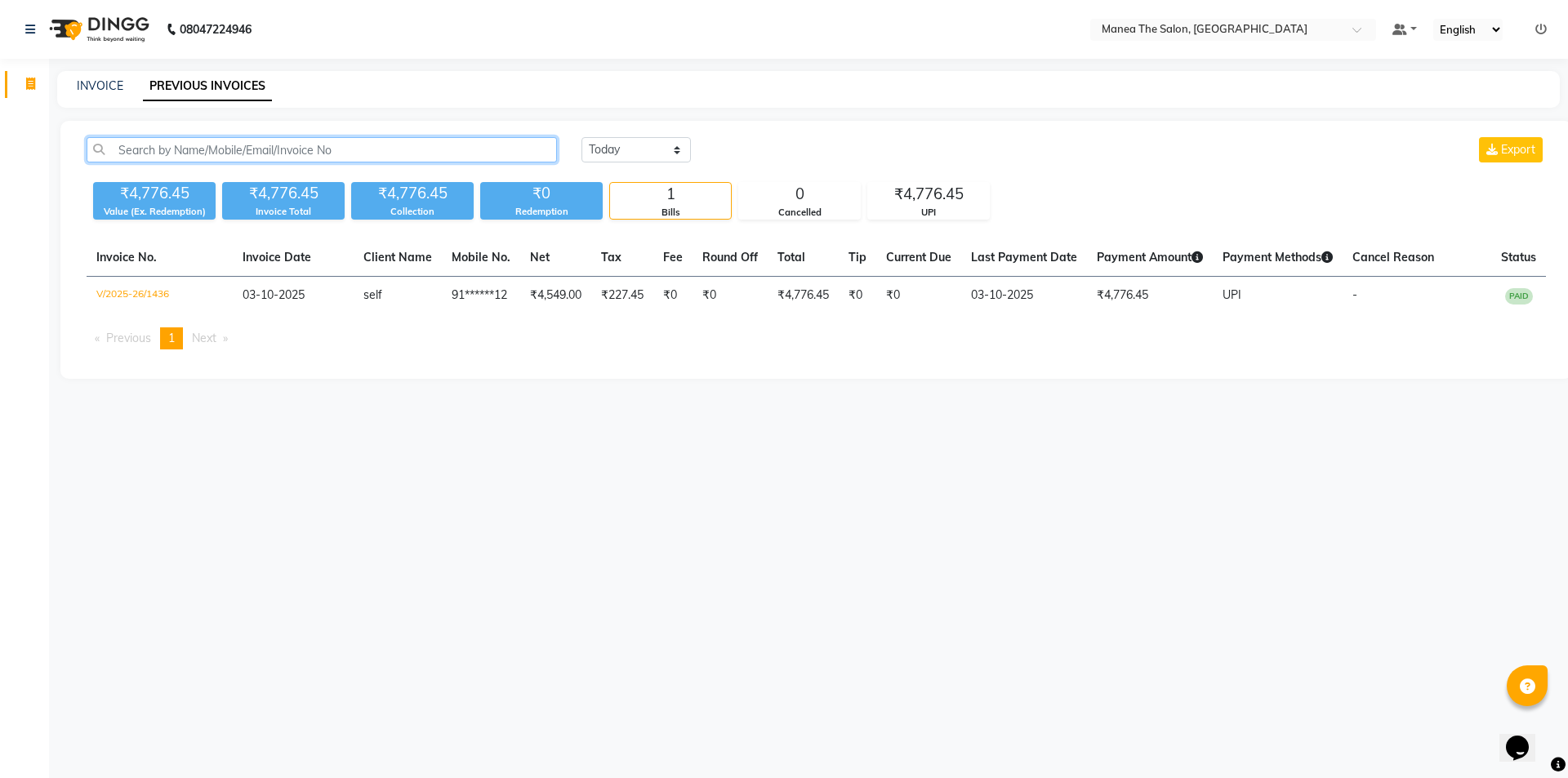
click at [232, 153] on input "text" at bounding box center [321, 150] width 470 height 26
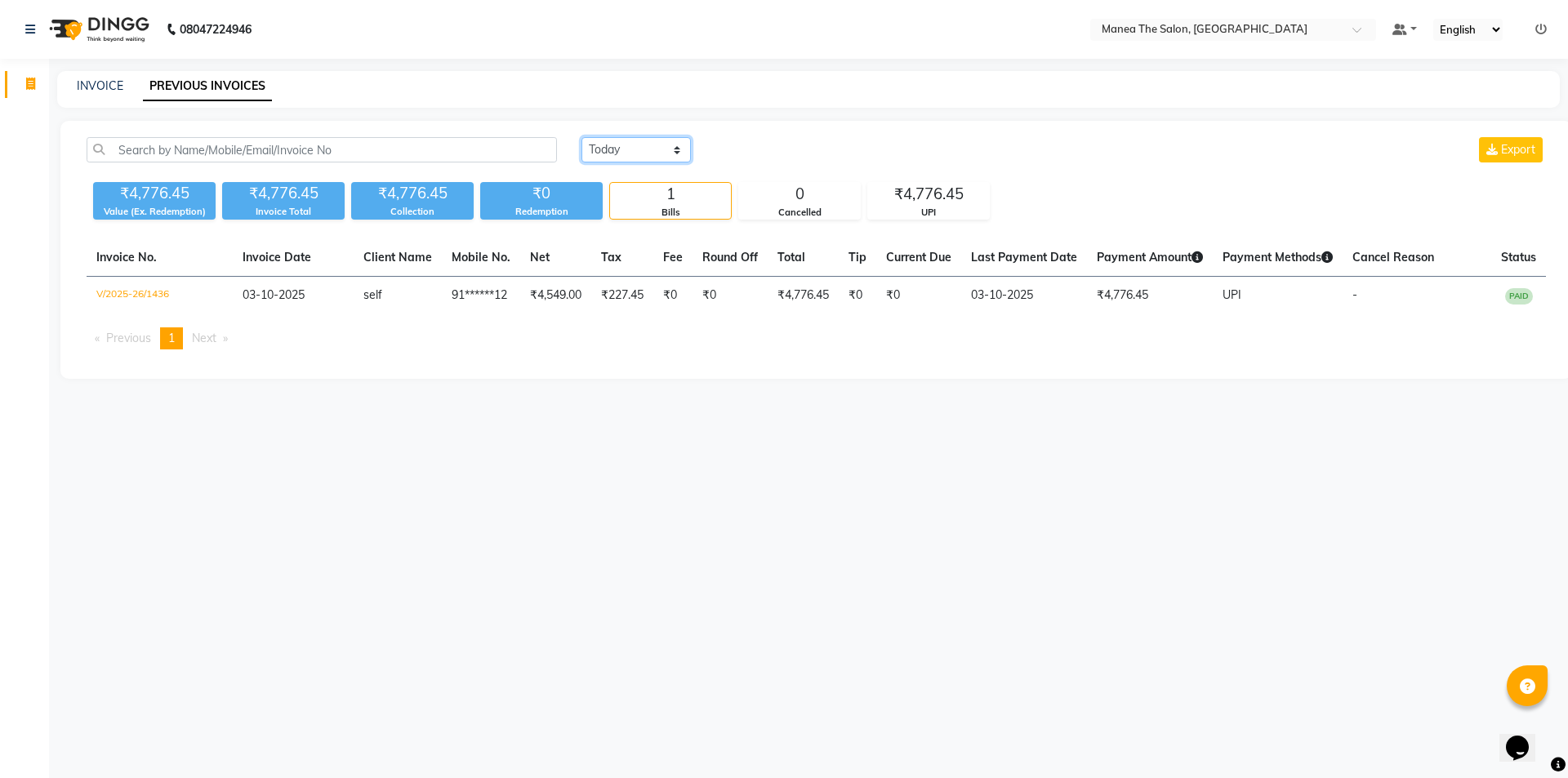
click at [668, 146] on select "Today Yesterday Custom Range" at bounding box center [636, 150] width 110 height 26
select select "range"
click at [581, 137] on select "Today Yesterday Custom Range" at bounding box center [636, 150] width 110 height 26
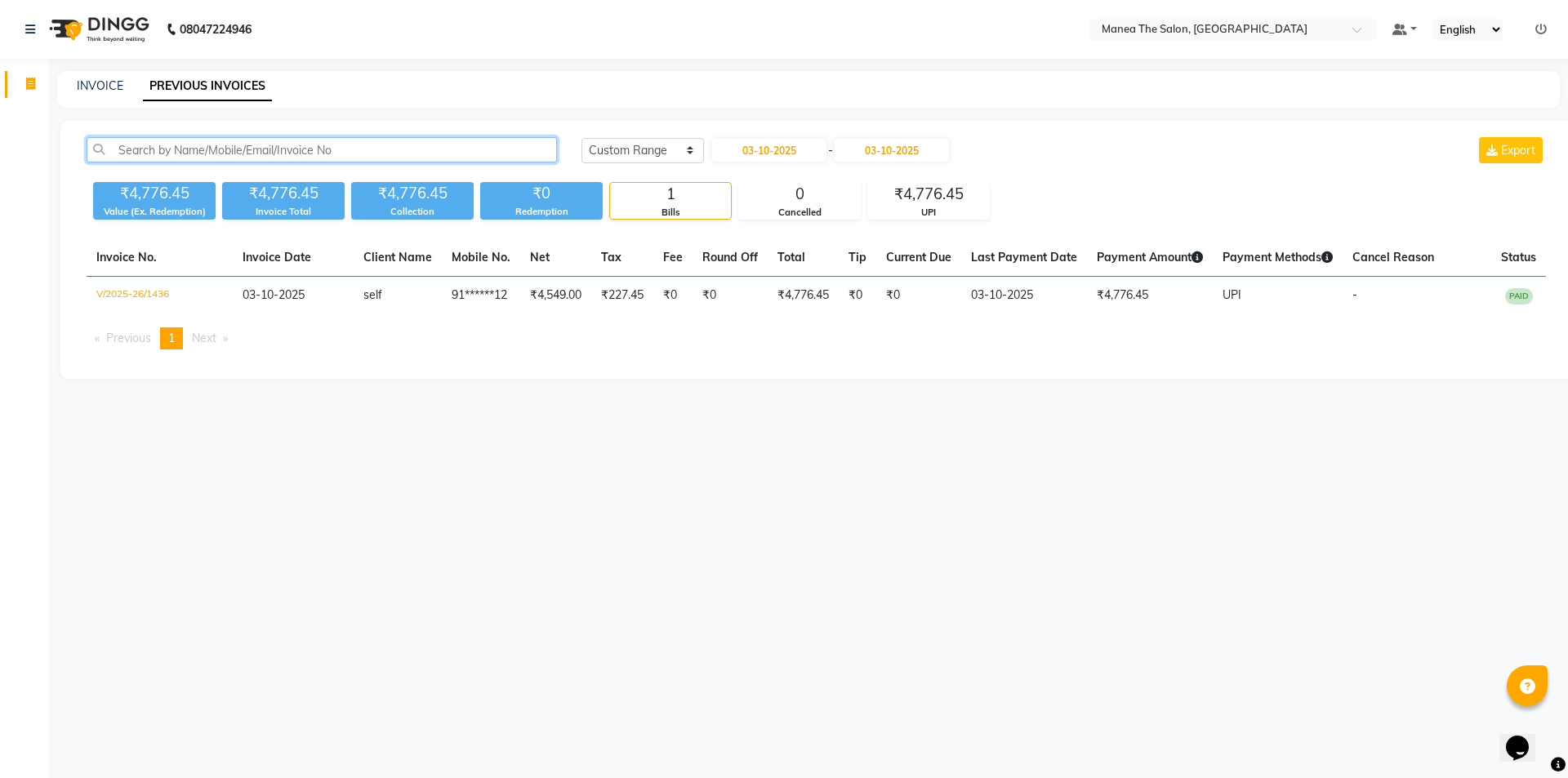
click at [254, 153] on input "text" at bounding box center [321, 150] width 470 height 26
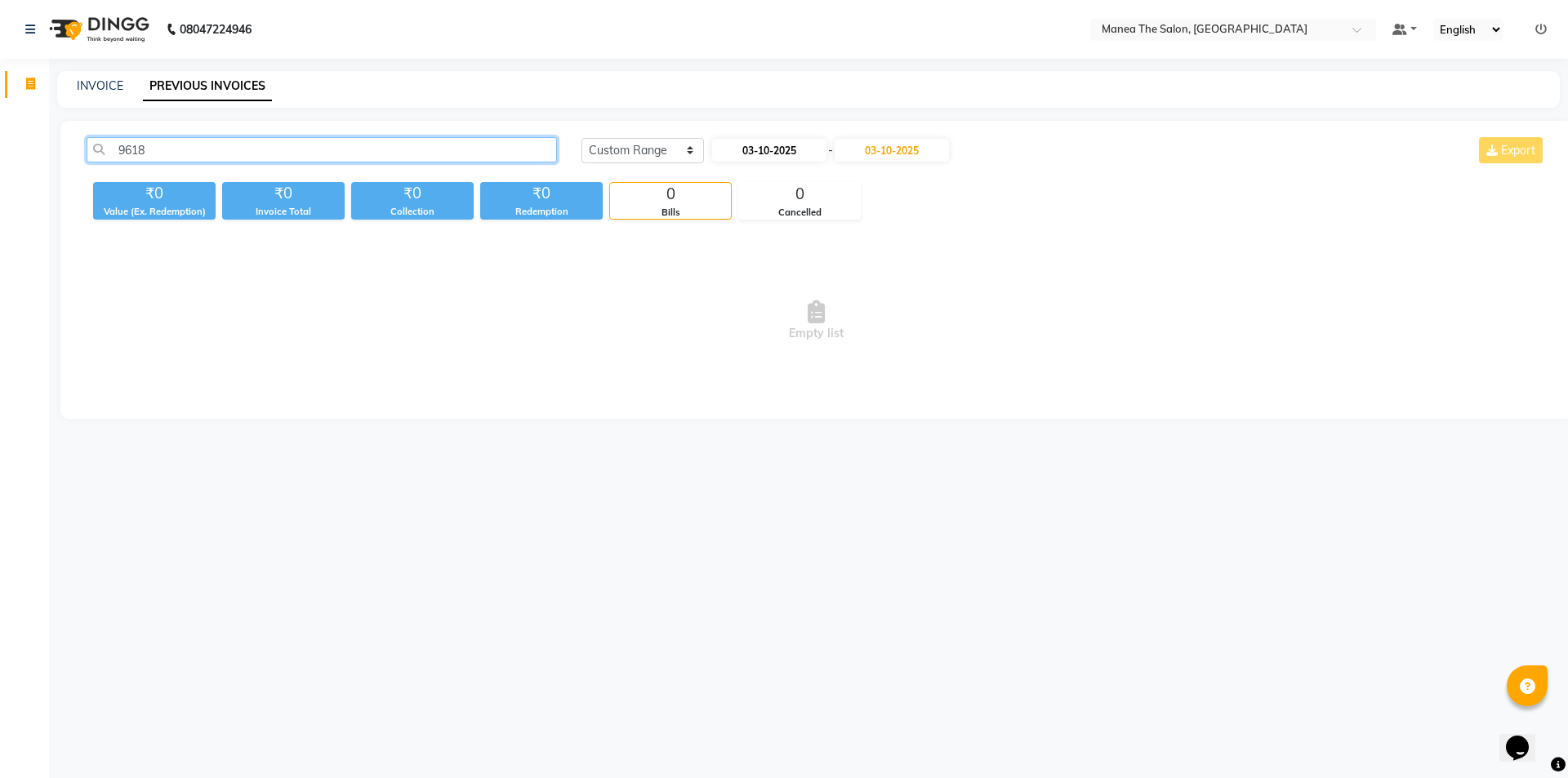
type input "9618"
click at [786, 142] on input "03-10-2025" at bounding box center [769, 151] width 114 height 23
select select "10"
select select "2025"
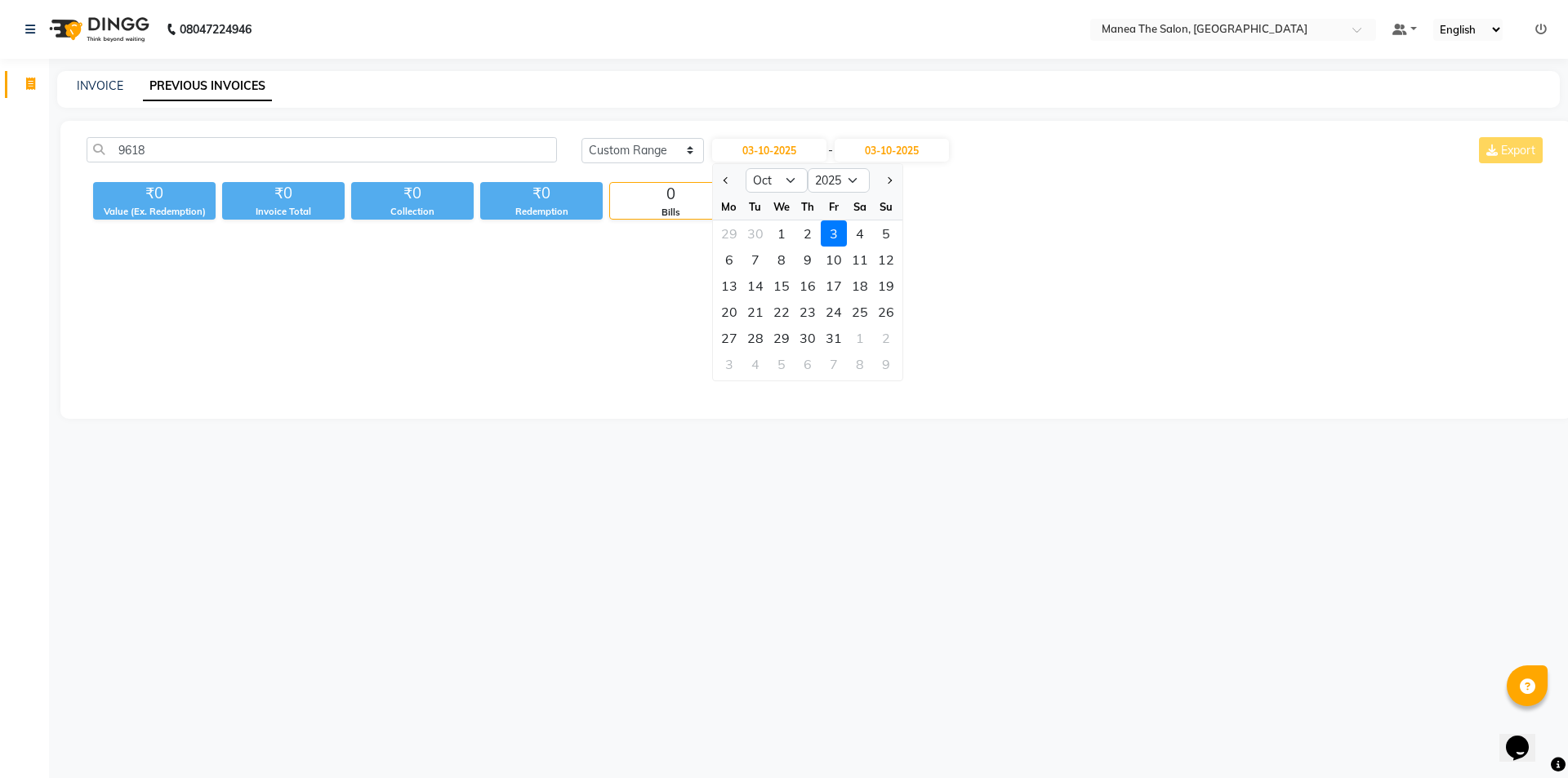
drag, startPoint x: 834, startPoint y: 231, endPoint x: 852, endPoint y: 214, distance: 24.8
click at [834, 231] on div "3" at bounding box center [833, 233] width 26 height 26
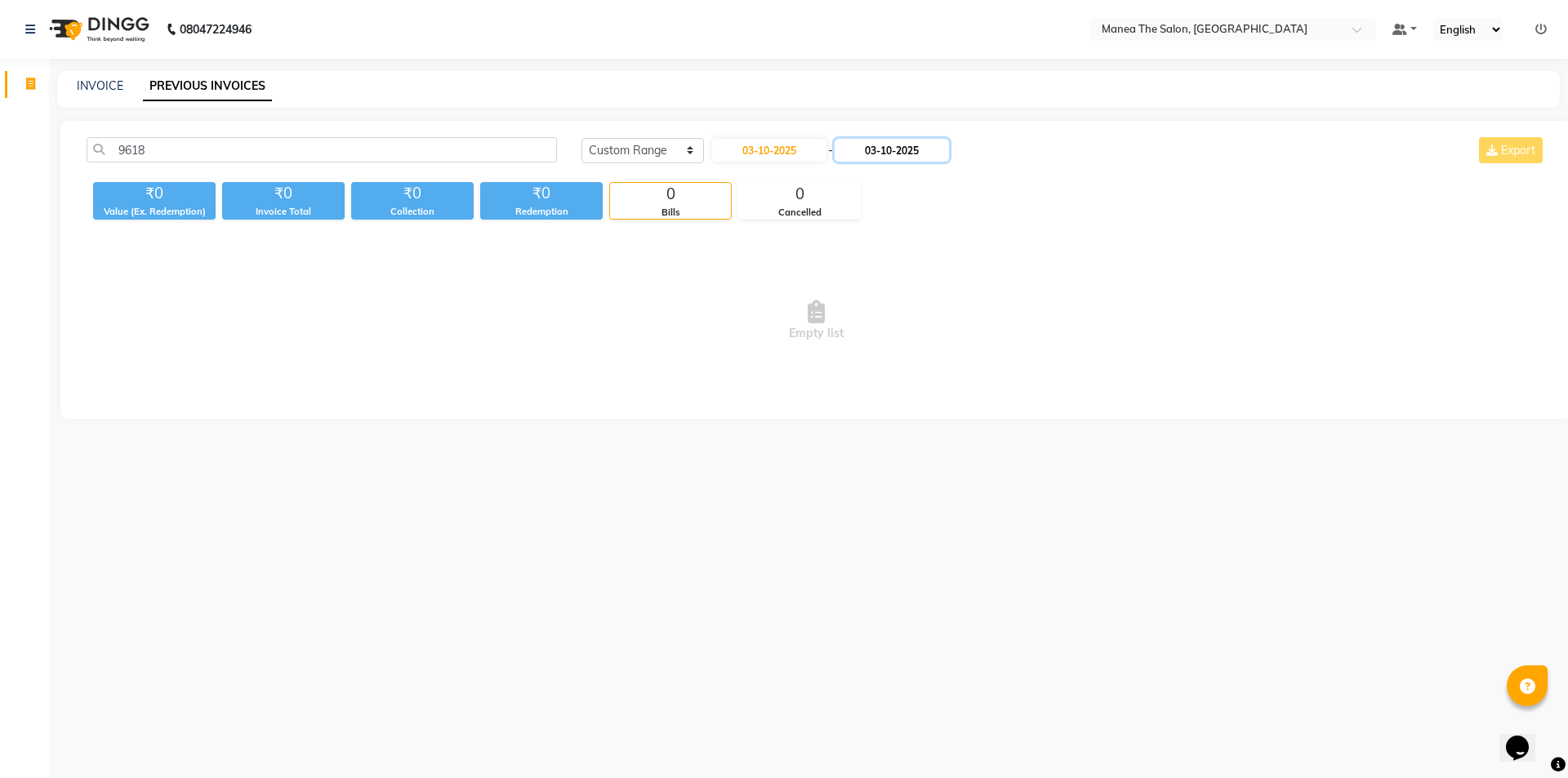
drag, startPoint x: 920, startPoint y: 146, endPoint x: 908, endPoint y: 151, distance: 13.0
click at [917, 145] on input "03-10-2025" at bounding box center [891, 151] width 114 height 23
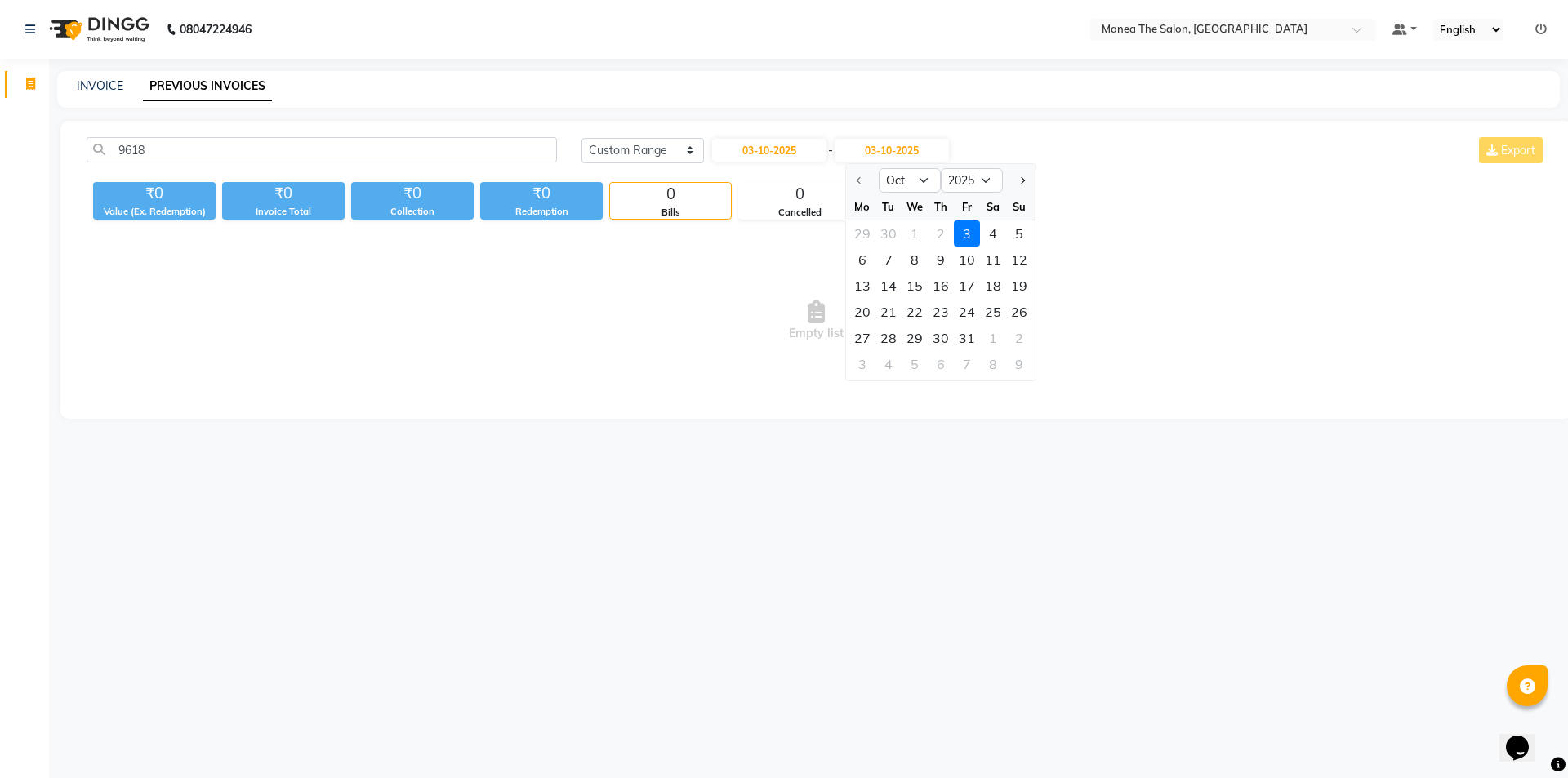
click at [965, 233] on div "3" at bounding box center [966, 233] width 26 height 26
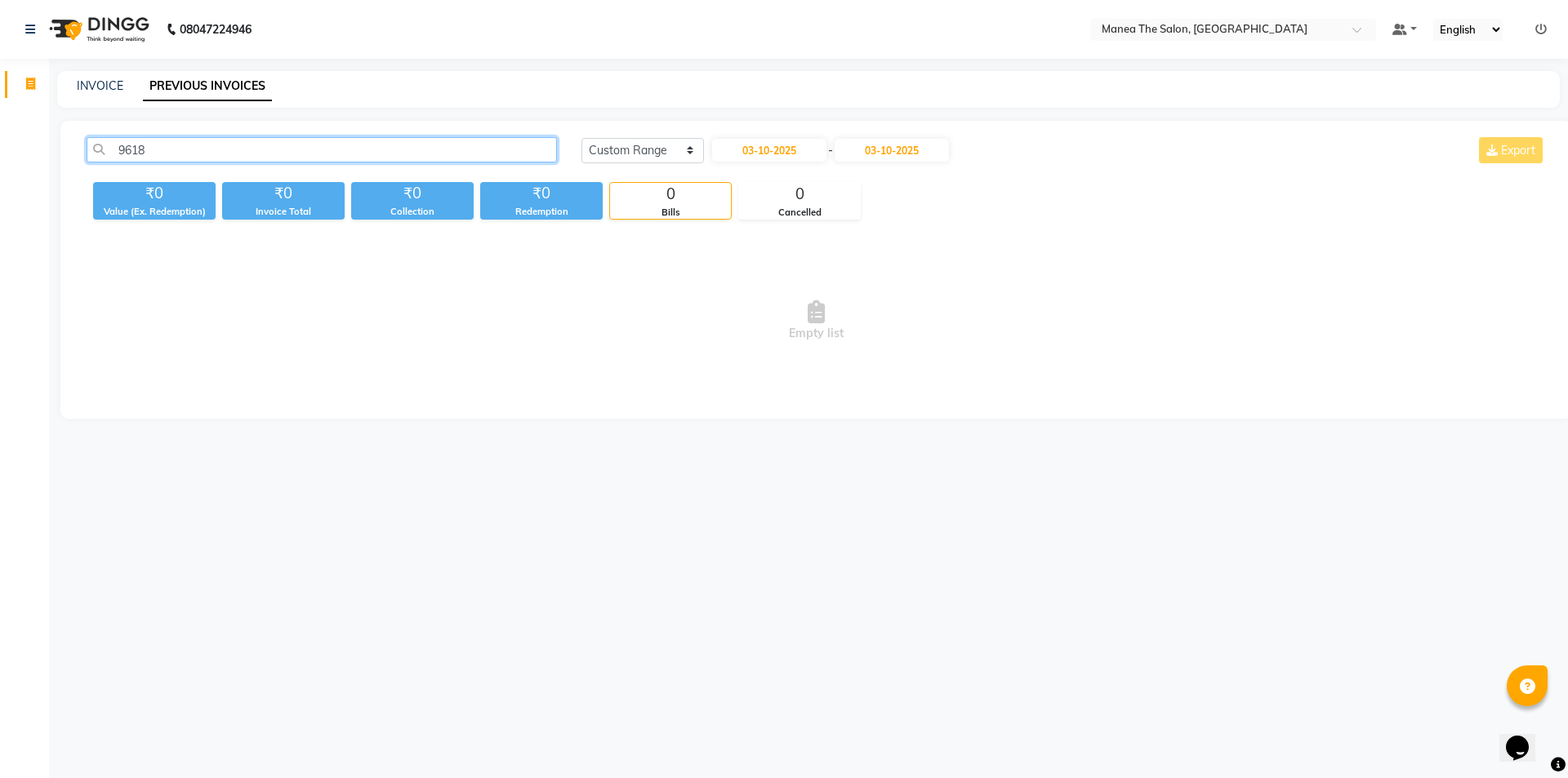
click at [233, 143] on input "9618" at bounding box center [321, 150] width 470 height 26
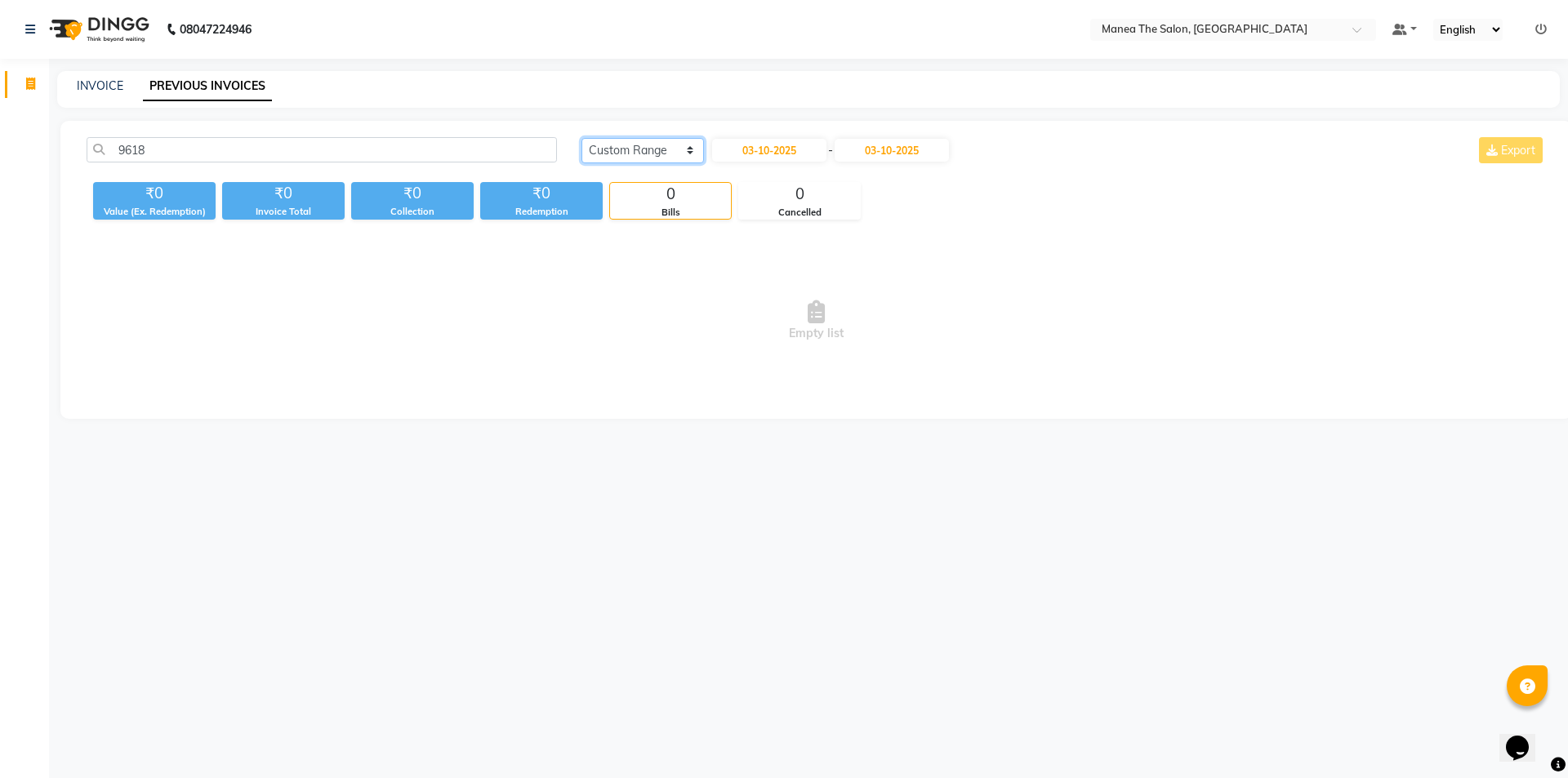
drag, startPoint x: 675, startPoint y: 151, endPoint x: 666, endPoint y: 151, distance: 9.0
click at [675, 151] on select "Today Yesterday Custom Range" at bounding box center [642, 151] width 122 height 26
click at [672, 151] on select "Today Yesterday Custom Range" at bounding box center [642, 151] width 122 height 26
drag, startPoint x: 647, startPoint y: 247, endPoint x: 638, endPoint y: 231, distance: 18.4
click at [641, 234] on div "9618 Today Yesterday Custom Range 03-10-2025 - 03-10-2025 Export ₹0 Value (Ex. …" at bounding box center [815, 270] width 1511 height 298
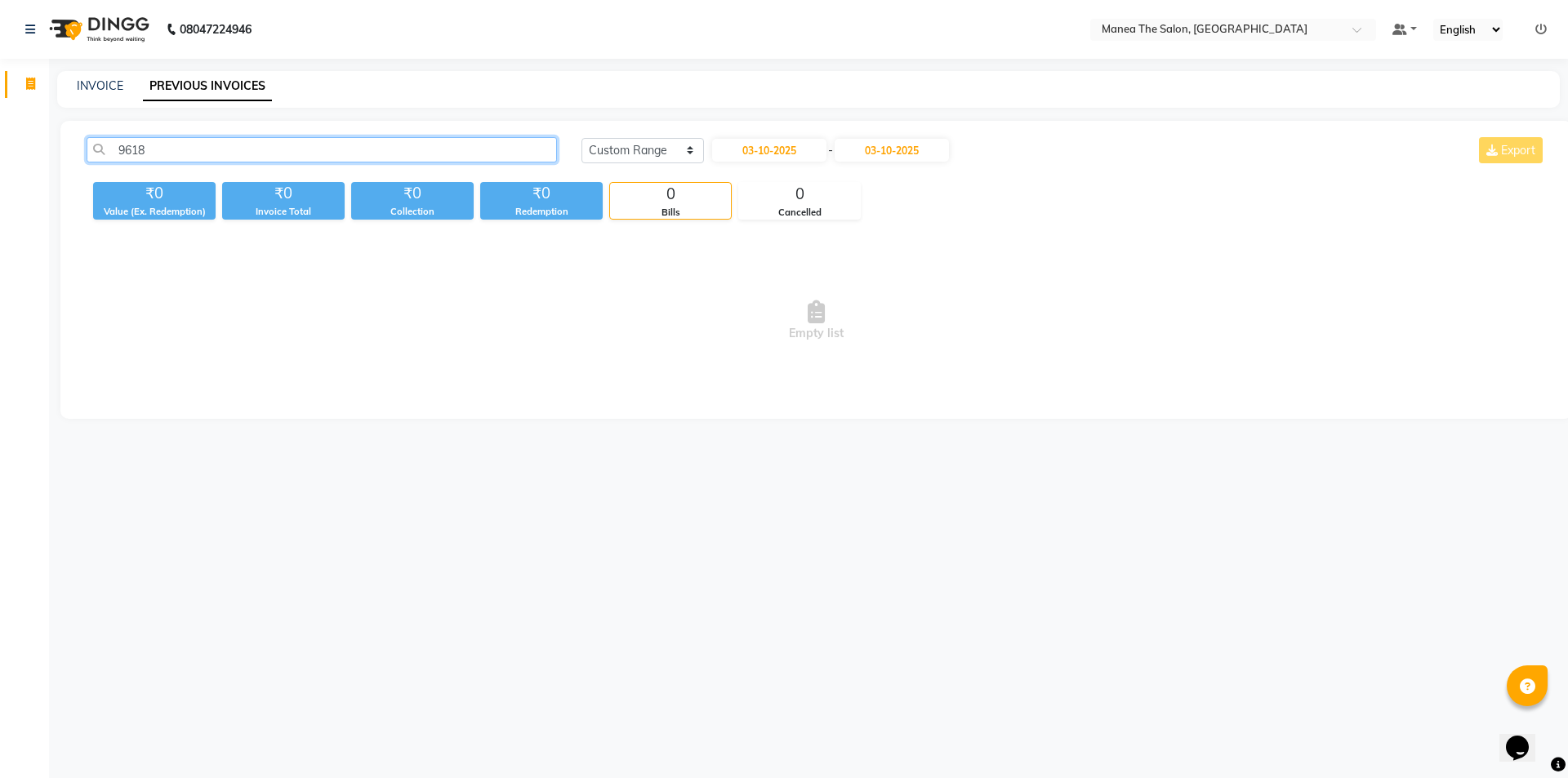
drag, startPoint x: 287, startPoint y: 148, endPoint x: 319, endPoint y: 130, distance: 36.7
click at [298, 145] on input "9618" at bounding box center [321, 150] width 470 height 26
type input "9"
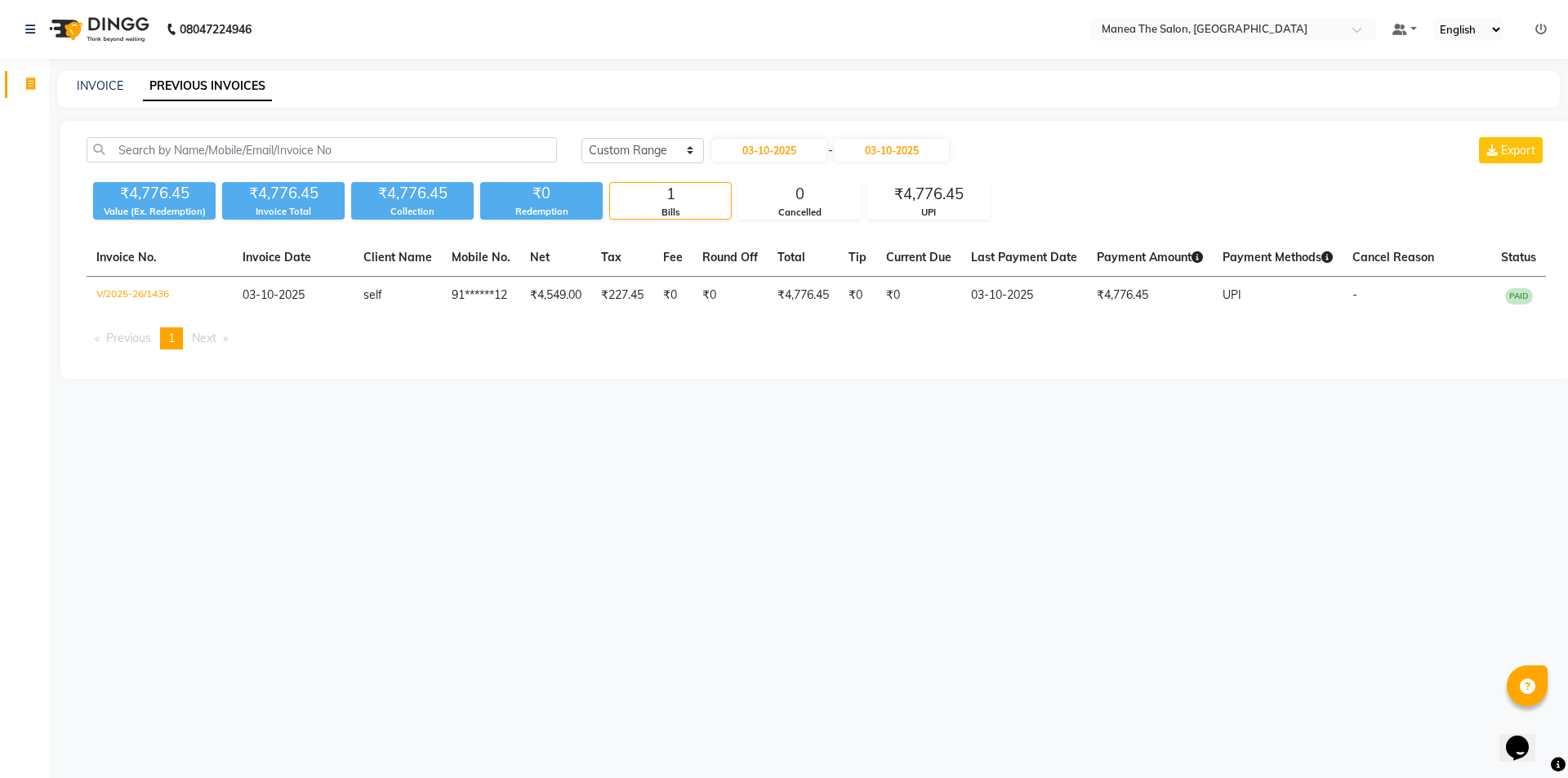
drag, startPoint x: 693, startPoint y: 131, endPoint x: 675, endPoint y: 162, distance: 35.8
click at [693, 131] on div "Today Yesterday Custom Range 03-10-2025 - 03-10-2025 Export ₹4,776.45 Value (Ex…" at bounding box center [815, 250] width 1511 height 258
click at [679, 145] on select "Today Yesterday Custom Range" at bounding box center [642, 151] width 122 height 26
click at [581, 138] on select "Today Yesterday Custom Range" at bounding box center [642, 151] width 122 height 26
click at [700, 153] on select "Today Yesterday Custom Range" at bounding box center [642, 151] width 122 height 26
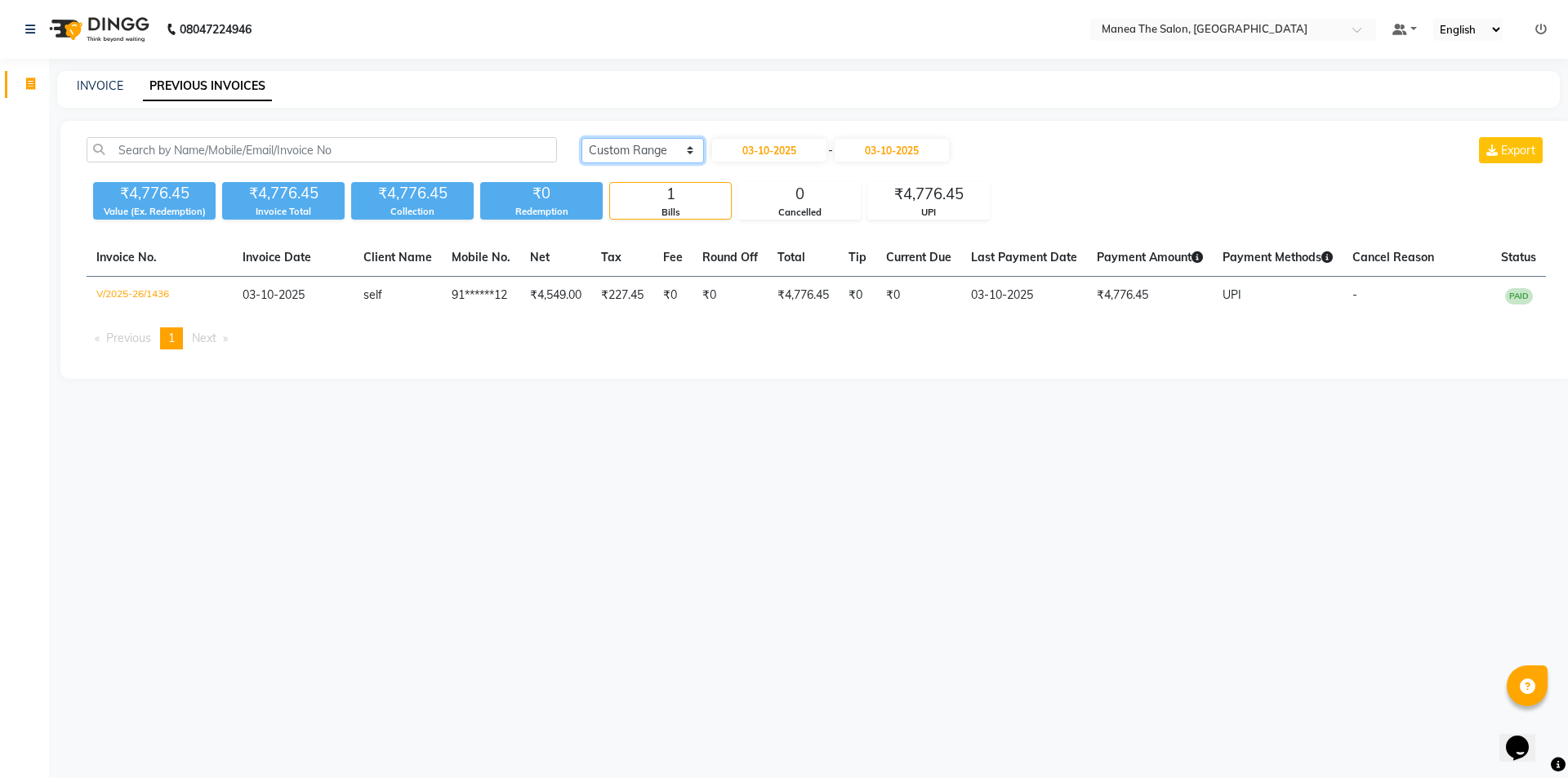
click at [581, 138] on select "Today Yesterday Custom Range" at bounding box center [642, 151] width 122 height 26
click at [666, 146] on select "Today Yesterday Custom Range" at bounding box center [636, 150] width 110 height 26
select select "range"
click at [581, 137] on select "Today Yesterday Custom Range" at bounding box center [636, 150] width 110 height 26
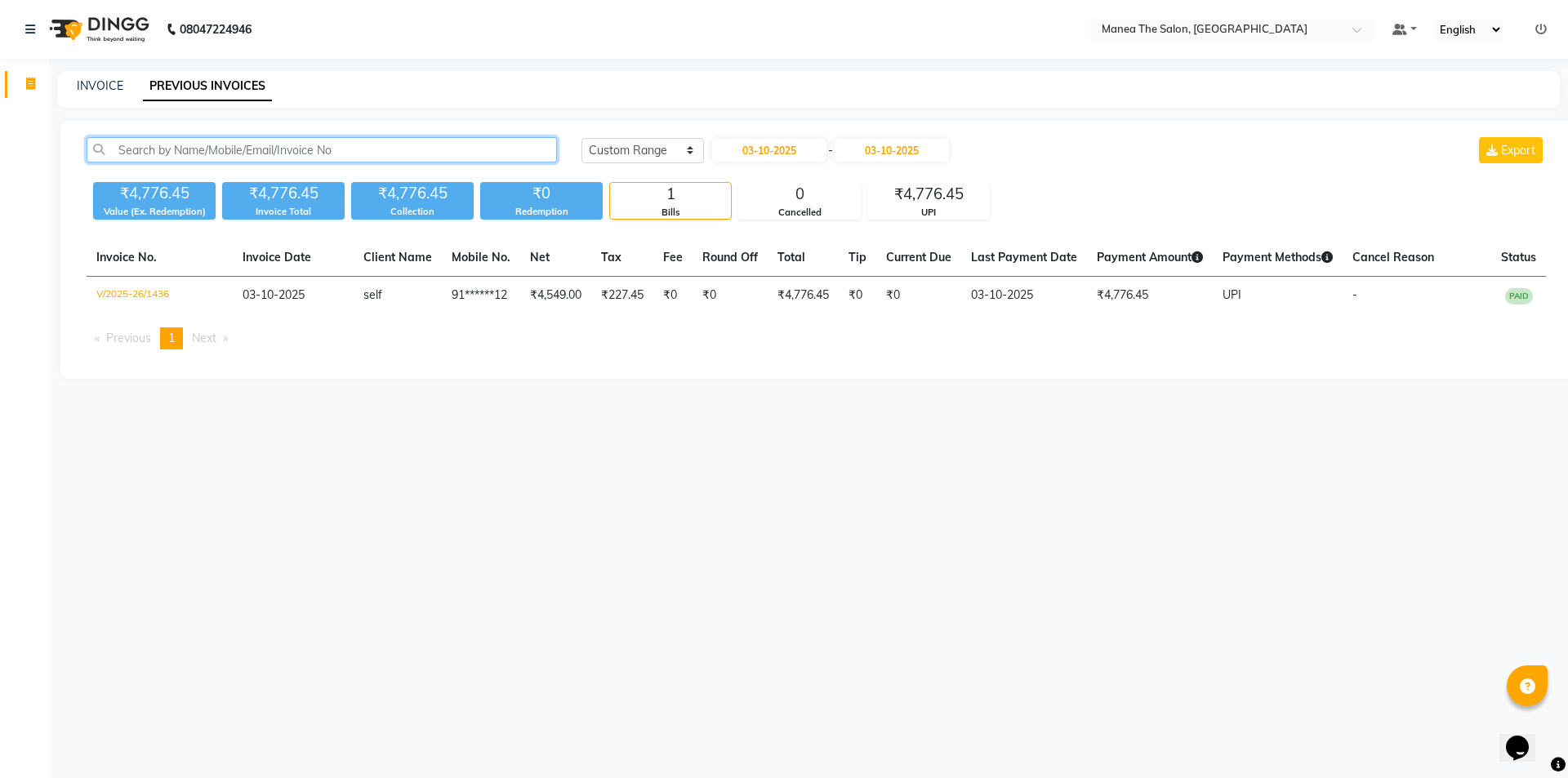
click at [422, 155] on input "text" at bounding box center [321, 150] width 470 height 26
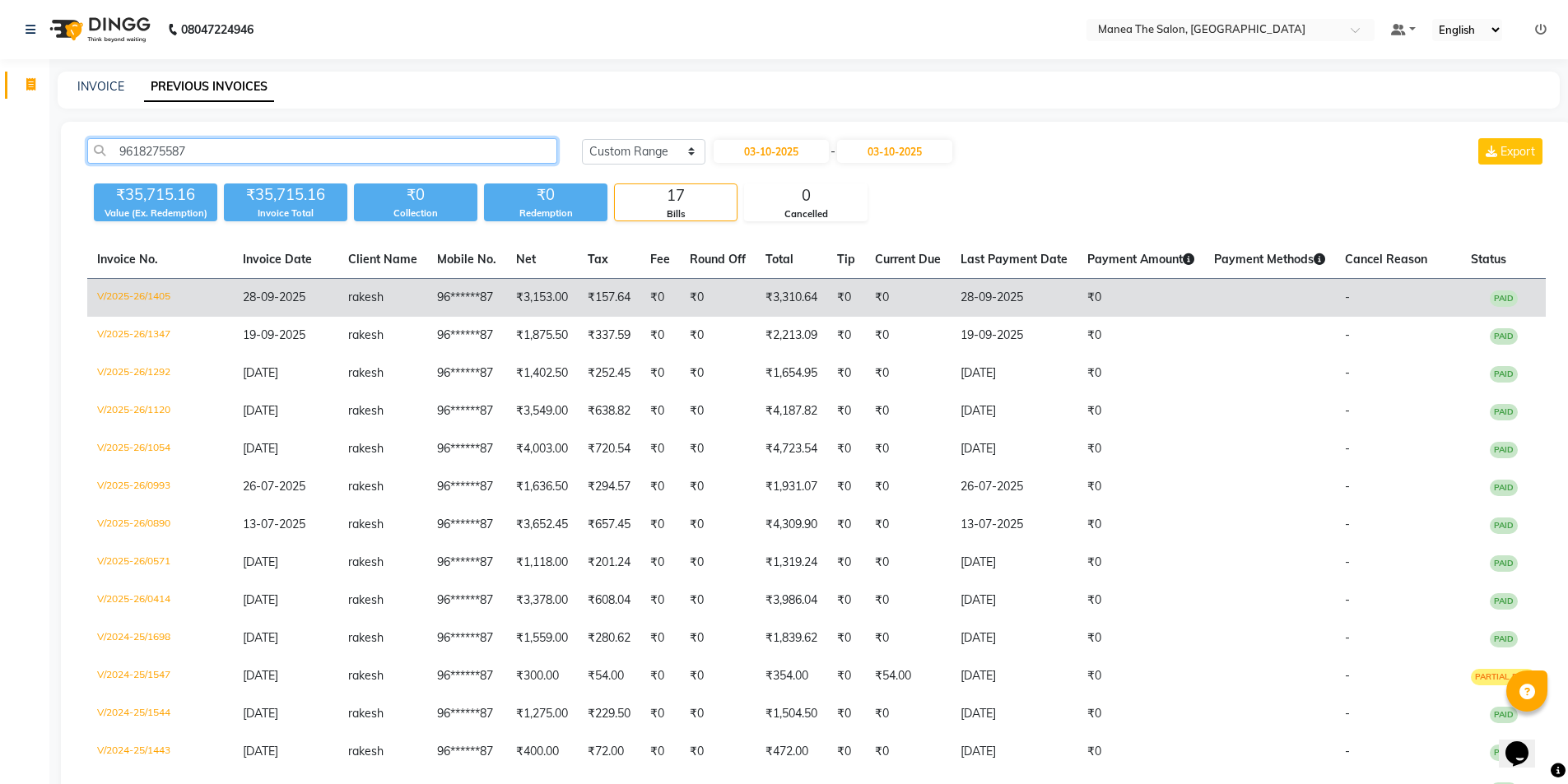
type input "9618275587"
click at [614, 301] on td "₹157.64" at bounding box center [608, 298] width 62 height 38
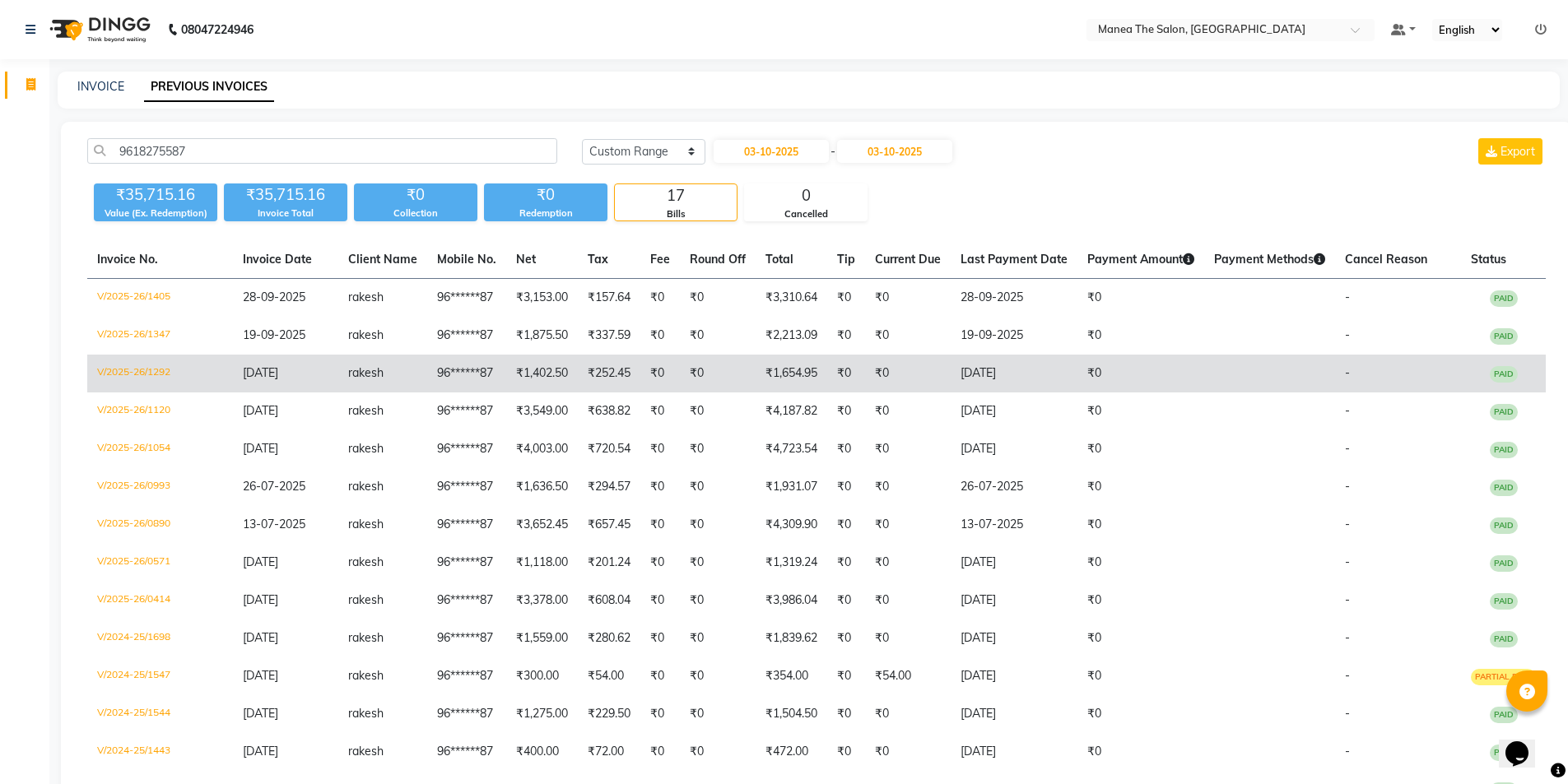
click at [624, 378] on td "₹252.45" at bounding box center [608, 373] width 62 height 37
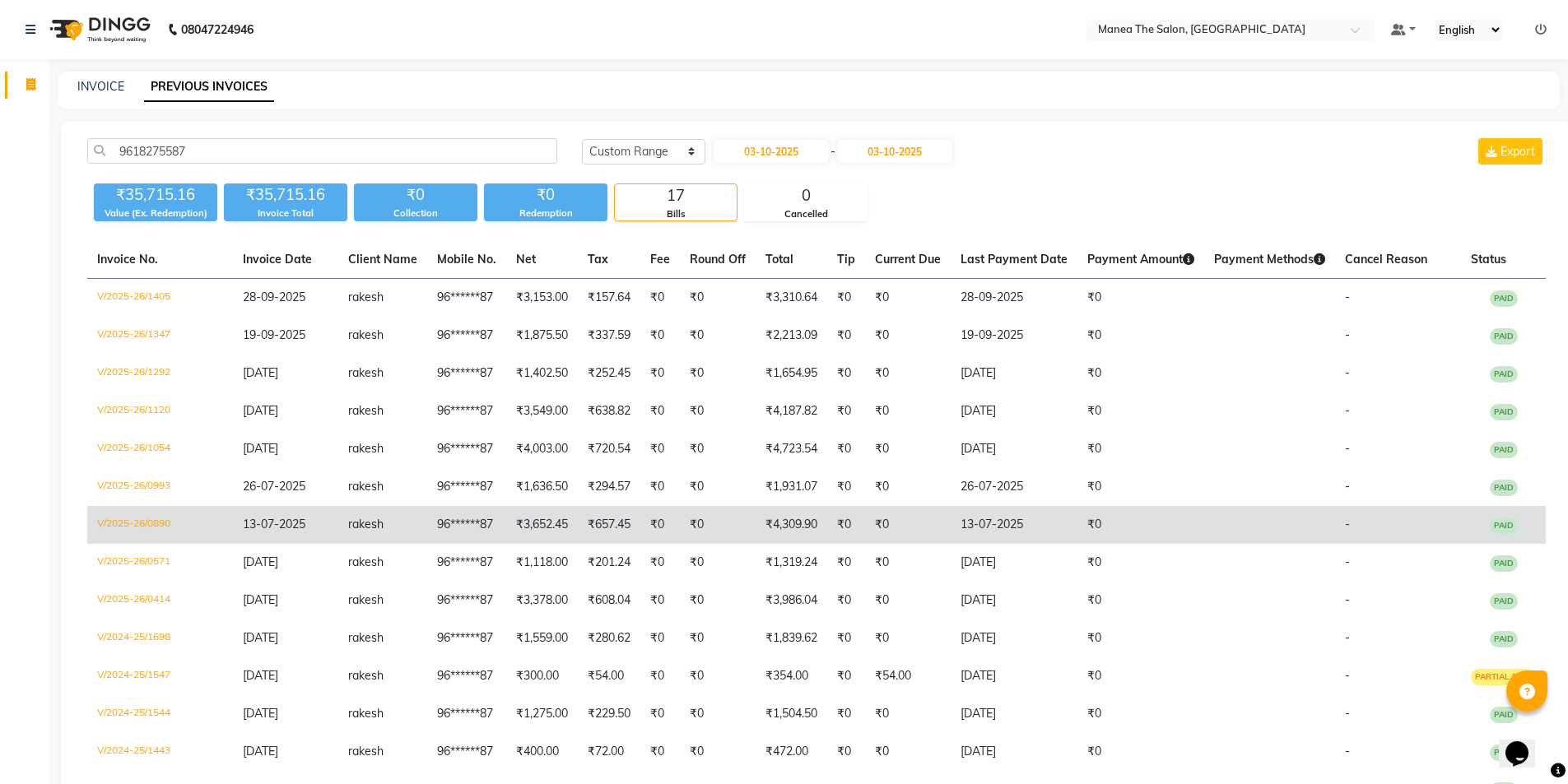
click at [649, 516] on td "₹0" at bounding box center [659, 525] width 39 height 37
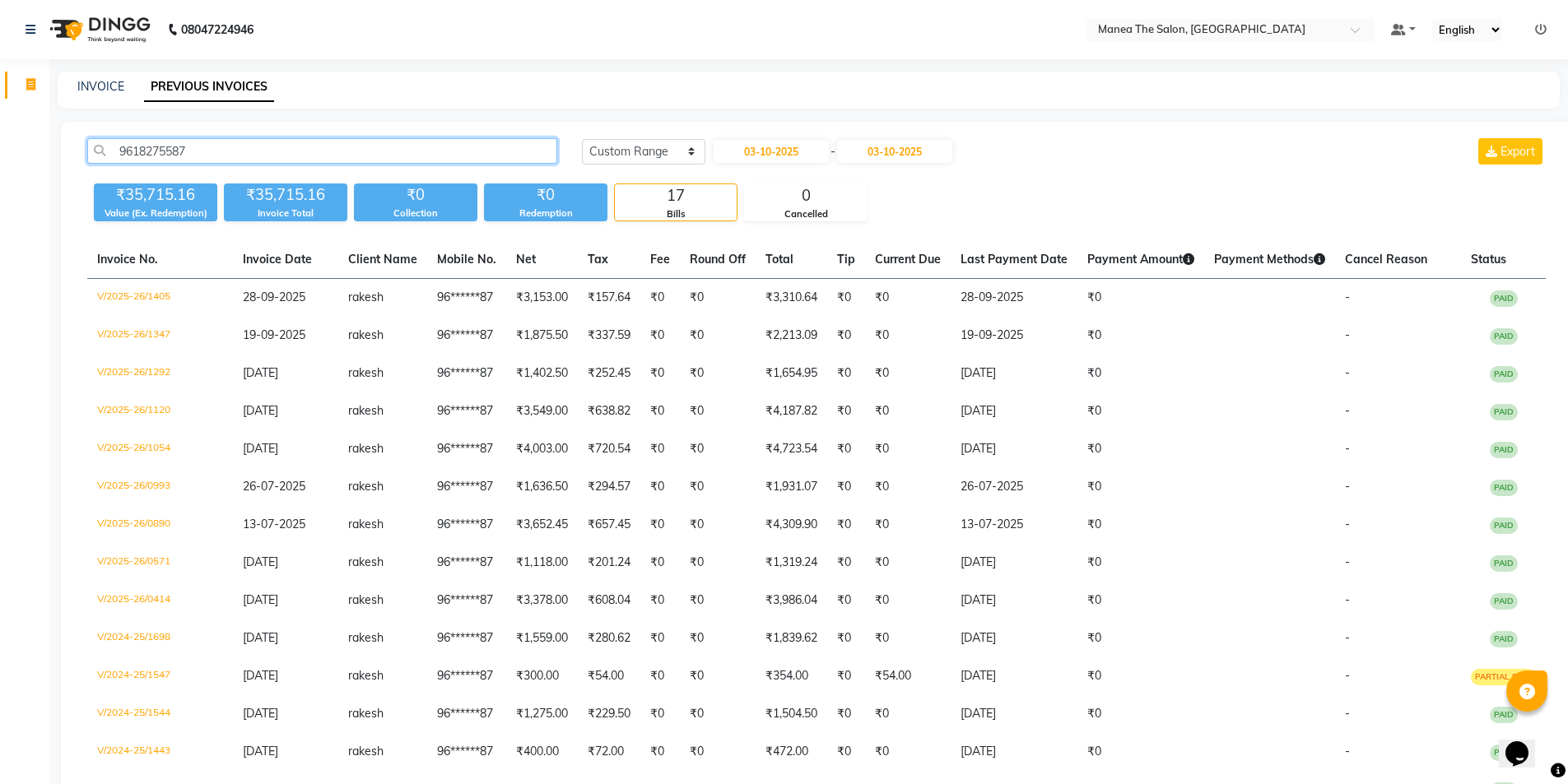
drag, startPoint x: 228, startPoint y: 148, endPoint x: 0, endPoint y: 156, distance: 228.1
click at [0, 156] on app-home "08047224946 Select Location × Manea The Salon, Ameenpur Default Panel My Panel …" at bounding box center [784, 506] width 1568 height 1013
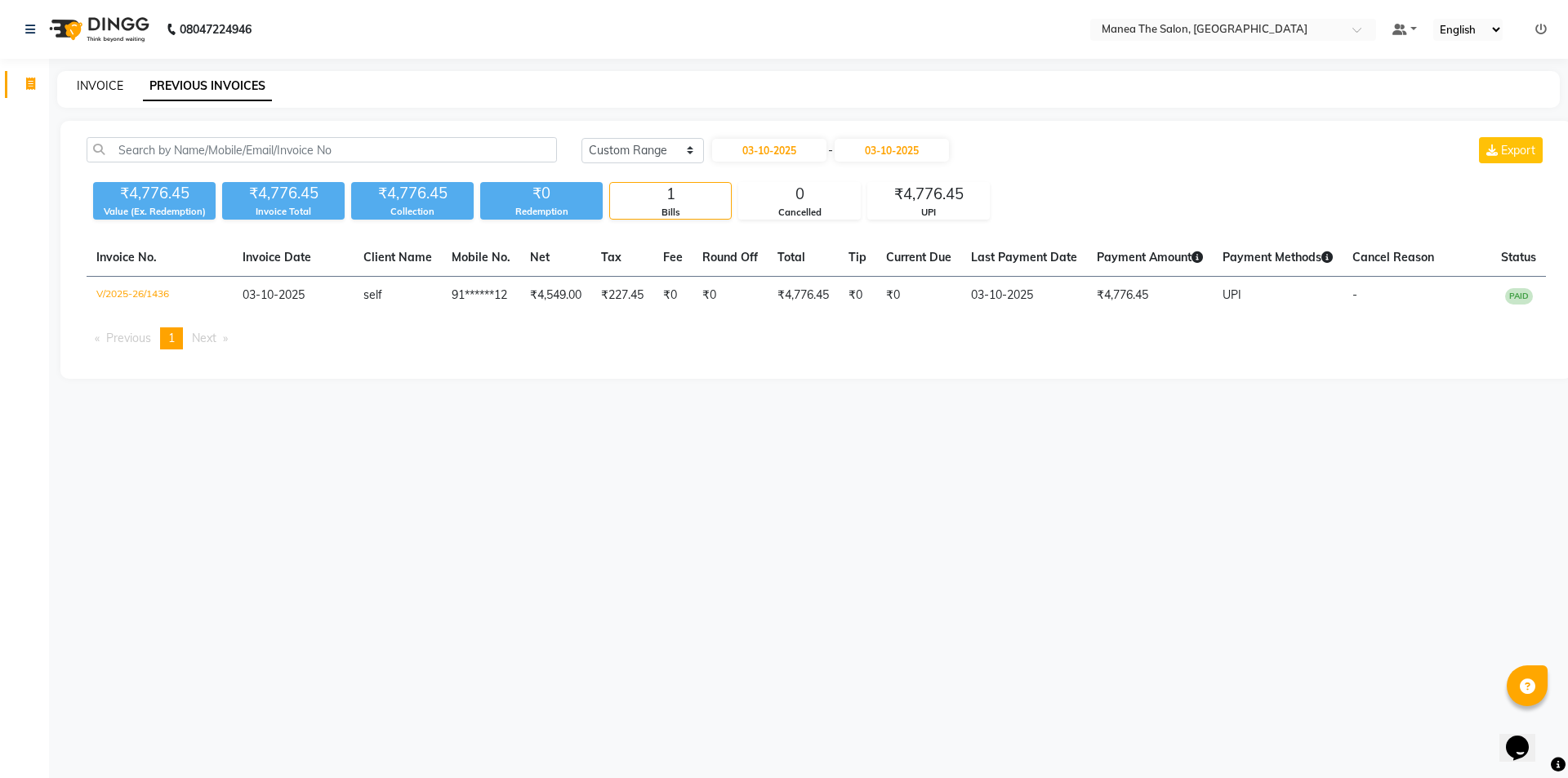
click at [90, 89] on link "INVOICE" at bounding box center [100, 85] width 47 height 14
select select "6397"
select select "service"
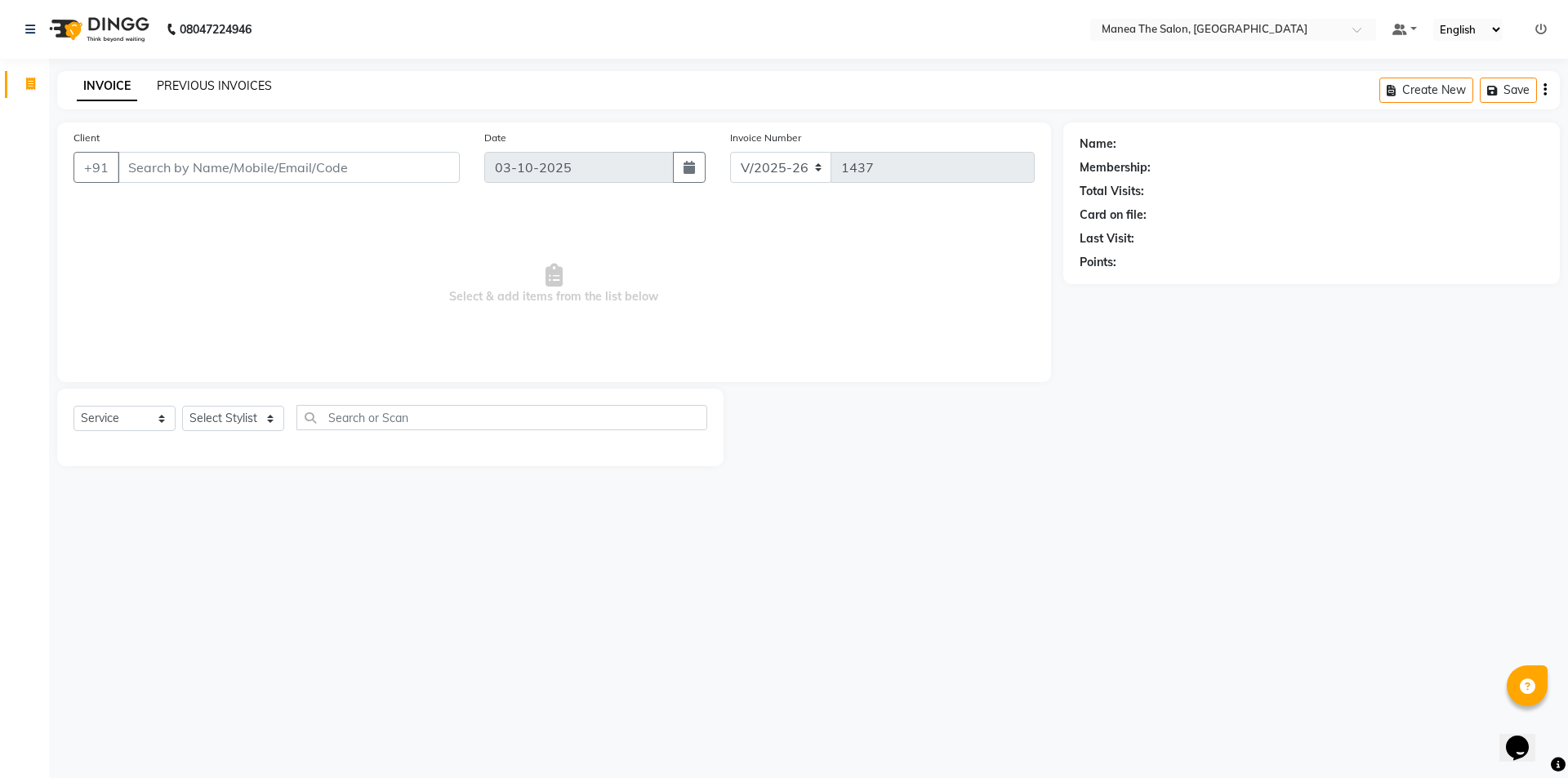
click at [238, 91] on link "PREVIOUS INVOICES" at bounding box center [214, 85] width 115 height 14
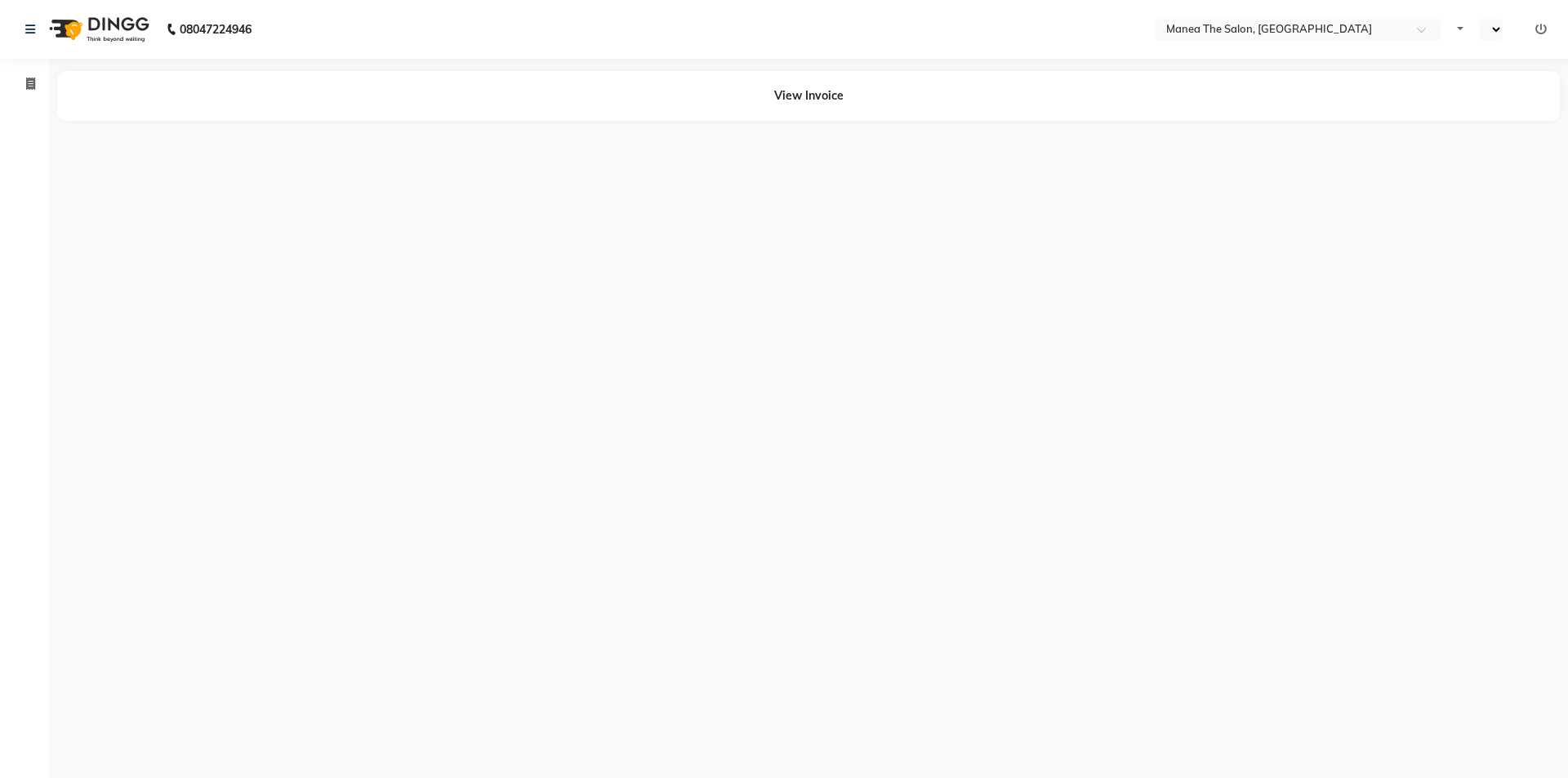
select select "en"
